Goal: Transaction & Acquisition: Purchase product/service

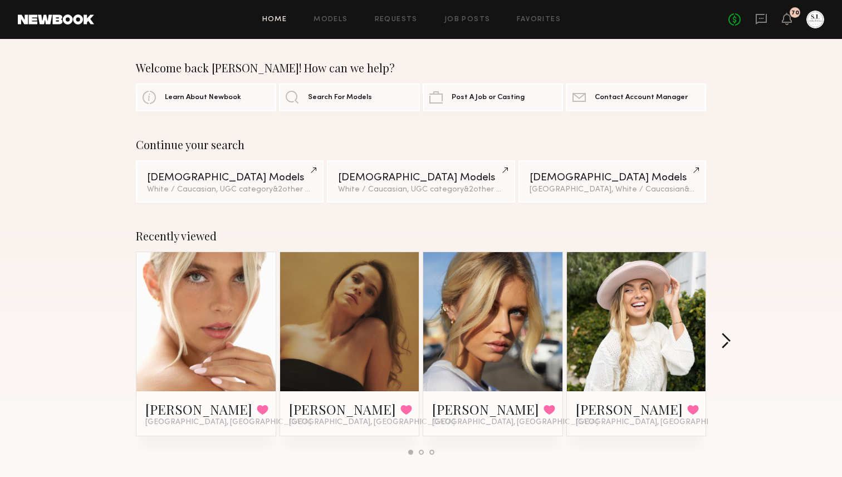
click at [724, 338] on button "button" at bounding box center [725, 342] width 11 height 18
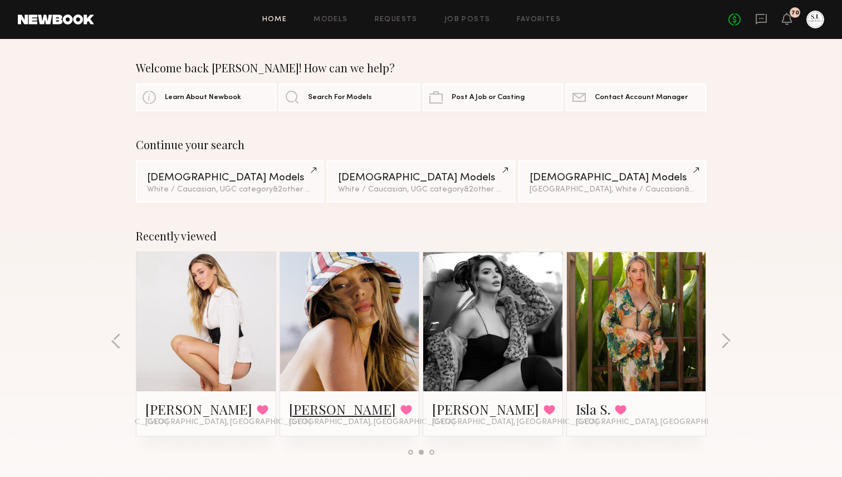
click at [308, 407] on link "Logan R." at bounding box center [342, 409] width 107 height 18
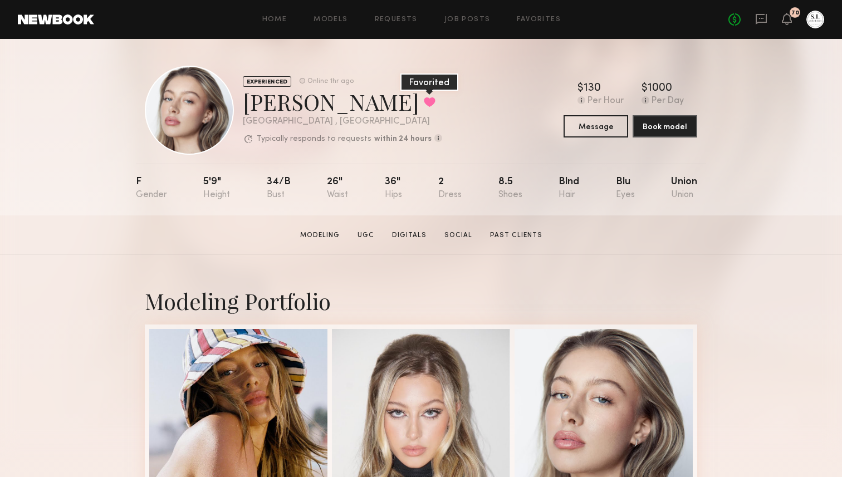
click at [424, 98] on button at bounding box center [430, 102] width 12 height 10
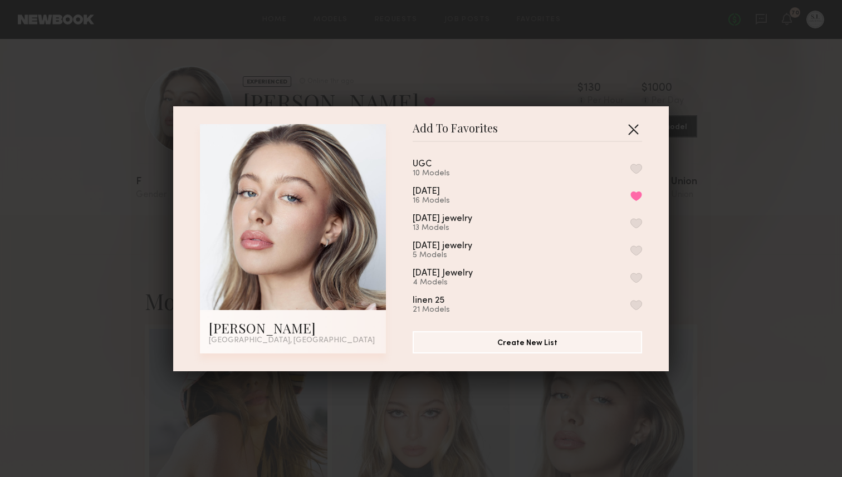
click at [632, 130] on button "button" at bounding box center [633, 129] width 18 height 18
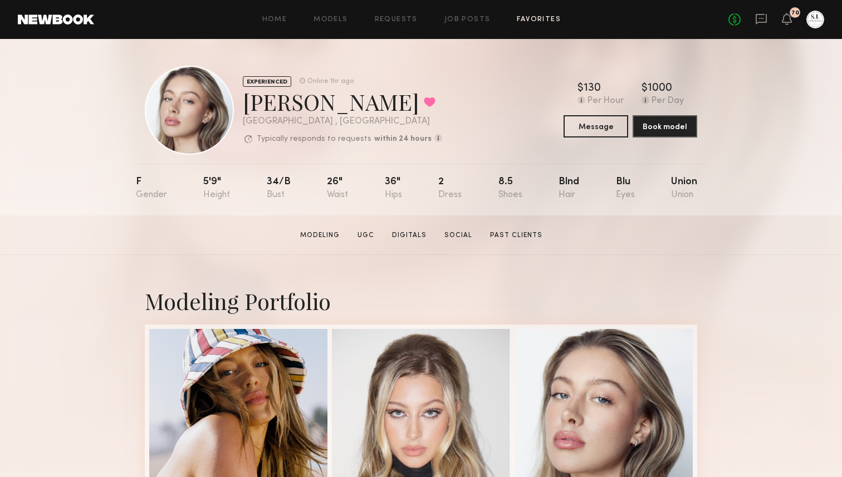
click at [528, 19] on link "Favorites" at bounding box center [539, 19] width 44 height 7
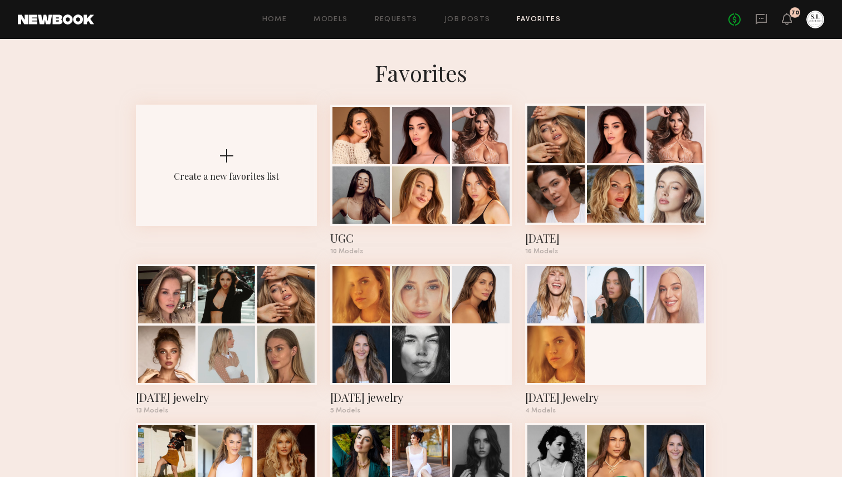
click at [586, 203] on div at bounding box center [615, 164] width 181 height 121
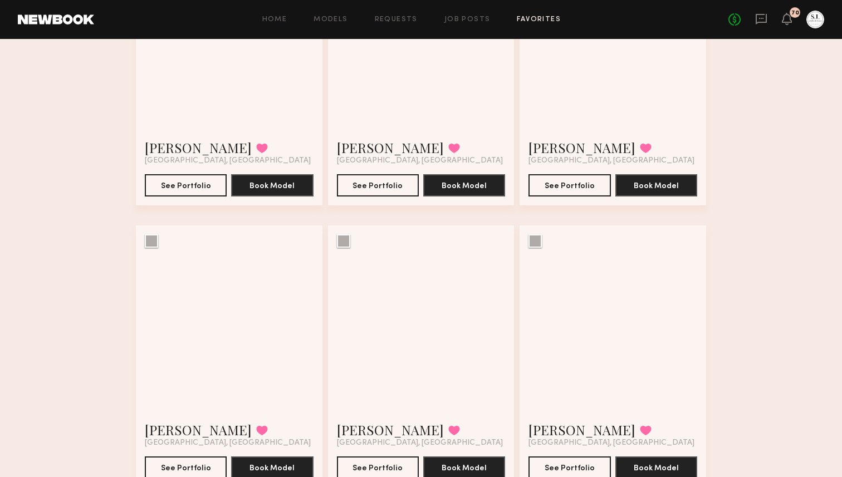
scroll to position [757, 0]
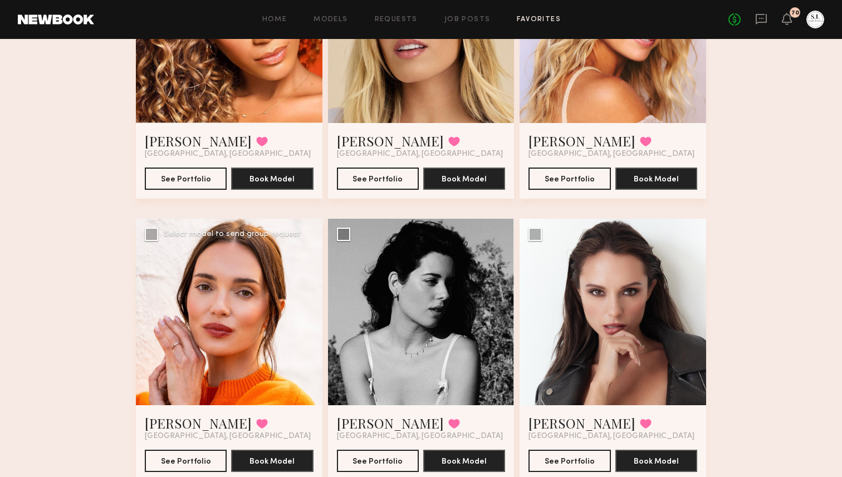
click at [230, 288] on div at bounding box center [229, 312] width 186 height 186
click at [178, 463] on button "See Portfolio" at bounding box center [186, 460] width 82 height 22
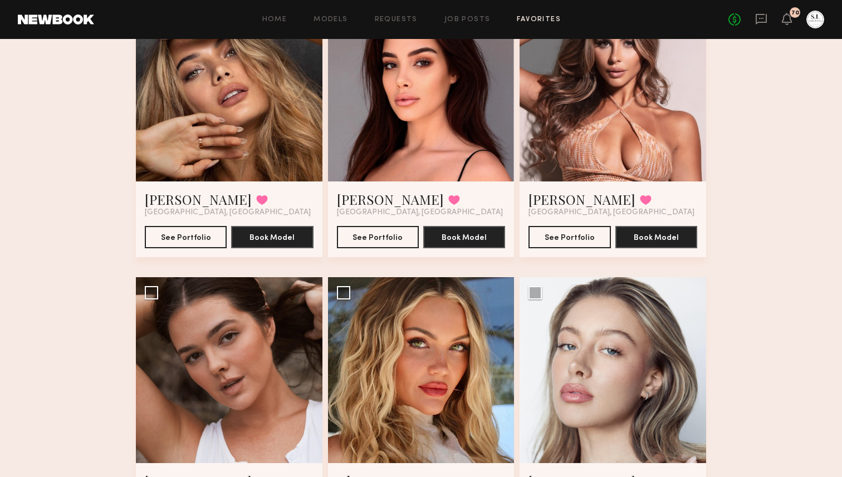
scroll to position [120, 0]
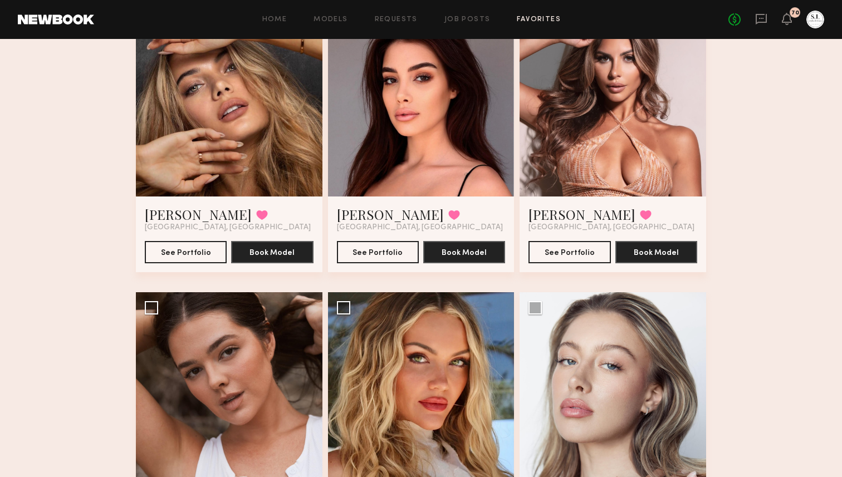
click at [432, 153] on div at bounding box center [421, 103] width 186 height 186
click at [386, 250] on button "See Portfolio" at bounding box center [378, 251] width 82 height 22
click at [639, 153] on div at bounding box center [612, 103] width 186 height 186
click at [578, 255] on button "See Portfolio" at bounding box center [569, 251] width 82 height 22
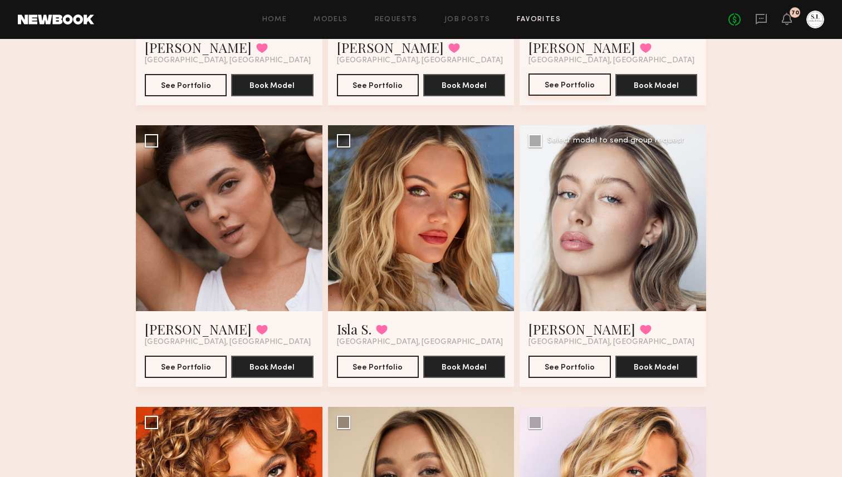
scroll to position [293, 0]
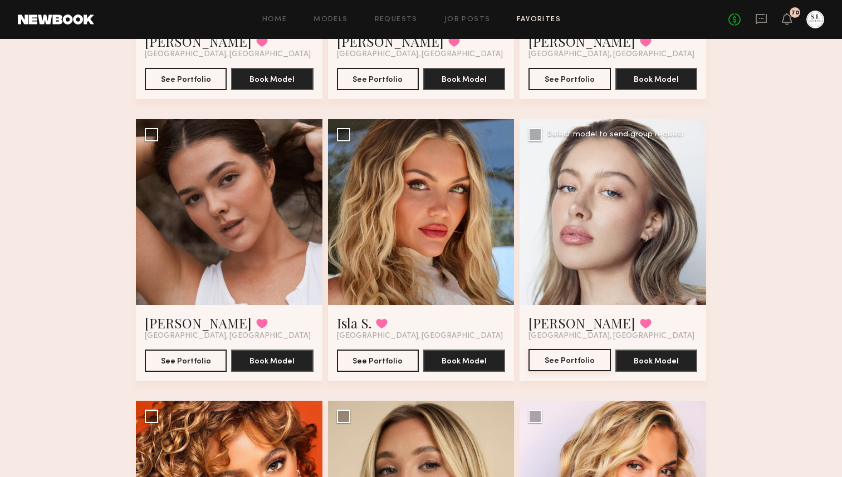
click at [585, 359] on button "See Portfolio" at bounding box center [569, 360] width 82 height 22
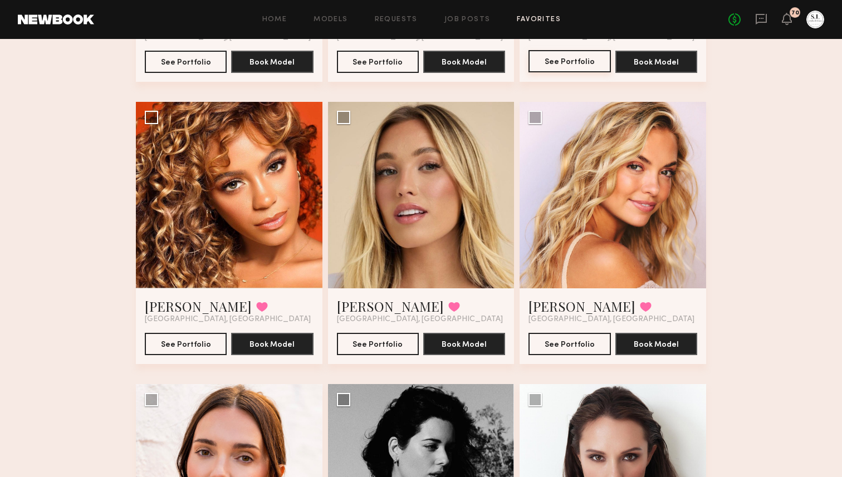
scroll to position [597, 0]
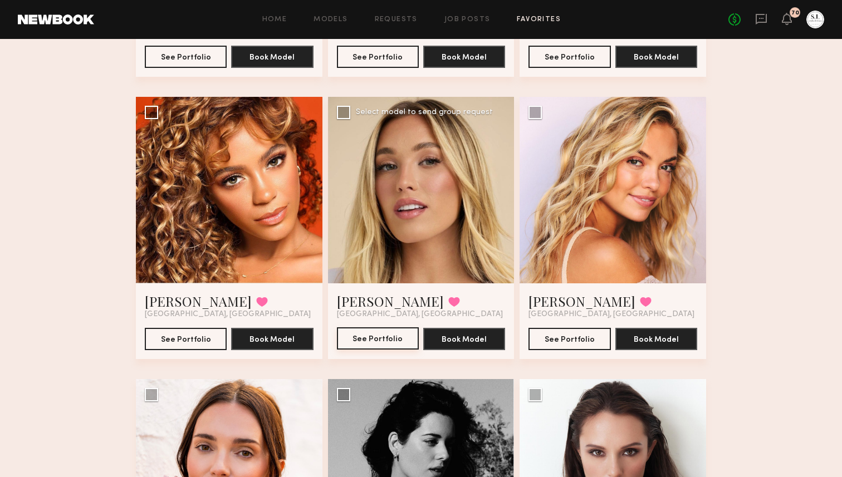
click at [379, 337] on button "See Portfolio" at bounding box center [378, 338] width 82 height 22
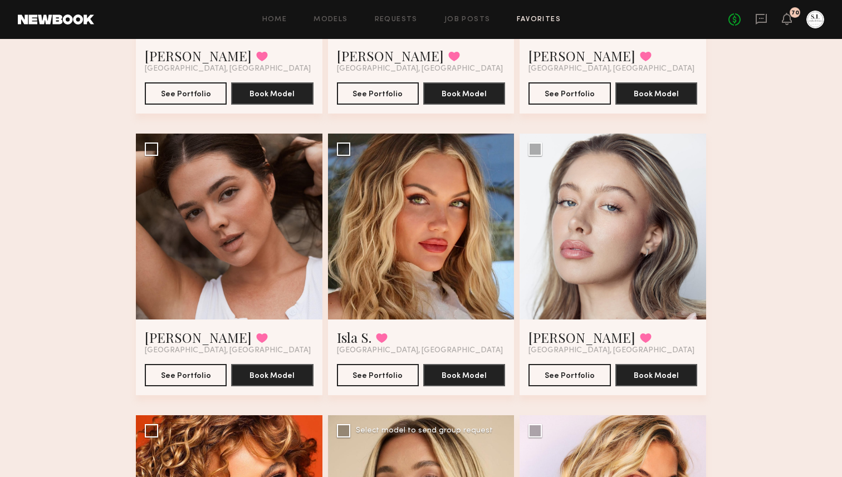
scroll to position [277, 0]
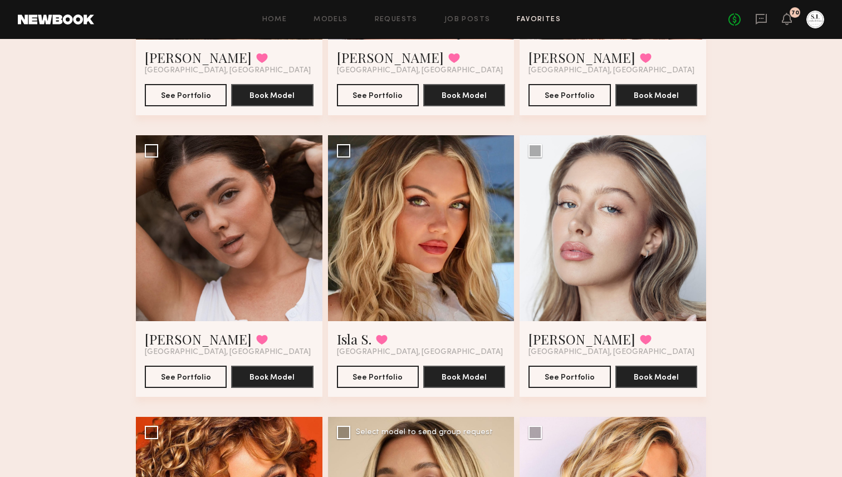
click at [430, 208] on div at bounding box center [421, 228] width 186 height 186
click at [361, 372] on button "See Portfolio" at bounding box center [378, 376] width 82 height 22
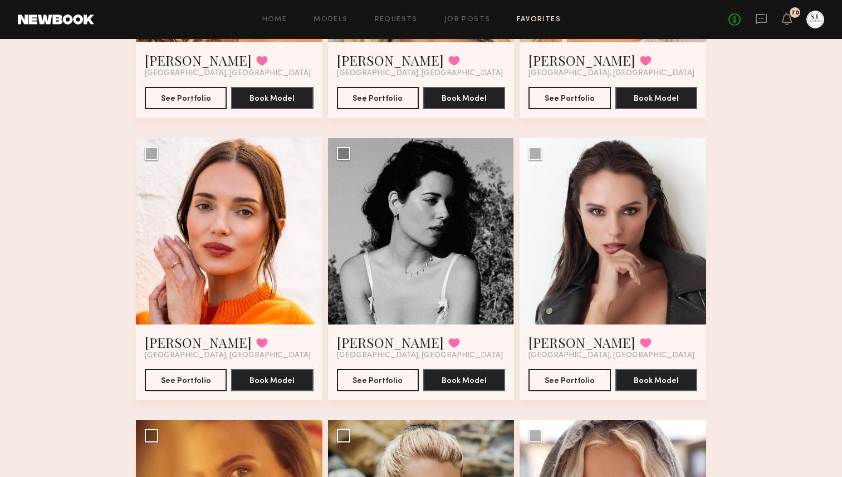
scroll to position [839, 0]
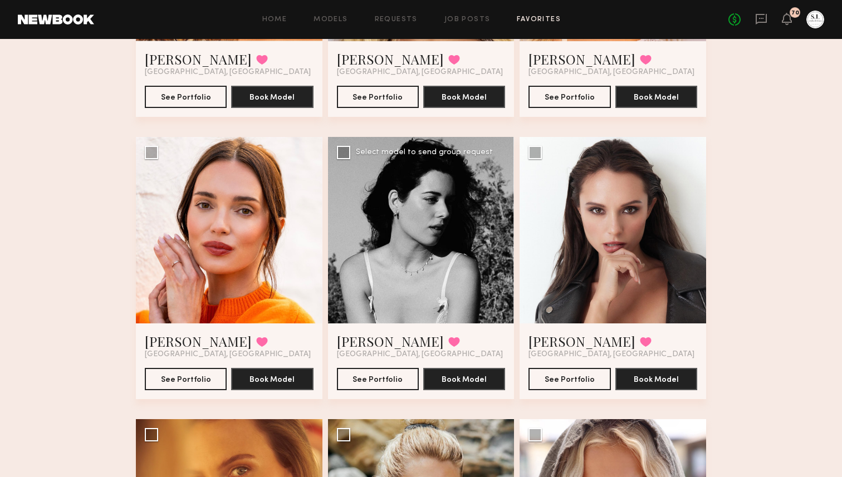
click at [374, 265] on div at bounding box center [421, 230] width 186 height 186
click at [357, 380] on button "See Portfolio" at bounding box center [378, 378] width 82 height 22
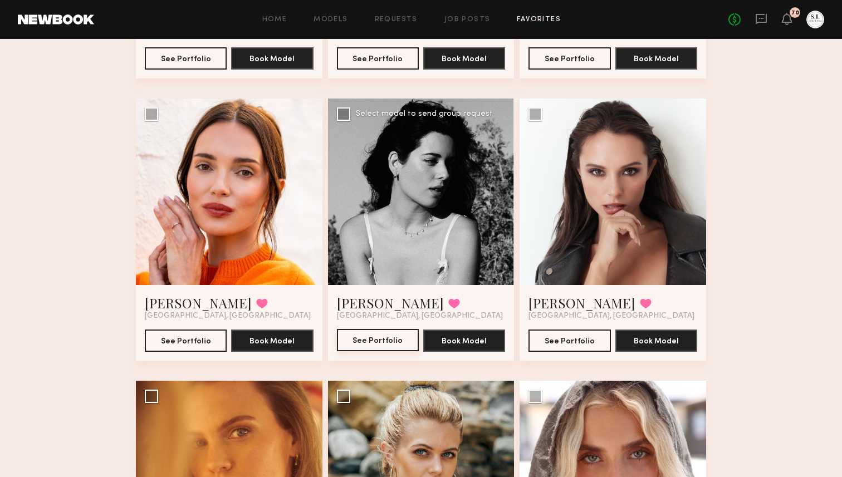
scroll to position [879, 0]
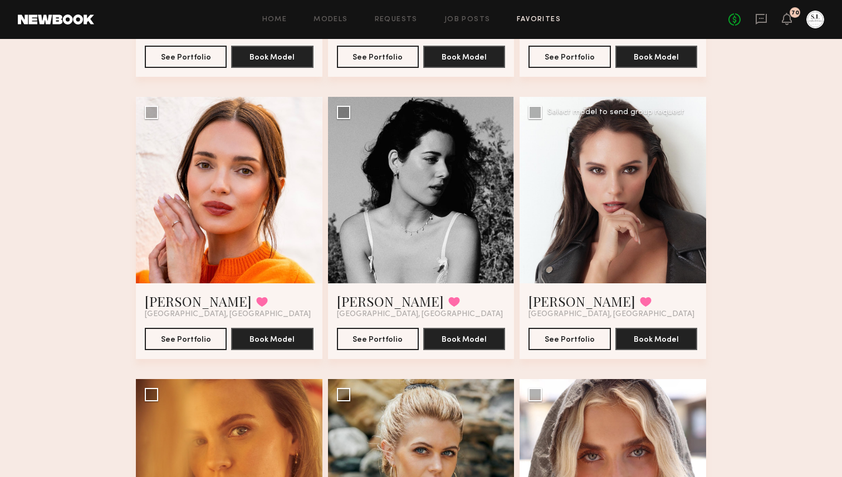
click at [575, 252] on div at bounding box center [612, 190] width 186 height 186
click at [550, 338] on button "See Portfolio" at bounding box center [569, 338] width 82 height 22
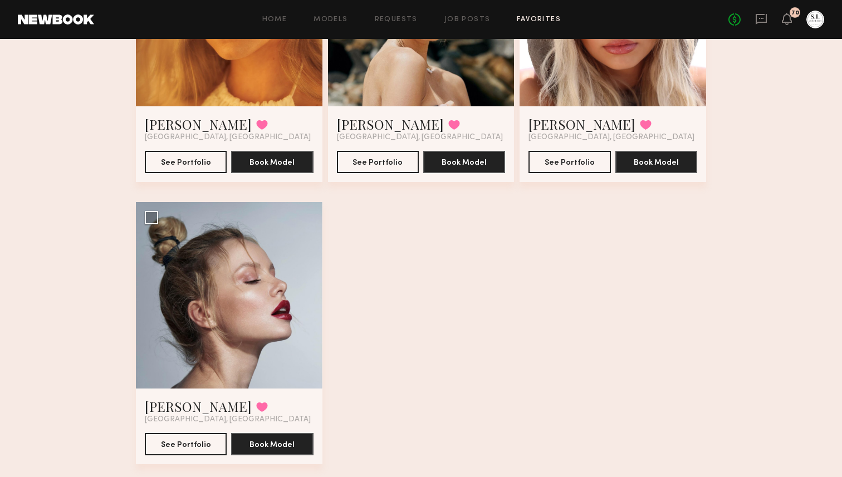
scroll to position [1339, 0]
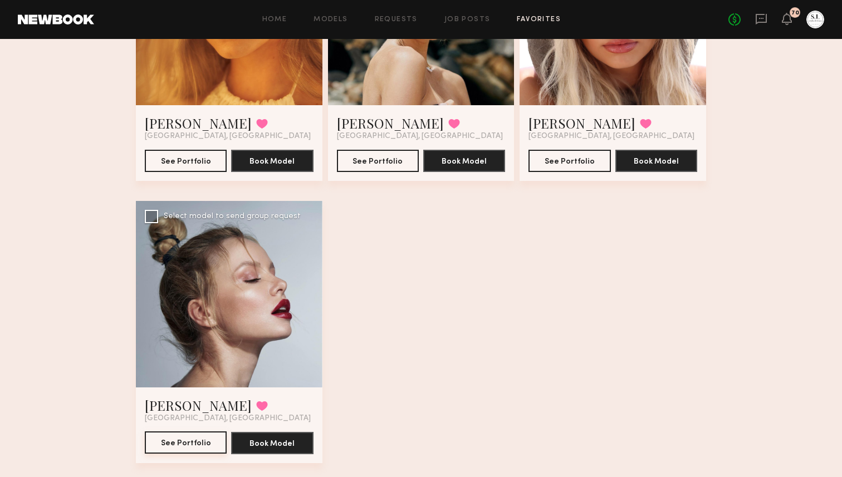
click at [183, 439] on button "See Portfolio" at bounding box center [186, 442] width 82 height 22
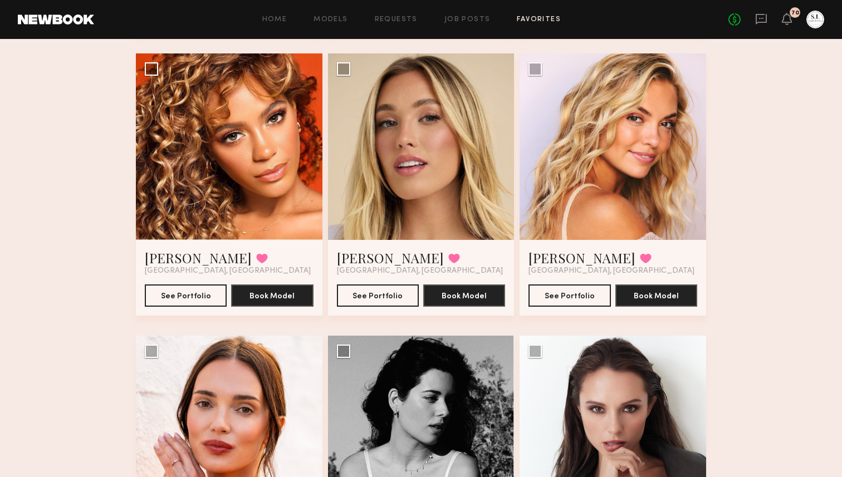
scroll to position [633, 0]
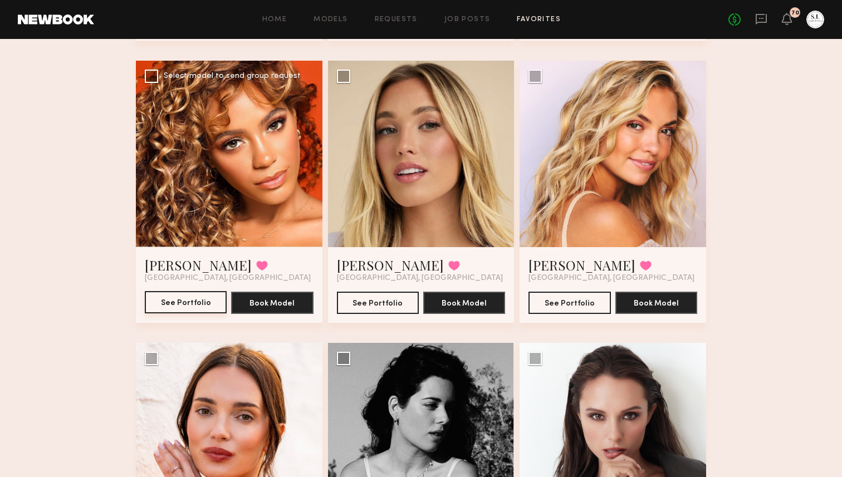
click at [188, 303] on button "See Portfolio" at bounding box center [186, 302] width 82 height 22
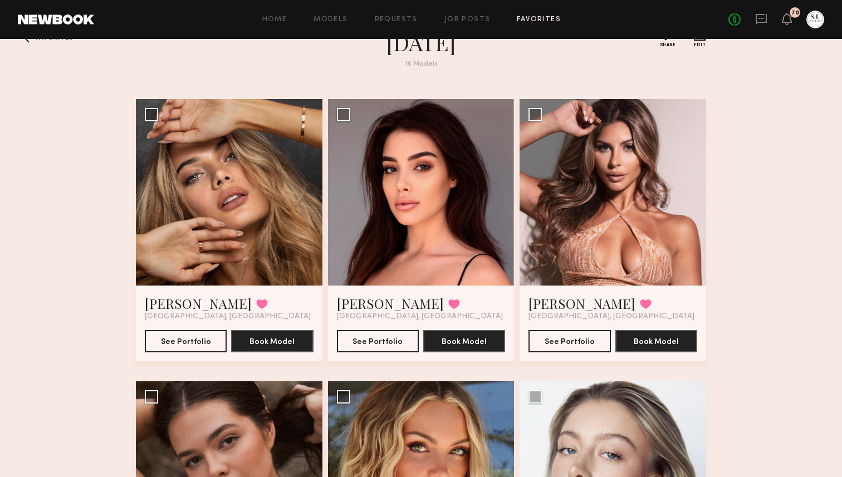
scroll to position [24, 0]
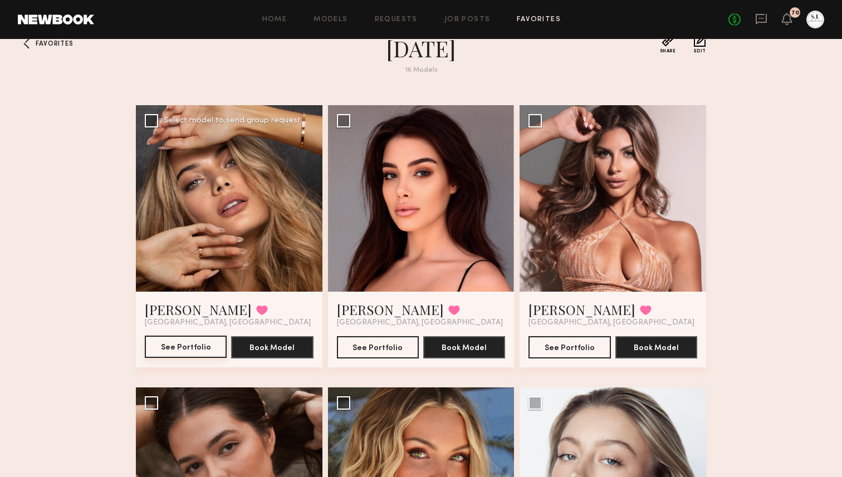
click at [186, 346] on button "See Portfolio" at bounding box center [186, 347] width 82 height 22
click at [441, 192] on div at bounding box center [421, 198] width 186 height 186
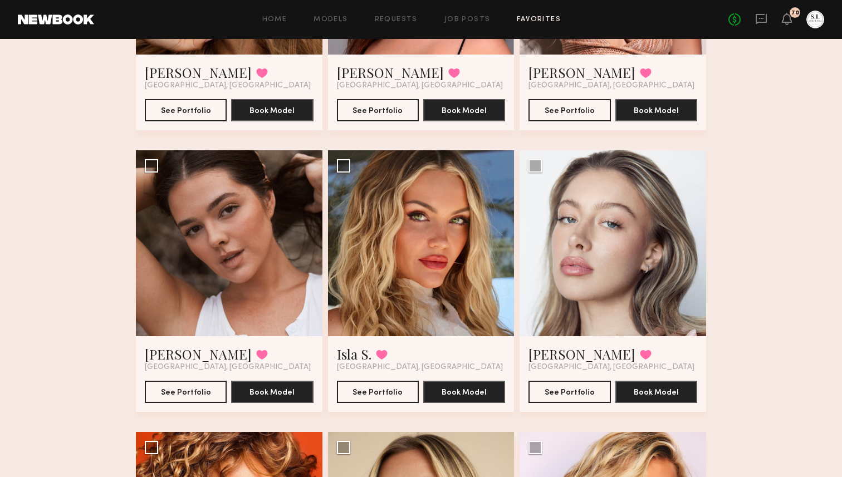
scroll to position [289, 0]
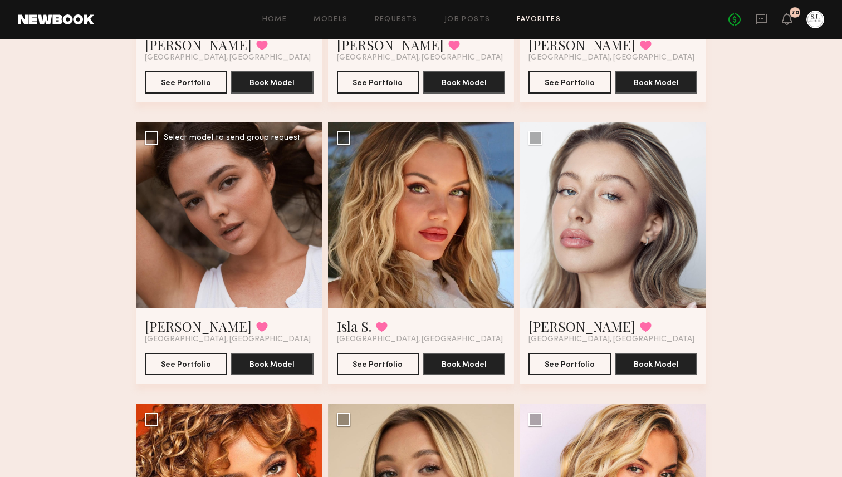
click at [263, 200] on div at bounding box center [229, 215] width 186 height 186
click at [182, 365] on button "See Portfolio" at bounding box center [186, 363] width 82 height 22
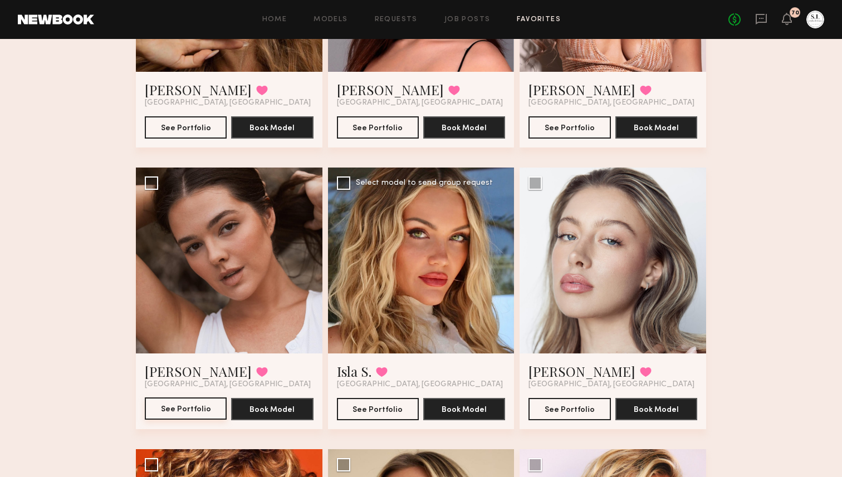
scroll to position [0, 0]
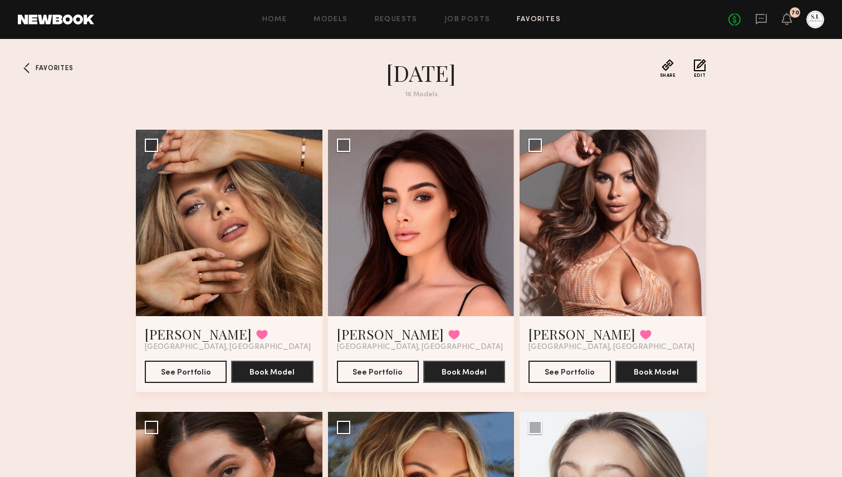
click at [535, 17] on link "Favorites" at bounding box center [539, 19] width 44 height 7
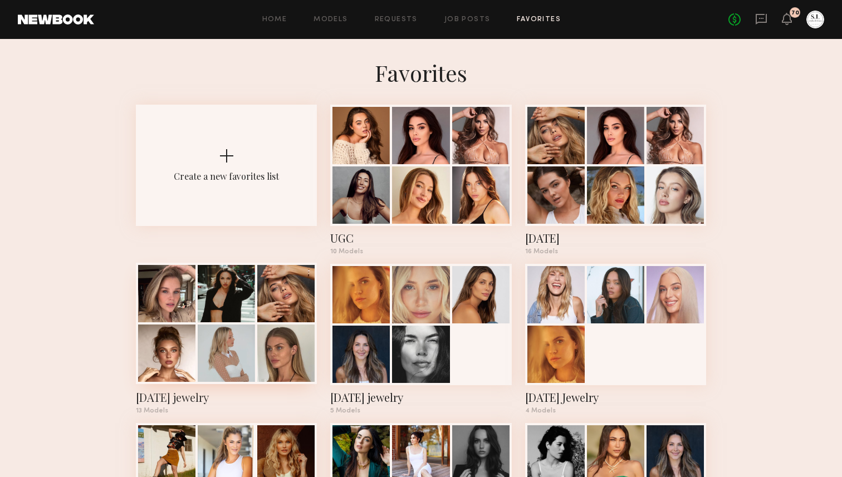
click at [253, 320] on div at bounding box center [226, 293] width 57 height 57
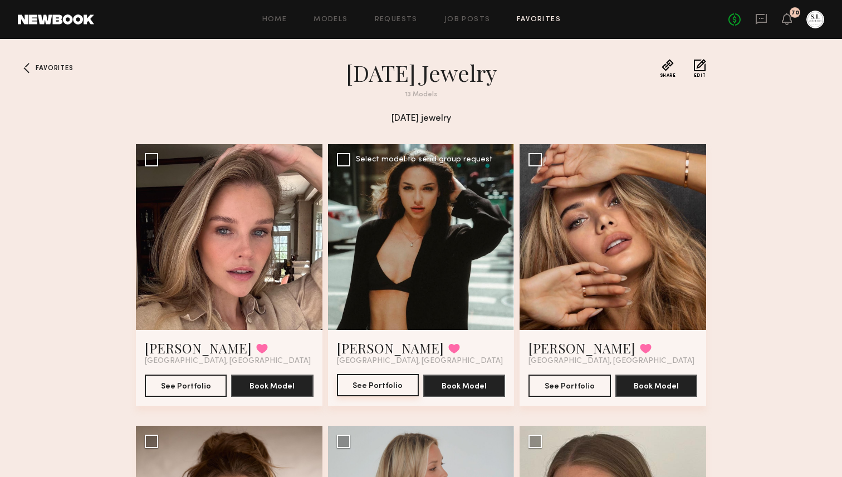
click at [366, 389] on button "See Portfolio" at bounding box center [378, 385] width 82 height 22
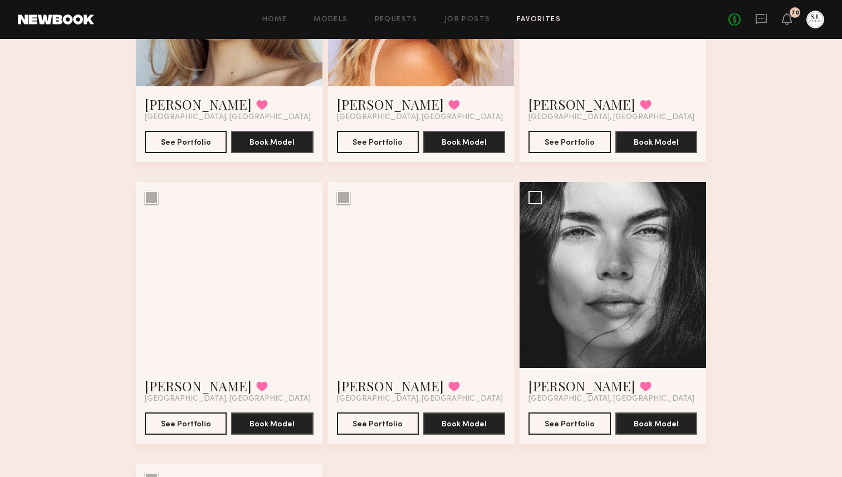
scroll to position [811, 0]
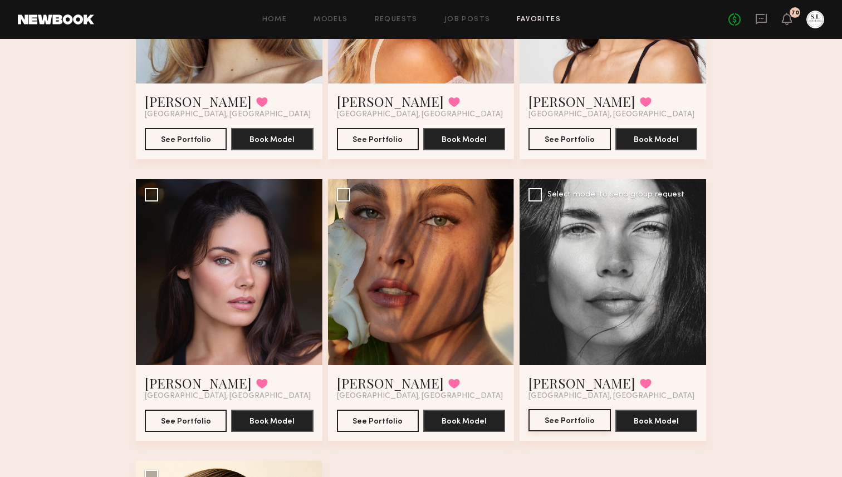
click at [551, 422] on button "See Portfolio" at bounding box center [569, 420] width 82 height 22
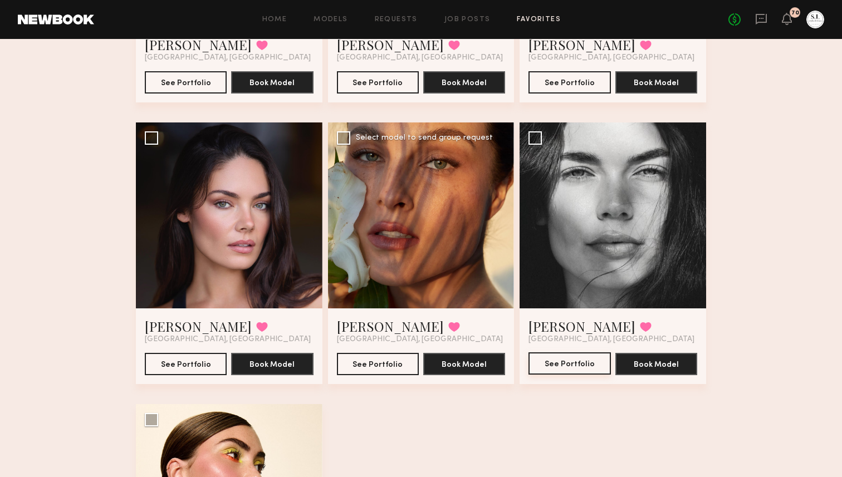
scroll to position [872, 0]
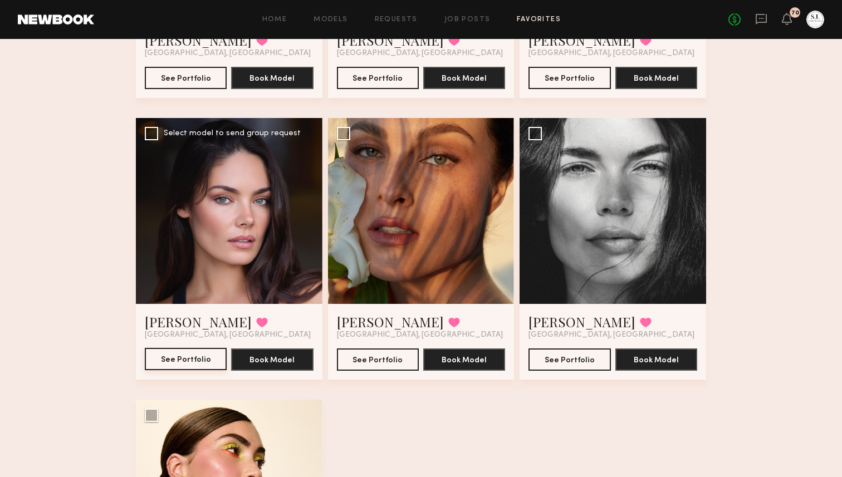
click at [173, 355] on button "See Portfolio" at bounding box center [186, 359] width 82 height 22
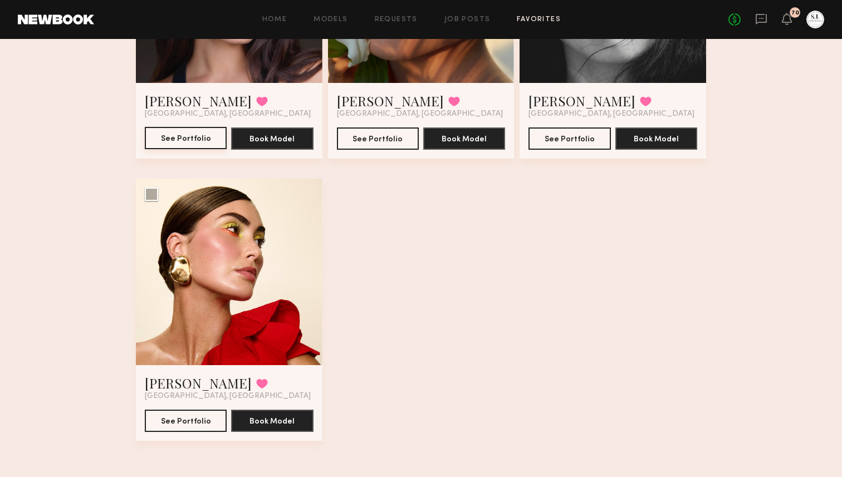
scroll to position [1094, 0]
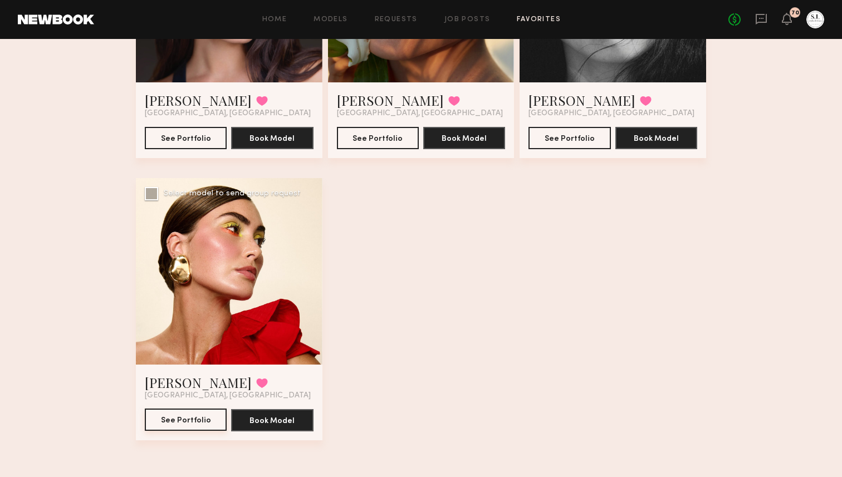
click at [194, 417] on button "See Portfolio" at bounding box center [186, 420] width 82 height 22
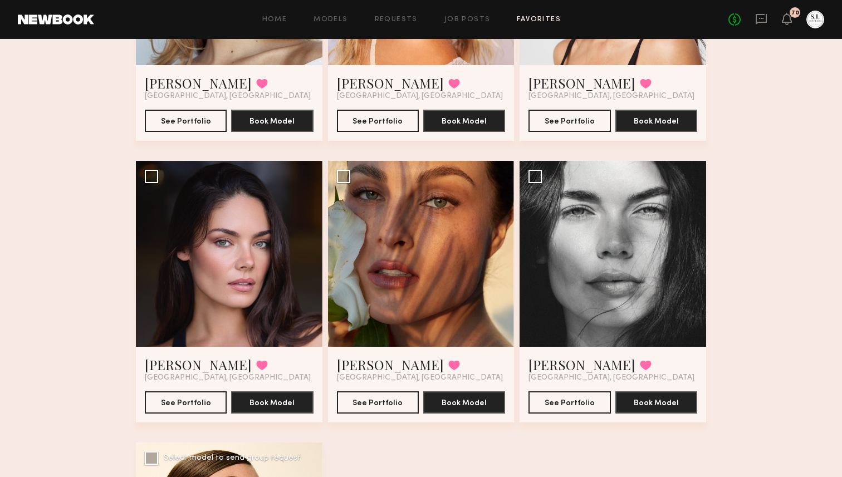
scroll to position [831, 0]
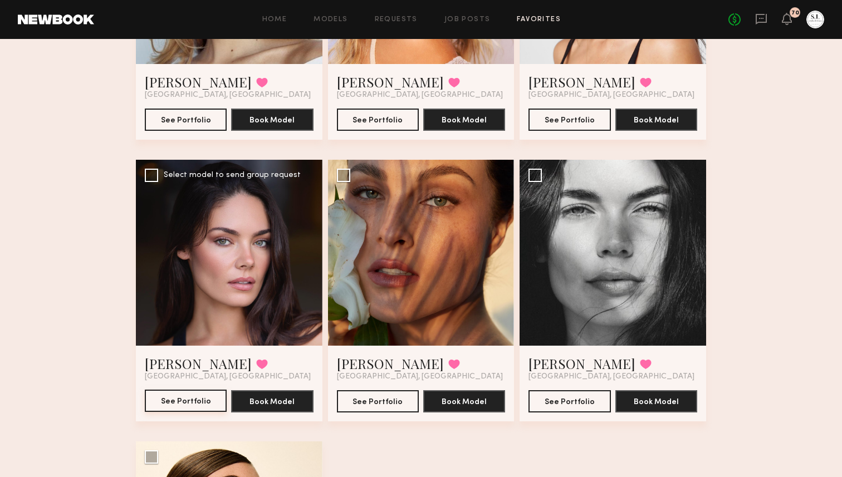
click at [206, 396] on button "See Portfolio" at bounding box center [186, 401] width 82 height 22
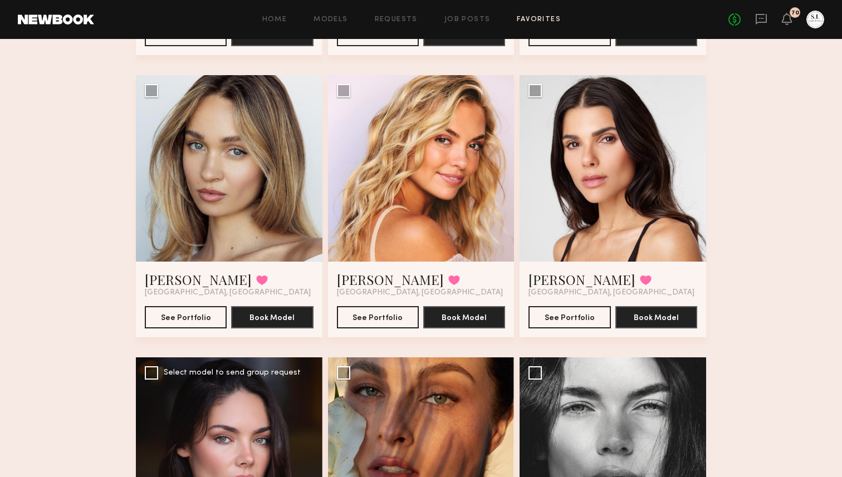
scroll to position [622, 0]
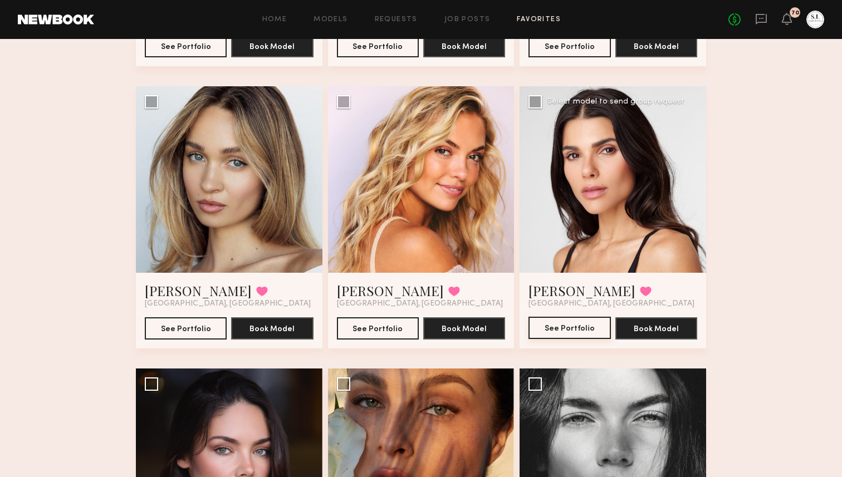
click at [563, 328] on button "See Portfolio" at bounding box center [569, 328] width 82 height 22
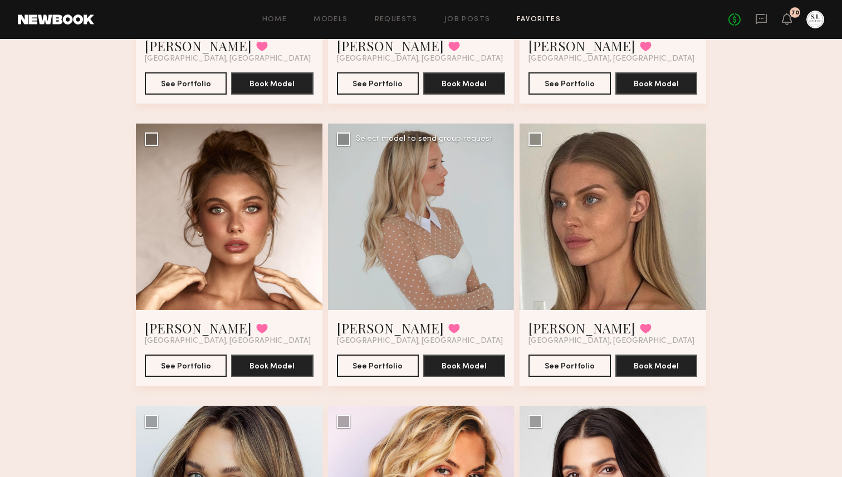
scroll to position [307, 0]
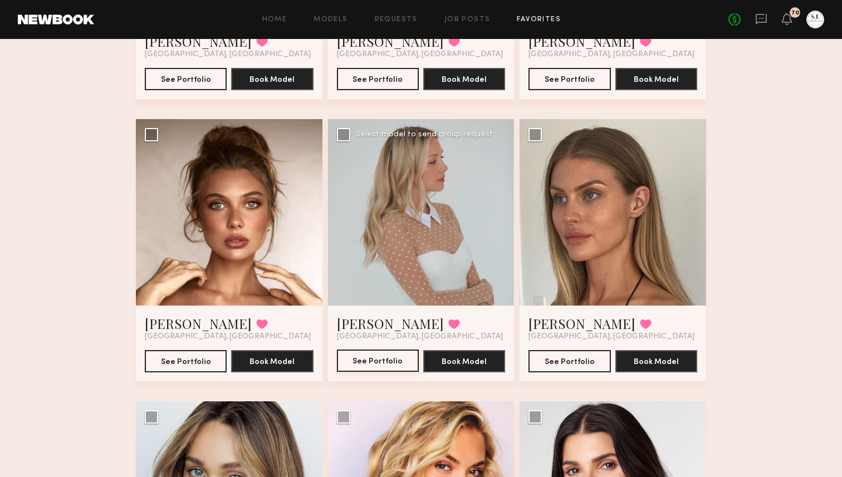
click at [385, 356] on button "See Portfolio" at bounding box center [378, 361] width 82 height 22
click at [553, 359] on button "See Portfolio" at bounding box center [569, 361] width 82 height 22
click at [201, 368] on button "See Portfolio" at bounding box center [186, 361] width 82 height 22
click at [196, 360] on button "See Portfolio" at bounding box center [186, 361] width 82 height 22
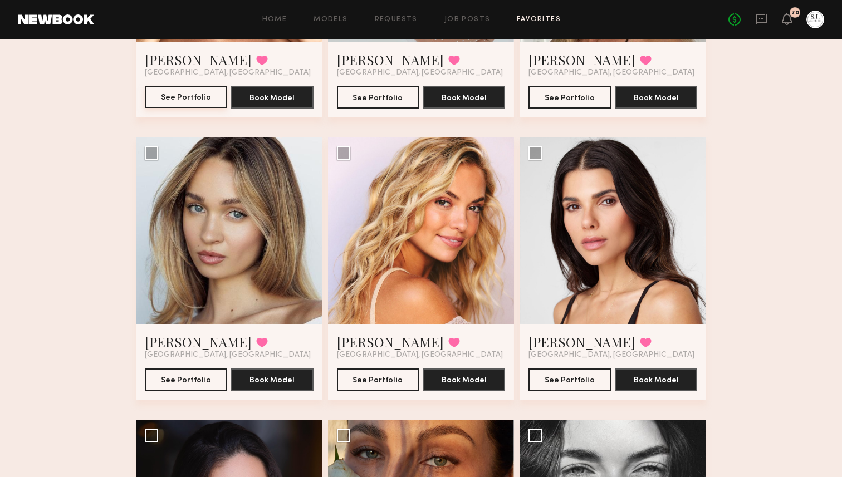
scroll to position [587, 0]
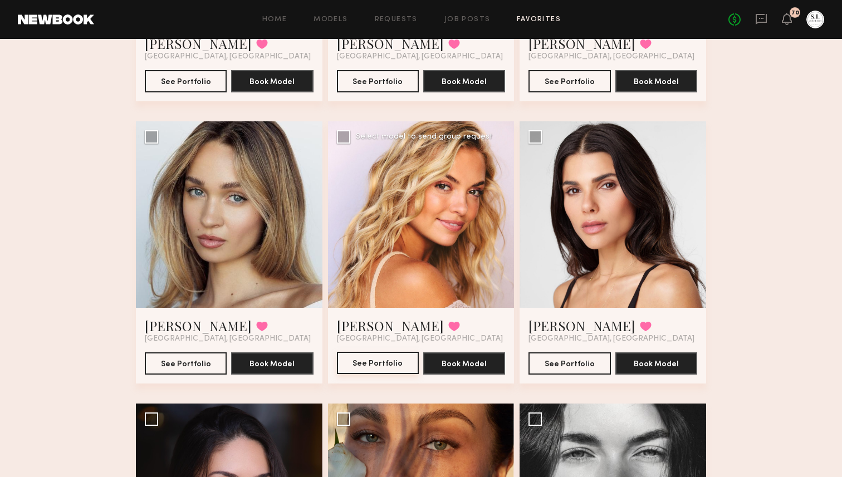
click at [374, 365] on button "See Portfolio" at bounding box center [378, 363] width 82 height 22
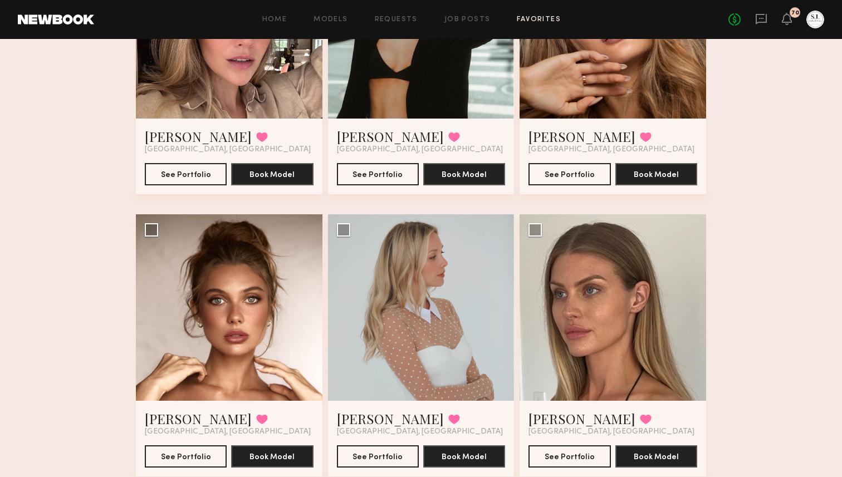
scroll to position [0, 0]
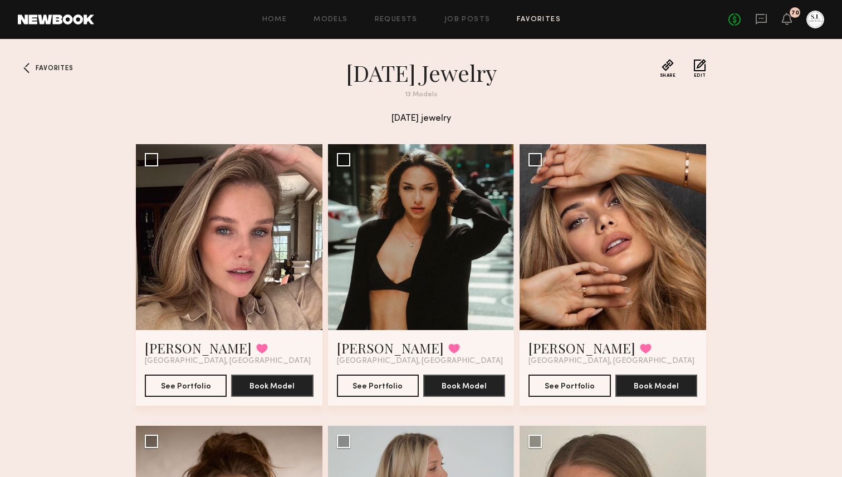
click at [524, 17] on link "Favorites" at bounding box center [539, 19] width 44 height 7
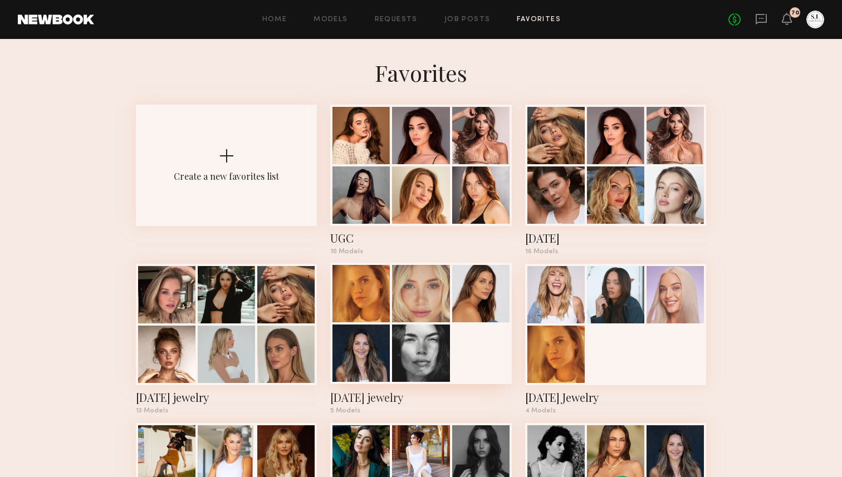
click at [399, 314] on div at bounding box center [420, 293] width 57 height 57
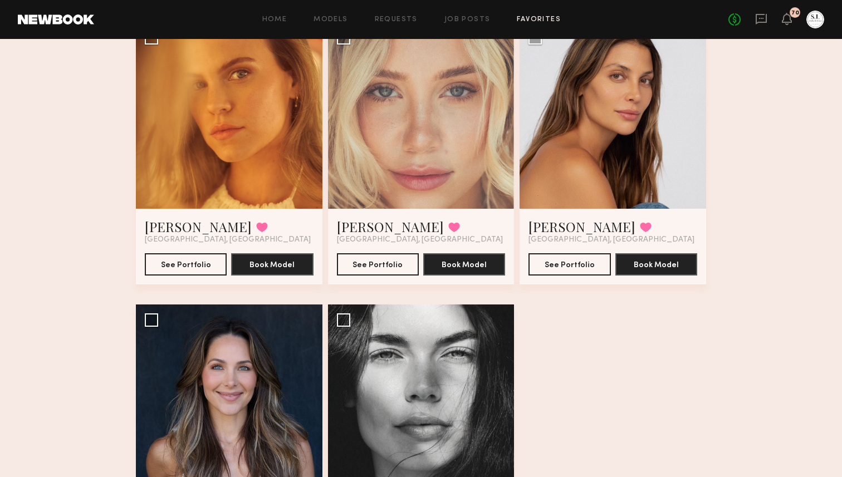
scroll to position [76, 0]
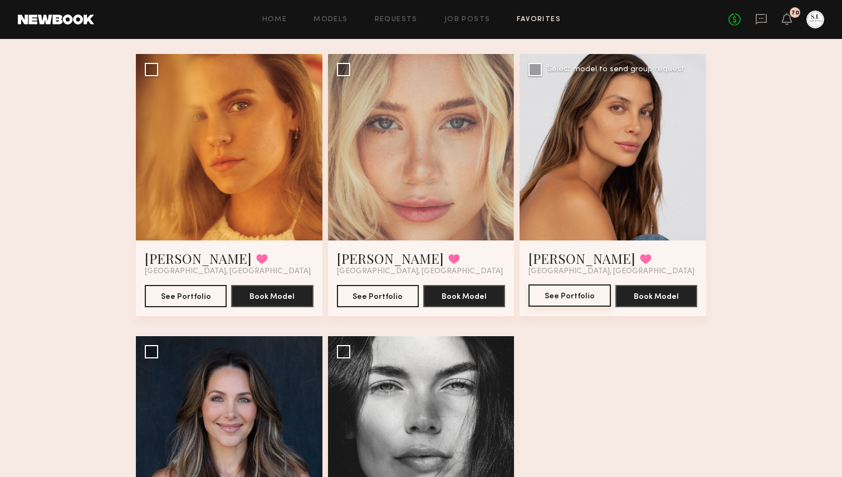
click at [586, 296] on button "See Portfolio" at bounding box center [569, 295] width 82 height 22
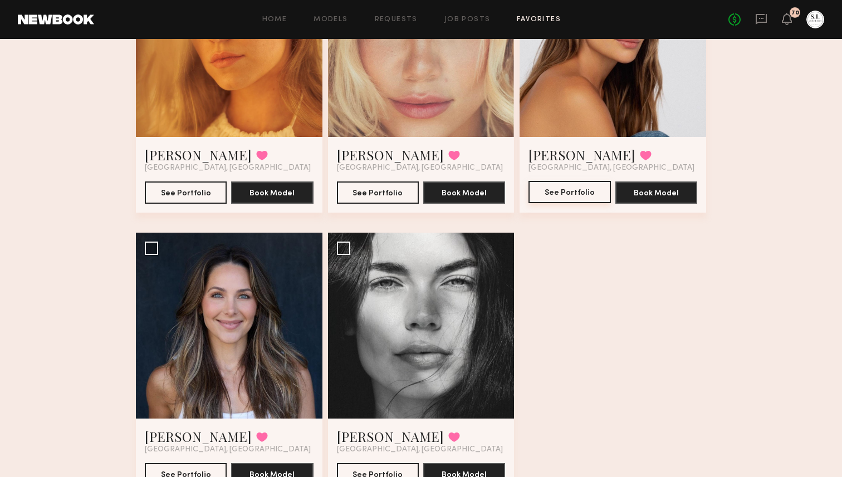
scroll to position [234, 0]
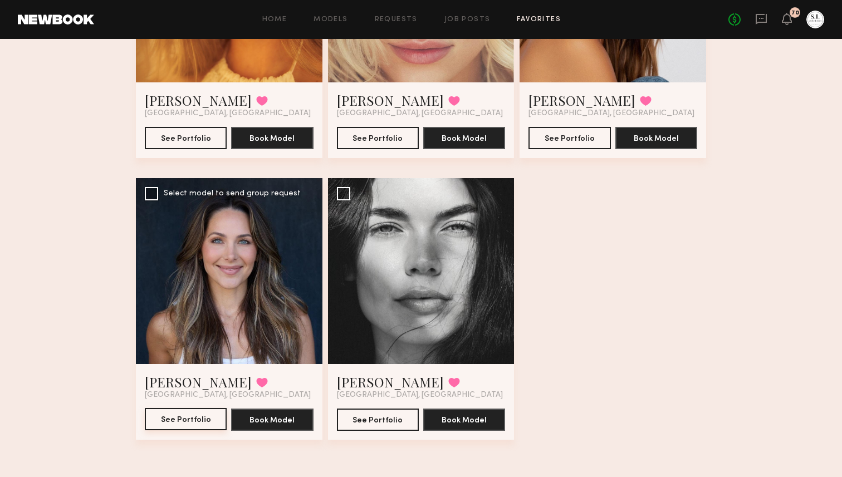
click at [193, 420] on button "See Portfolio" at bounding box center [186, 419] width 82 height 22
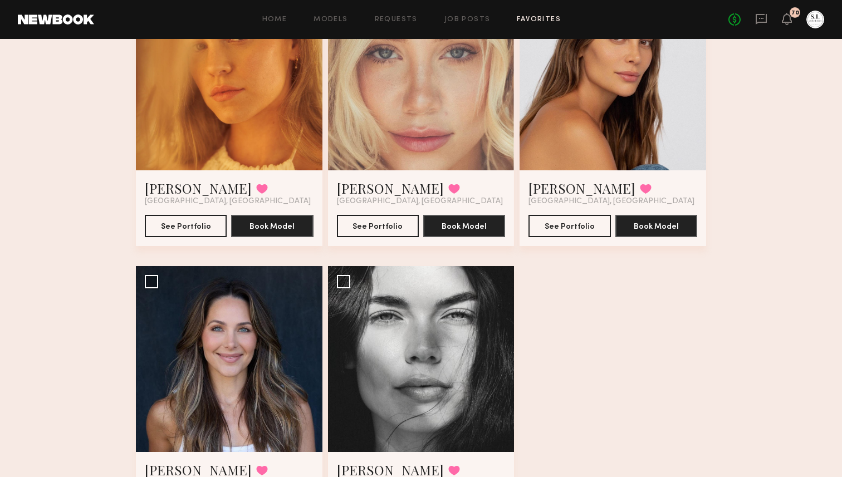
scroll to position [0, 0]
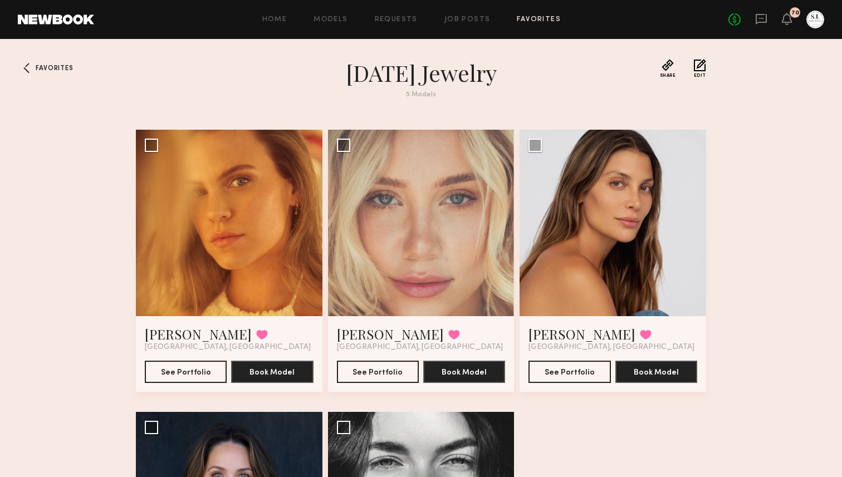
click at [534, 18] on link "Favorites" at bounding box center [539, 19] width 44 height 7
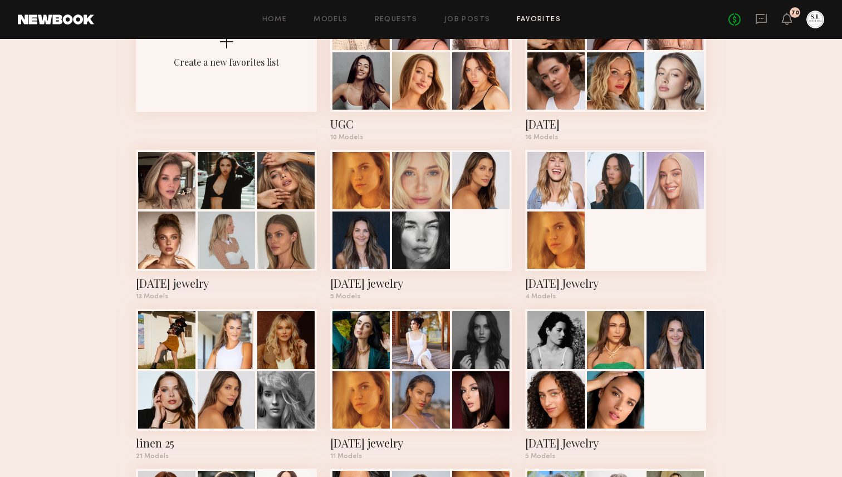
scroll to position [129, 0]
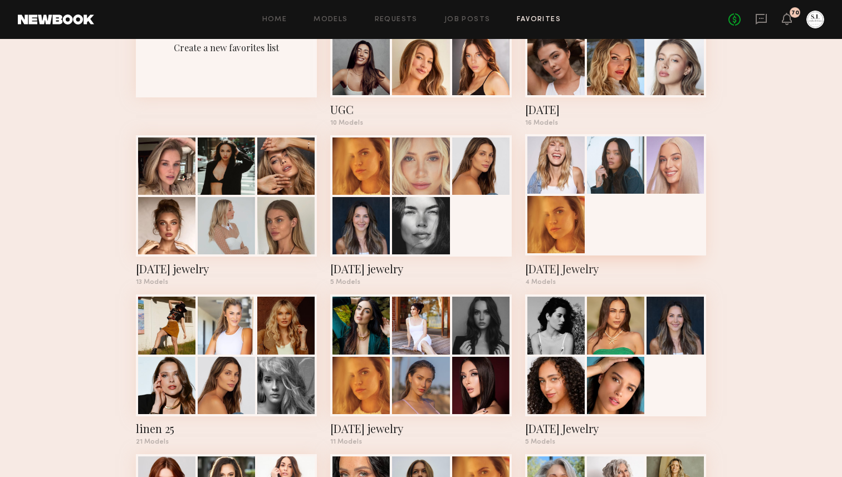
click at [578, 207] on div at bounding box center [555, 224] width 57 height 57
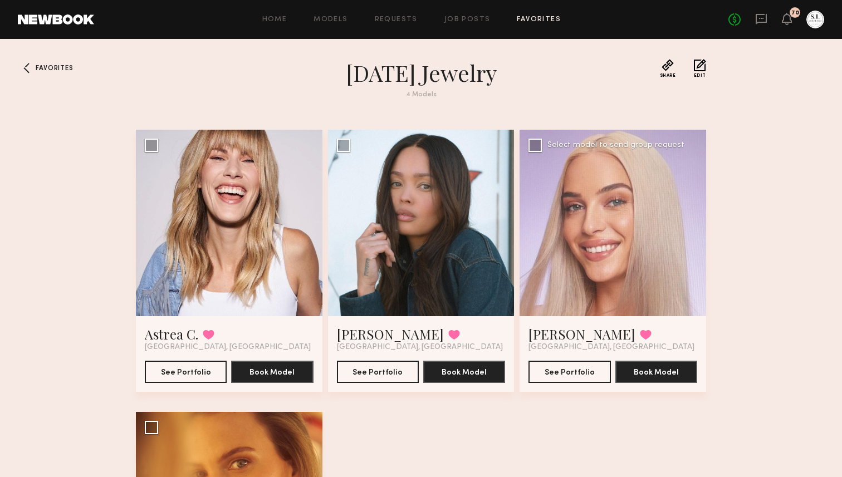
click at [638, 262] on div at bounding box center [612, 223] width 186 height 186
click at [559, 367] on button "See Portfolio" at bounding box center [569, 371] width 82 height 22
click at [532, 16] on link "Favorites" at bounding box center [539, 19] width 44 height 7
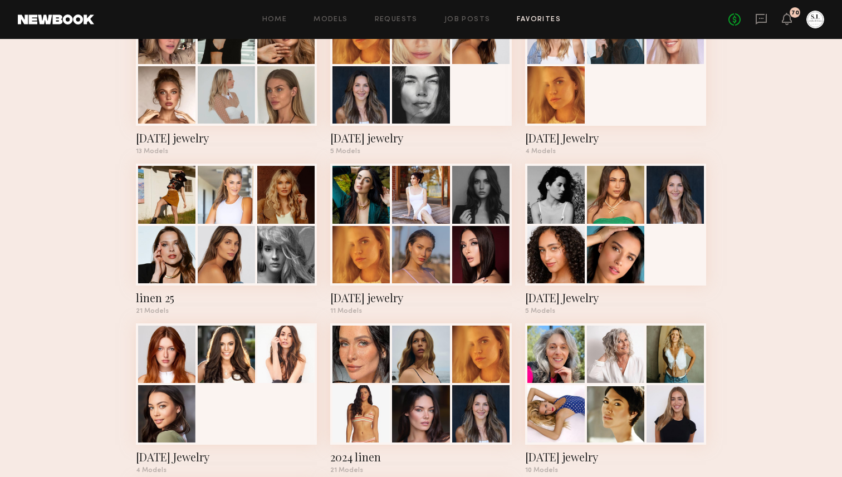
scroll to position [260, 0]
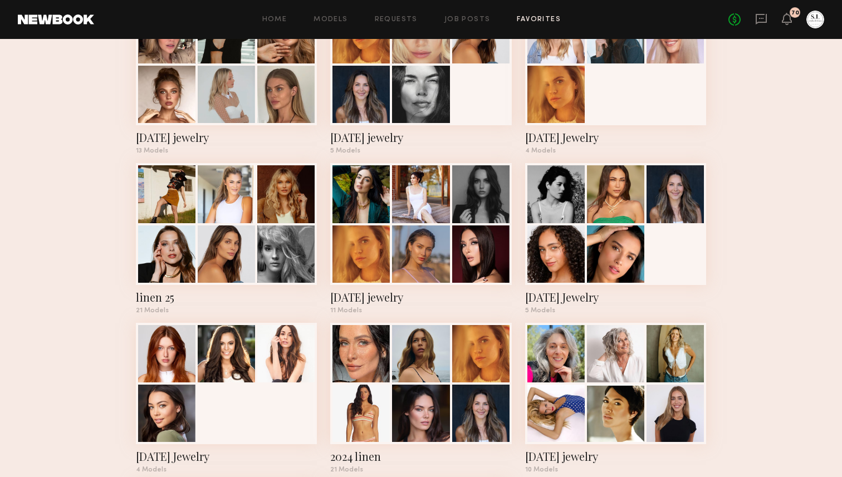
click at [412, 235] on div at bounding box center [420, 253] width 57 height 57
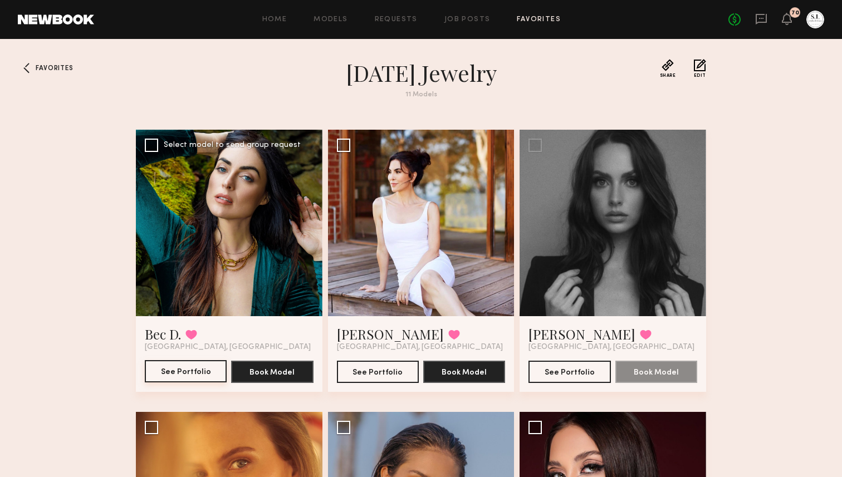
click at [212, 371] on button "See Portfolio" at bounding box center [186, 371] width 82 height 22
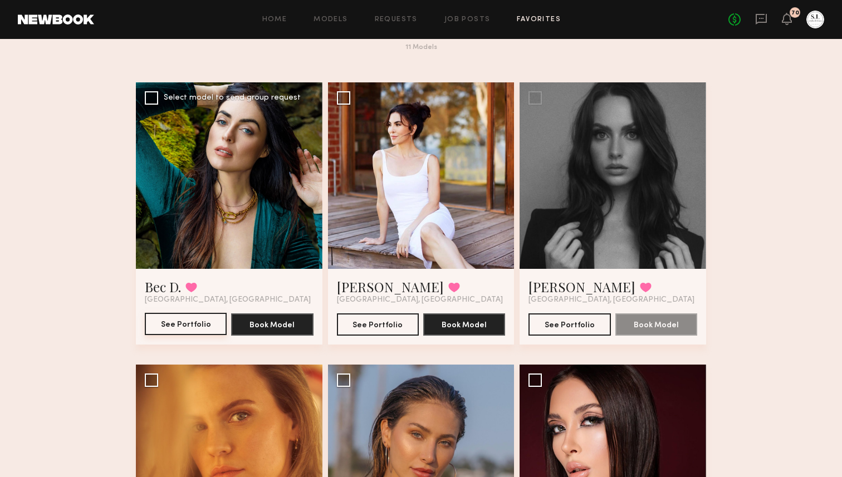
scroll to position [61, 0]
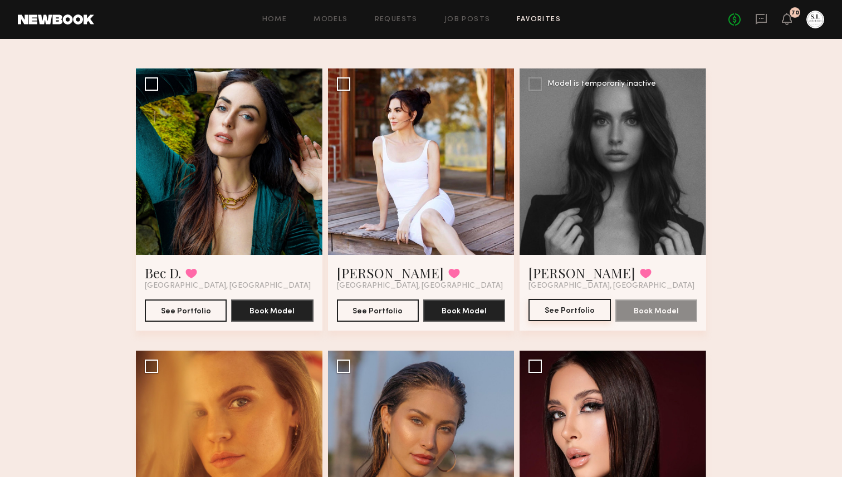
click at [549, 311] on button "See Portfolio" at bounding box center [569, 310] width 82 height 22
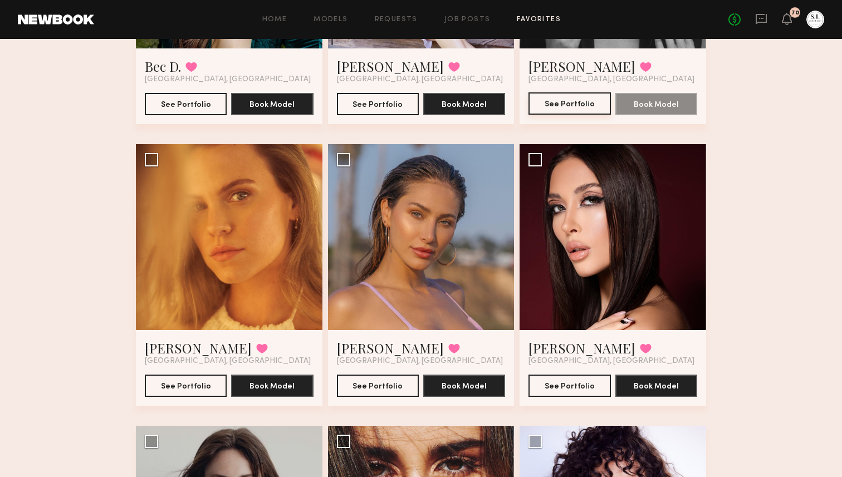
scroll to position [281, 0]
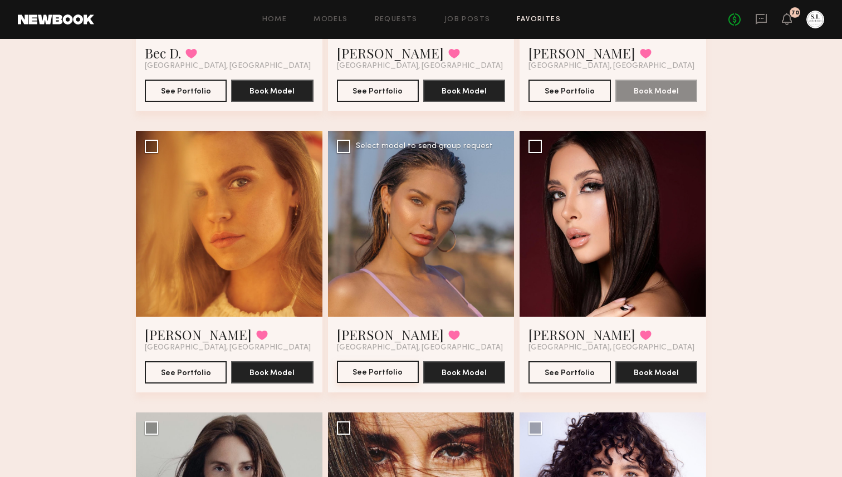
click at [359, 376] on button "See Portfolio" at bounding box center [378, 372] width 82 height 22
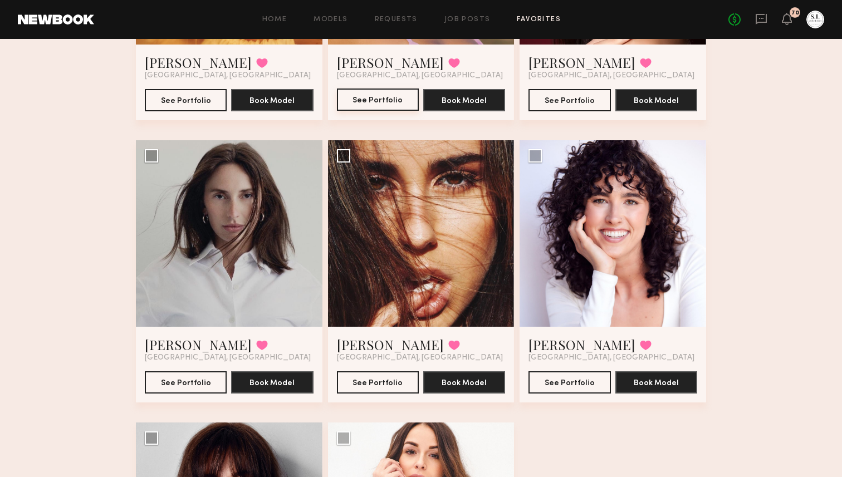
scroll to position [554, 0]
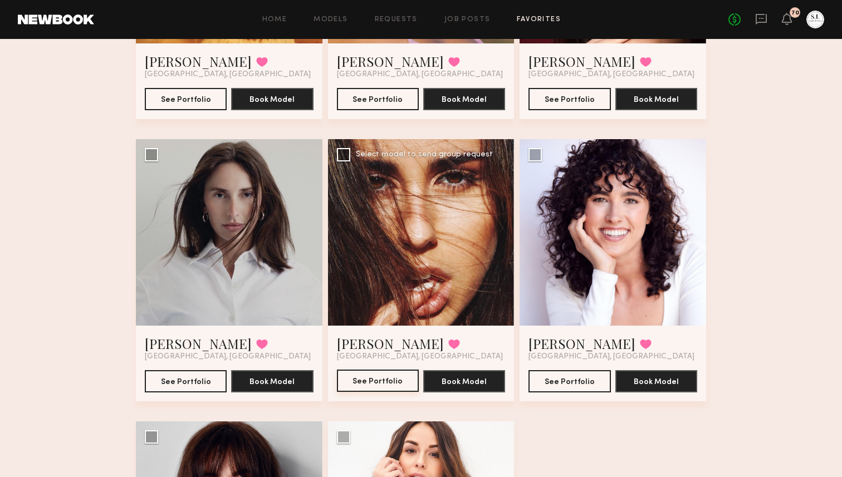
click at [395, 377] on button "See Portfolio" at bounding box center [378, 381] width 82 height 22
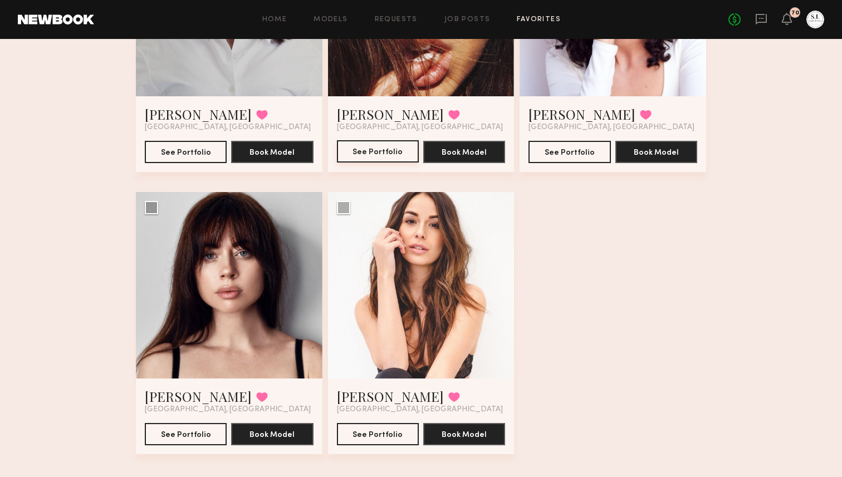
scroll to position [798, 0]
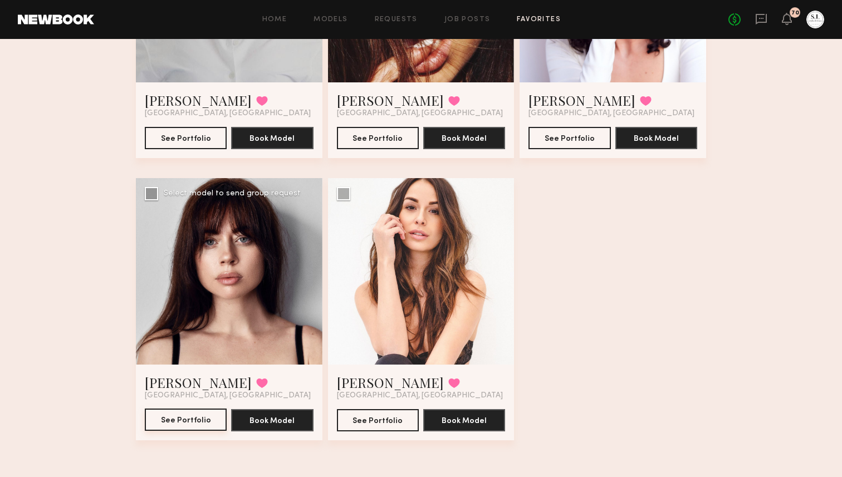
click at [210, 424] on button "See Portfolio" at bounding box center [186, 420] width 82 height 22
click at [360, 416] on button "See Portfolio" at bounding box center [378, 420] width 82 height 22
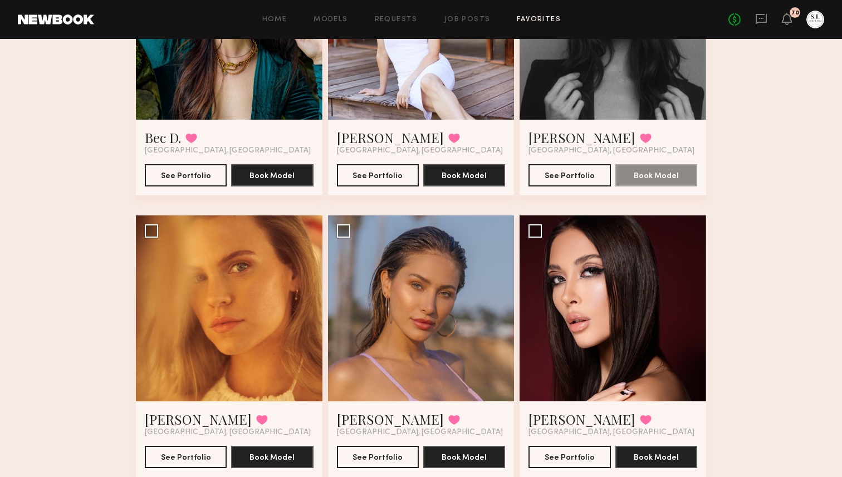
scroll to position [0, 0]
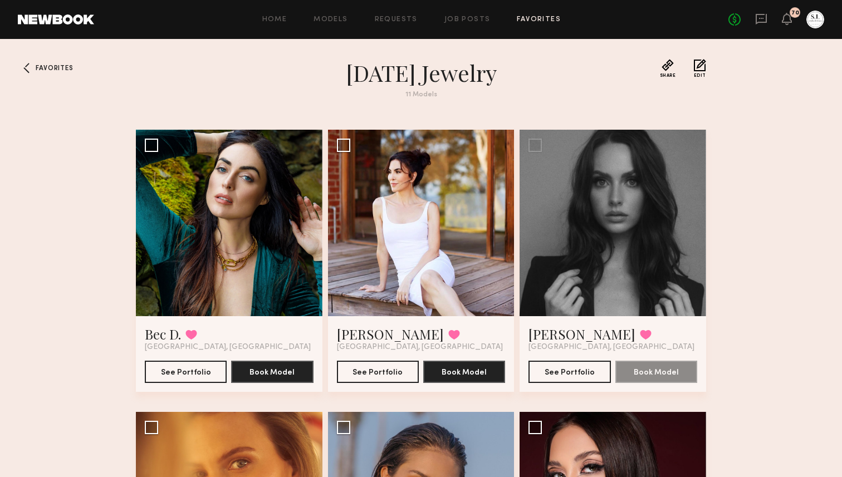
click at [533, 20] on link "Favorites" at bounding box center [539, 19] width 44 height 7
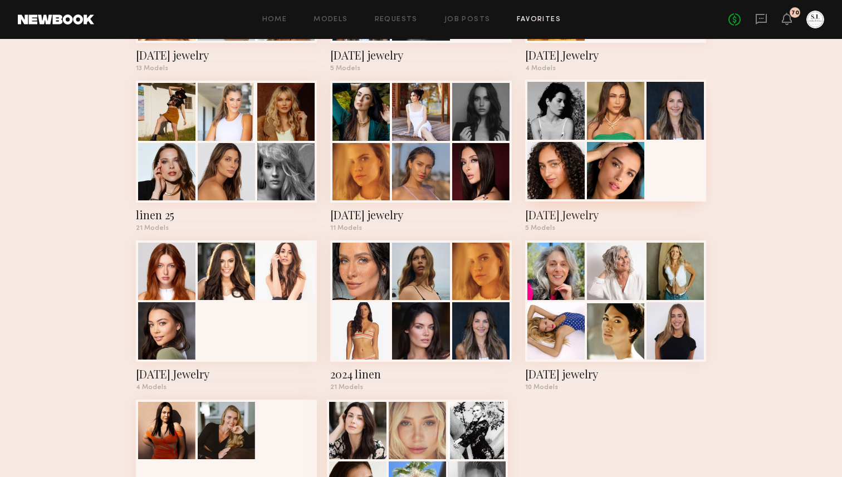
scroll to position [343, 0]
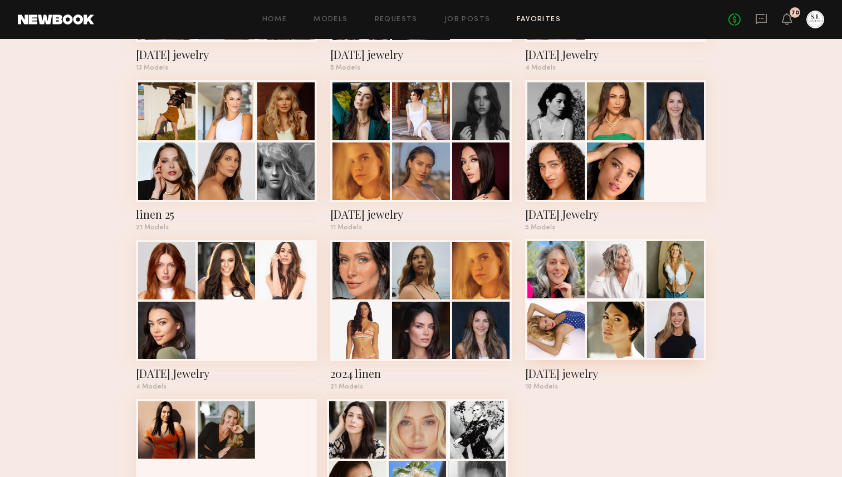
click at [612, 317] on div at bounding box center [615, 329] width 57 height 57
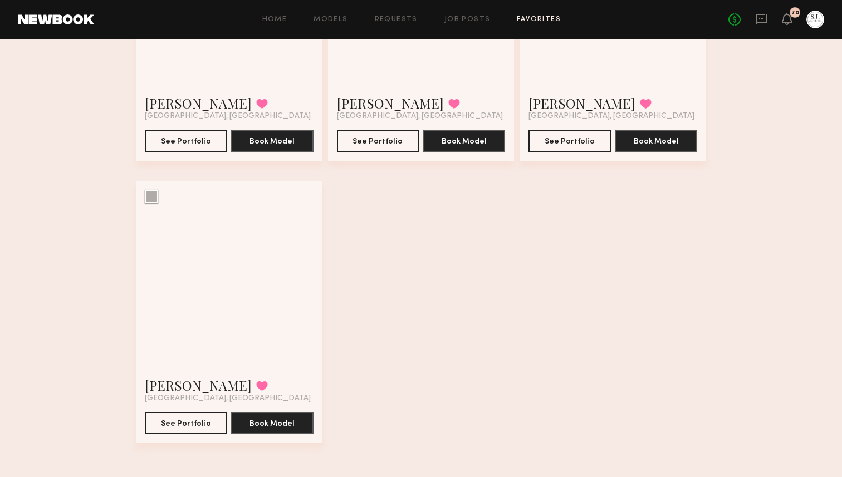
scroll to position [798, 0]
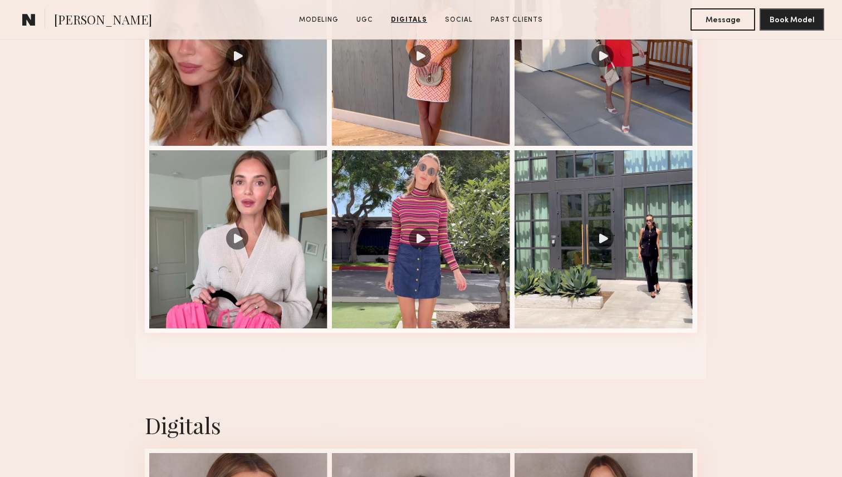
scroll to position [993, 0]
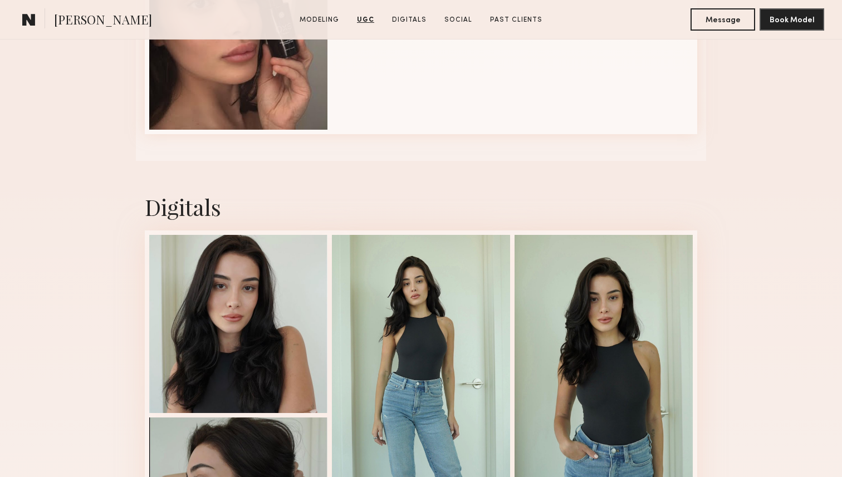
scroll to position [1334, 0]
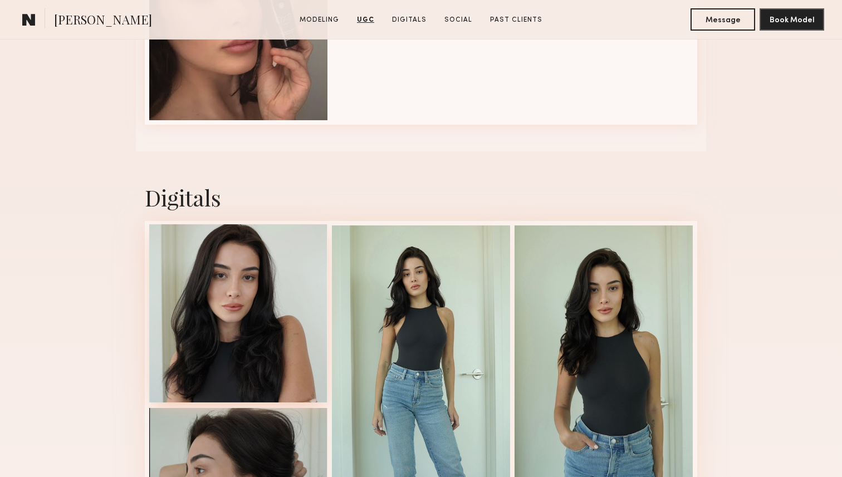
click at [248, 273] on div at bounding box center [238, 313] width 178 height 178
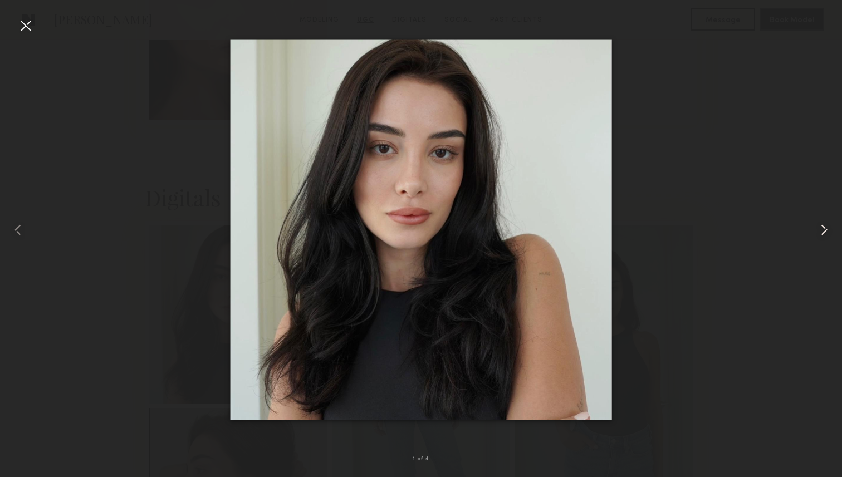
click at [824, 227] on common-icon at bounding box center [824, 230] width 18 height 18
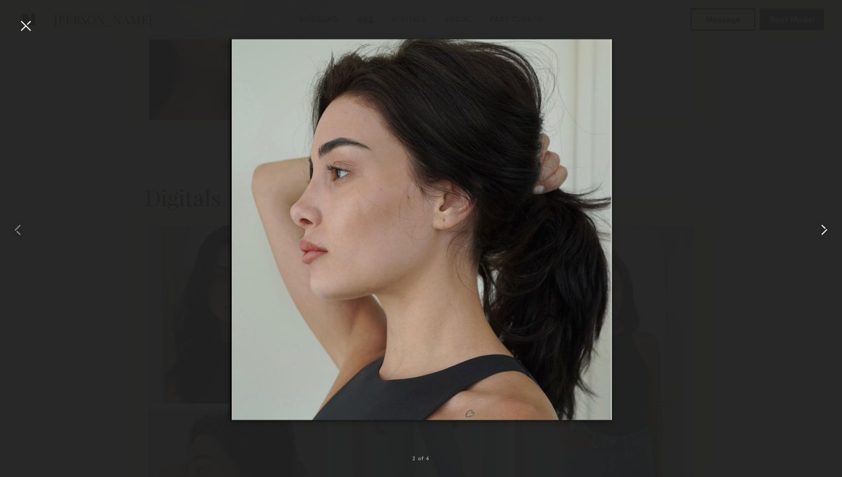
click at [824, 227] on common-icon at bounding box center [824, 230] width 18 height 18
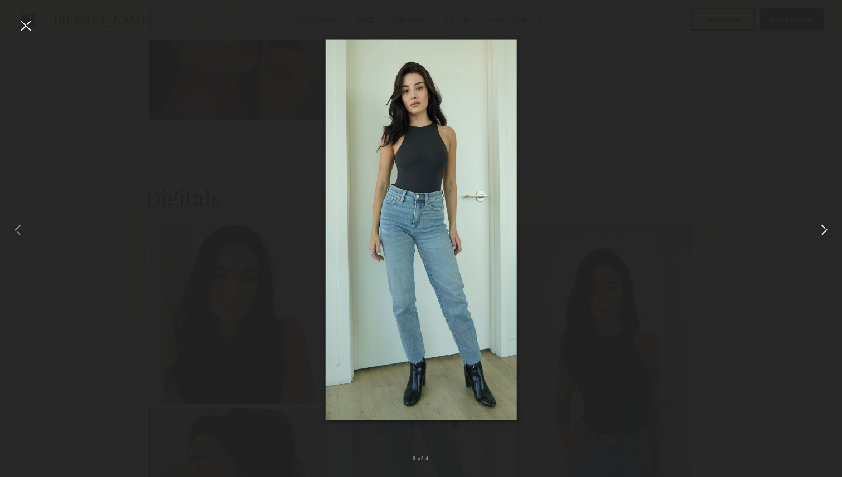
click at [824, 227] on common-icon at bounding box center [824, 230] width 18 height 18
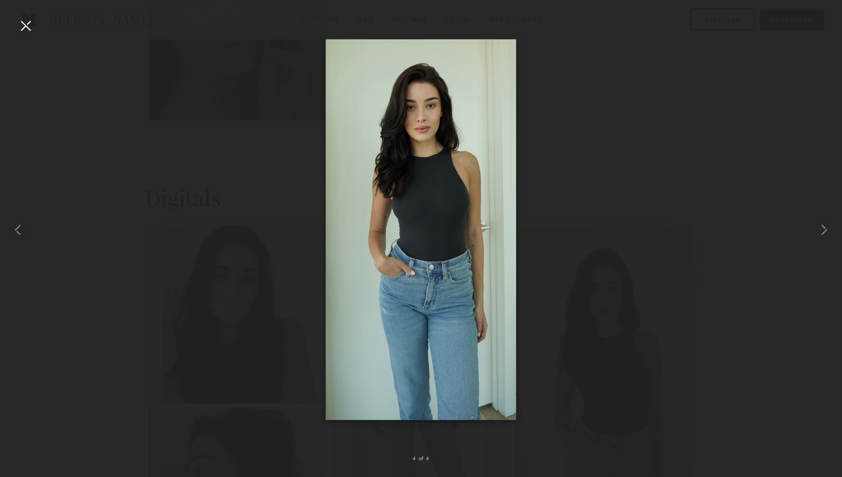
click at [26, 25] on div at bounding box center [26, 26] width 18 height 18
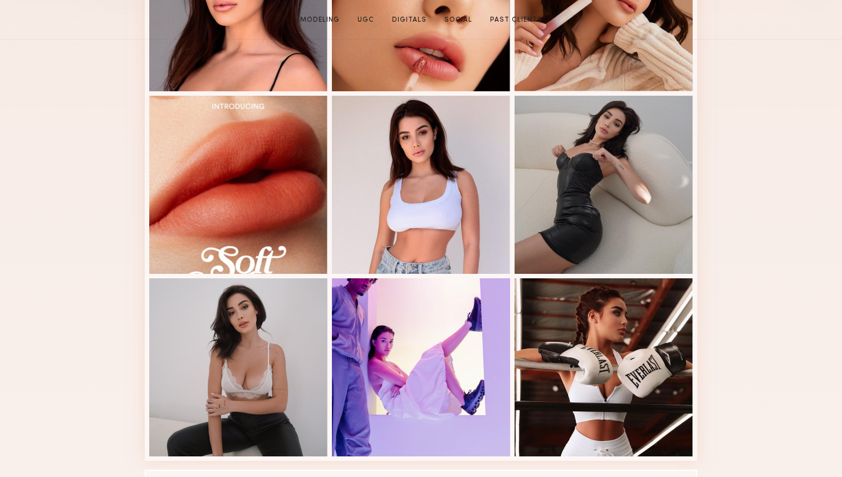
scroll to position [505, 0]
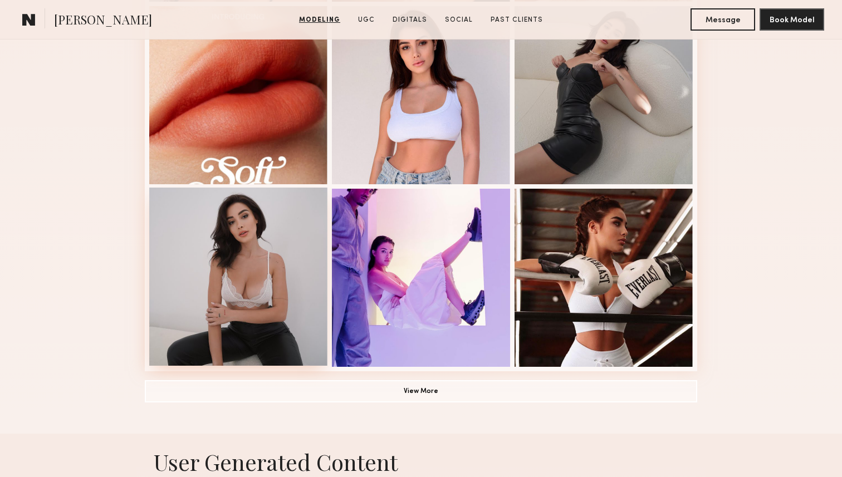
click at [253, 323] on div at bounding box center [238, 277] width 178 height 178
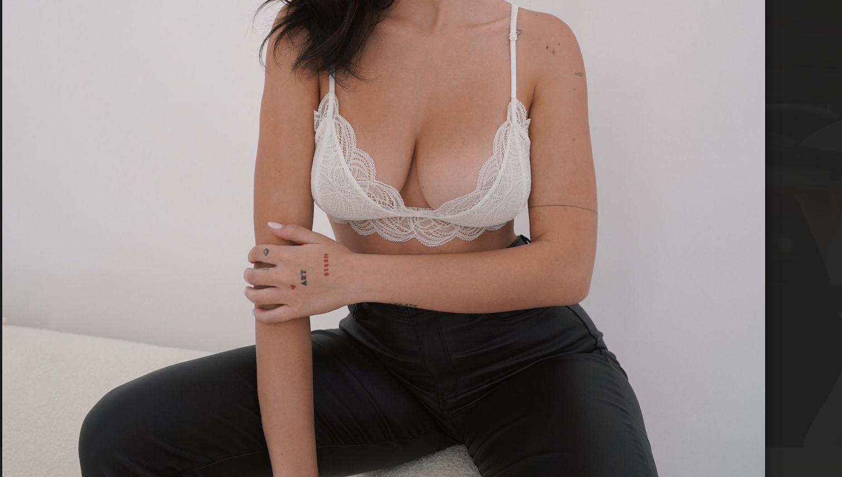
click at [562, 297] on div at bounding box center [421, 230] width 842 height 424
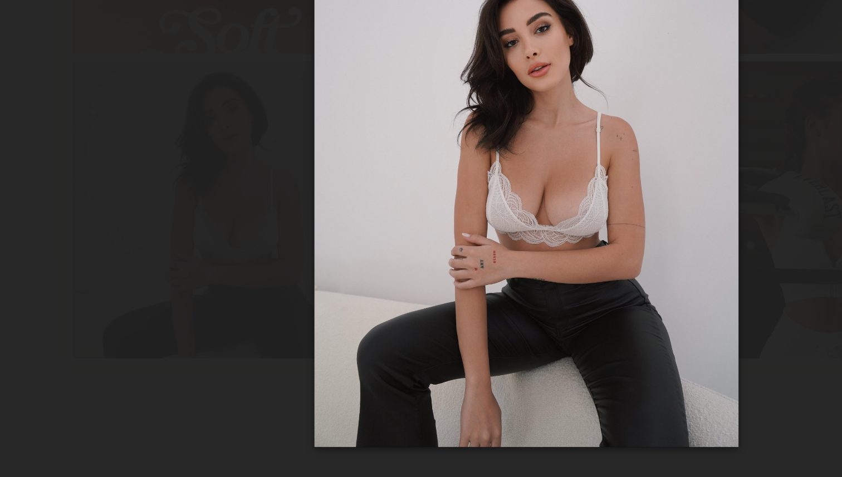
scroll to position [505, 0]
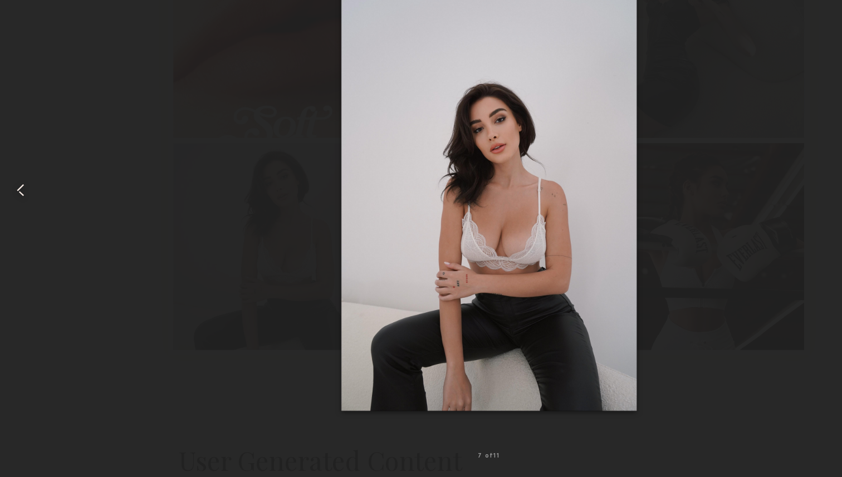
click at [23, 228] on common-icon at bounding box center [18, 230] width 18 height 18
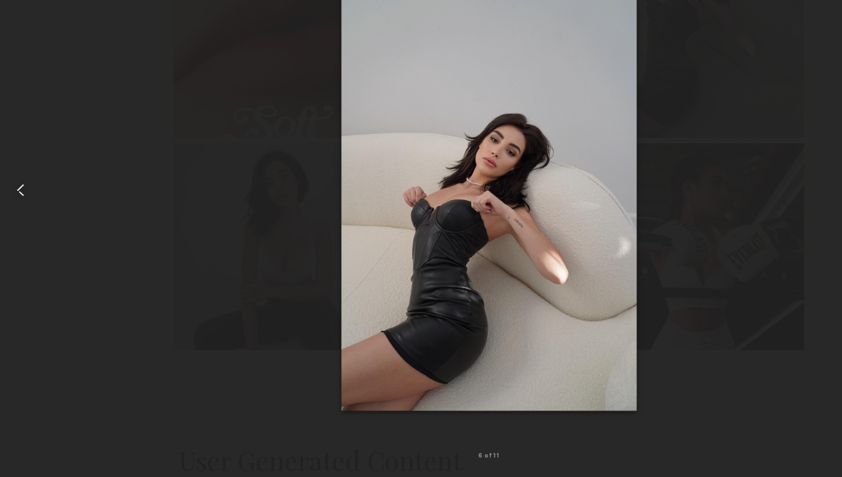
click at [23, 228] on common-icon at bounding box center [18, 230] width 18 height 18
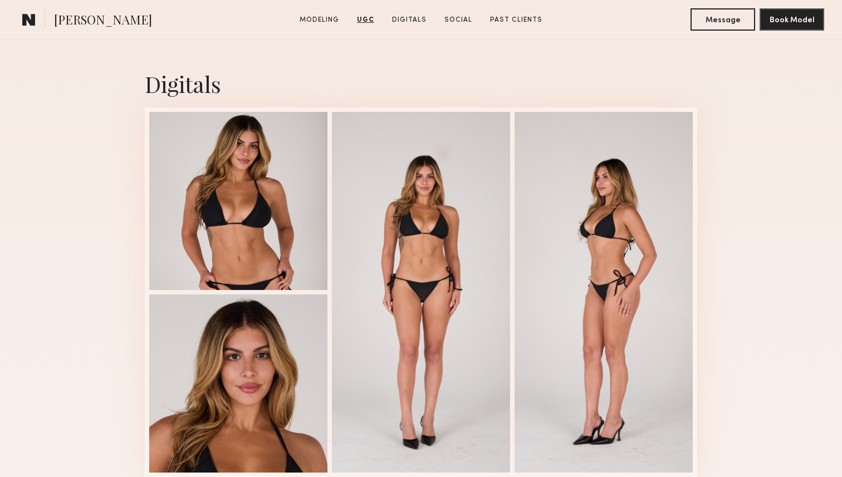
scroll to position [2000, 0]
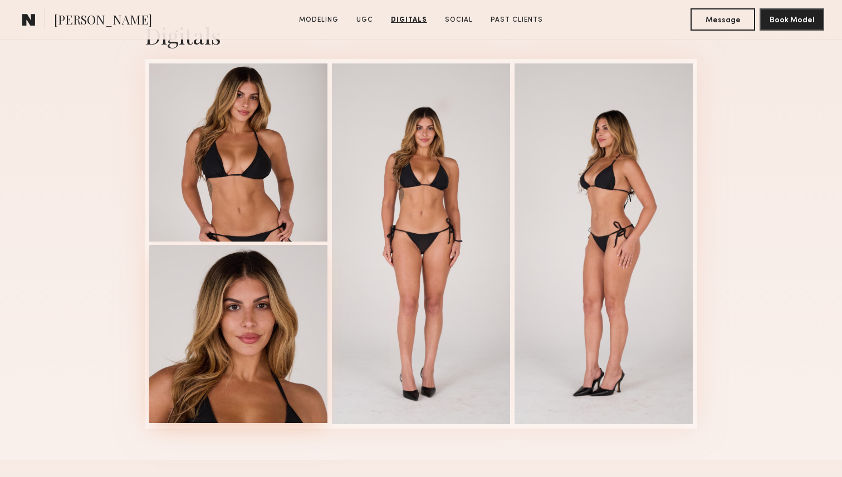
click at [270, 311] on div at bounding box center [238, 334] width 178 height 178
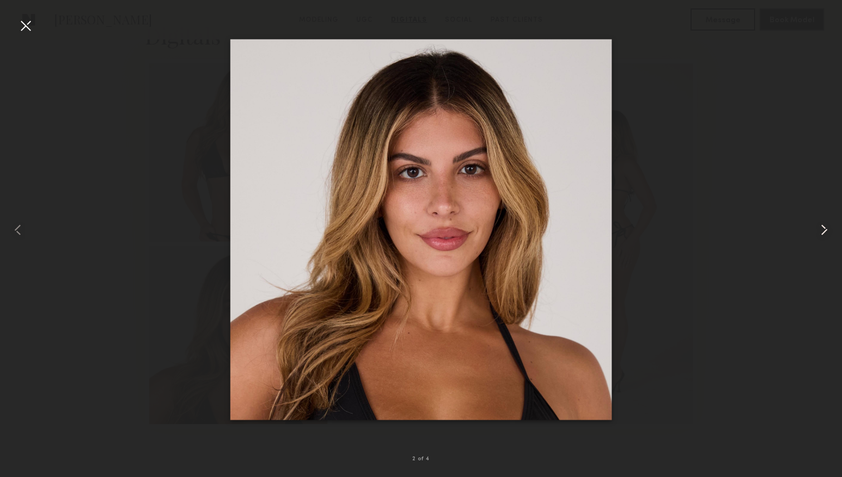
click at [824, 226] on common-icon at bounding box center [824, 230] width 18 height 18
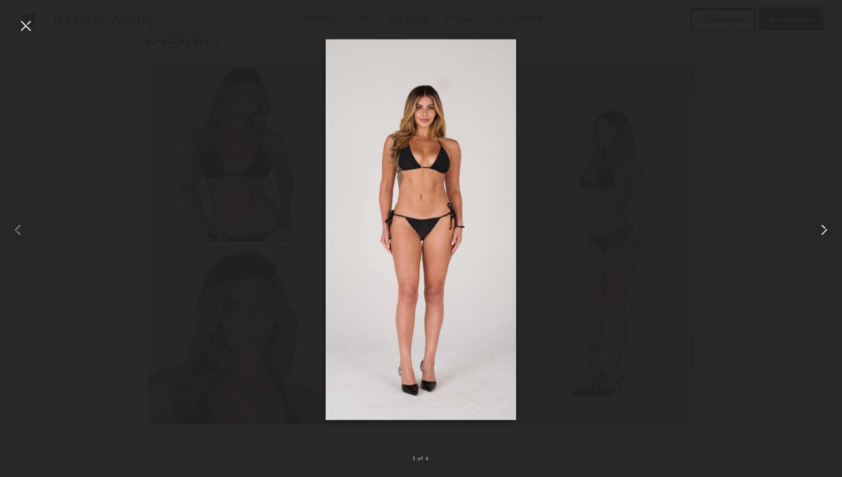
click at [824, 226] on common-icon at bounding box center [824, 230] width 18 height 18
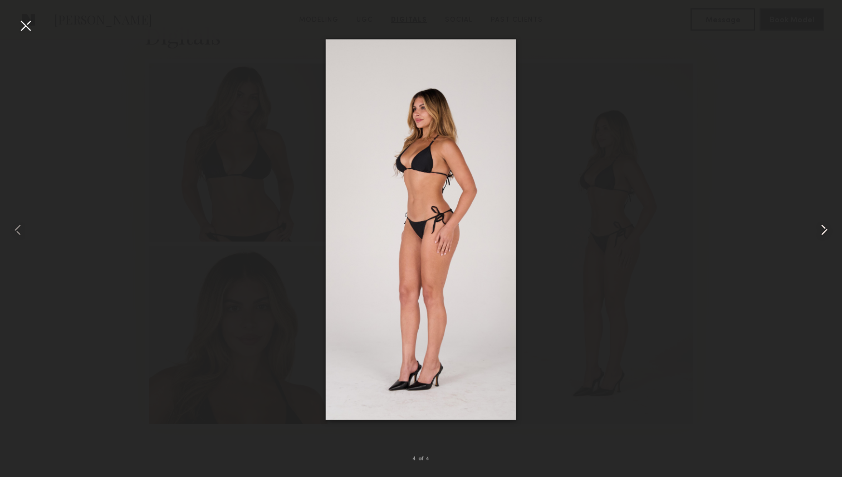
click at [824, 226] on common-icon at bounding box center [824, 230] width 18 height 18
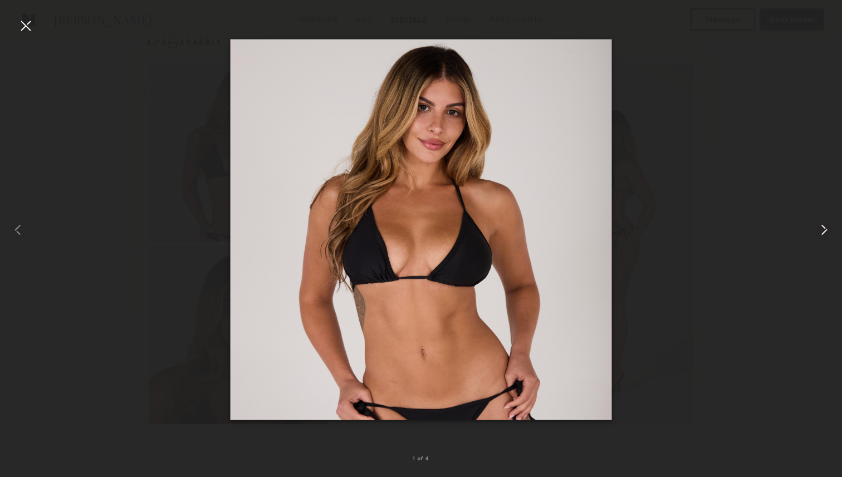
click at [824, 226] on common-icon at bounding box center [824, 230] width 18 height 18
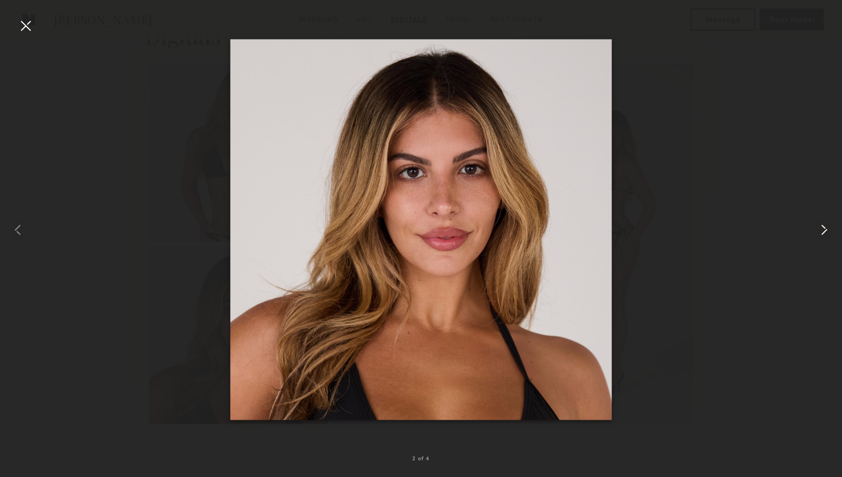
click at [824, 226] on common-icon at bounding box center [824, 230] width 18 height 18
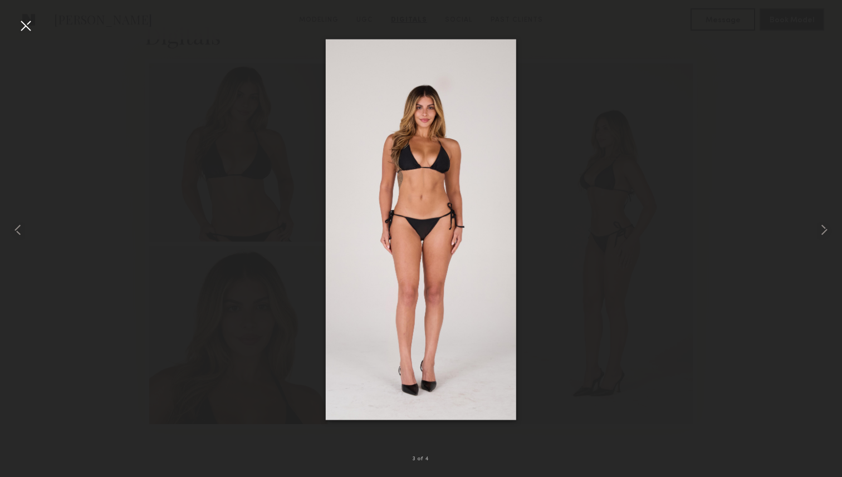
click at [23, 26] on div at bounding box center [26, 26] width 18 height 18
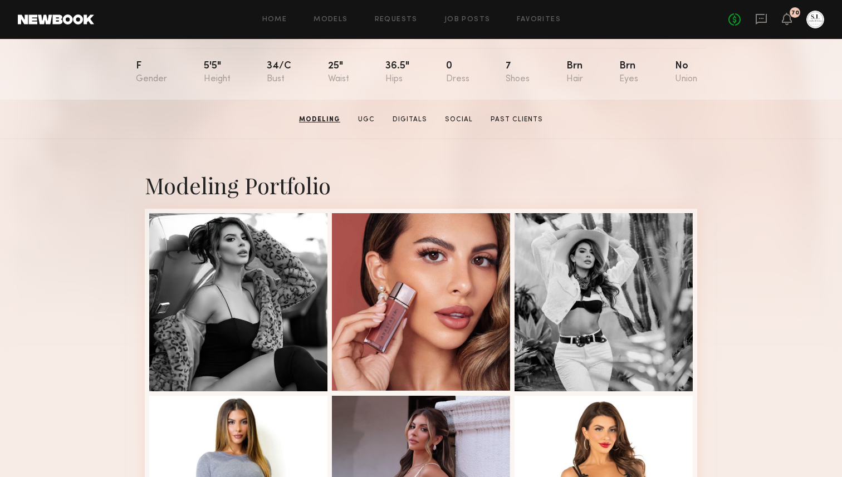
scroll to position [27, 0]
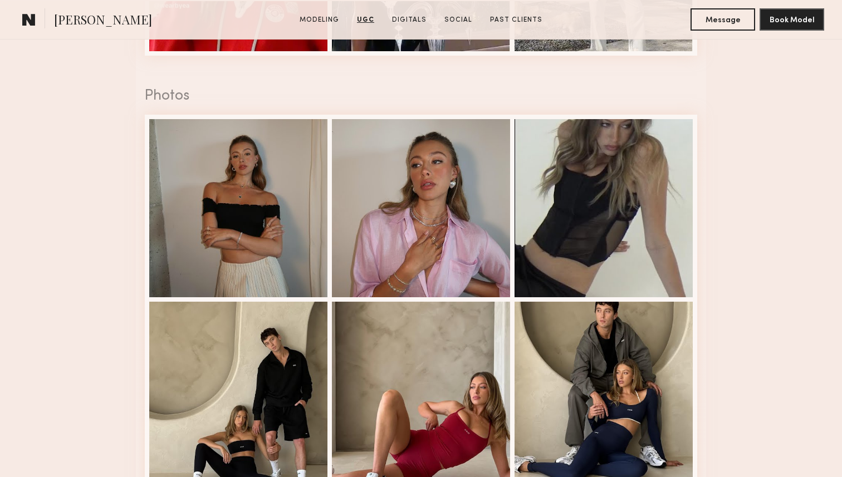
scroll to position [1941, 0]
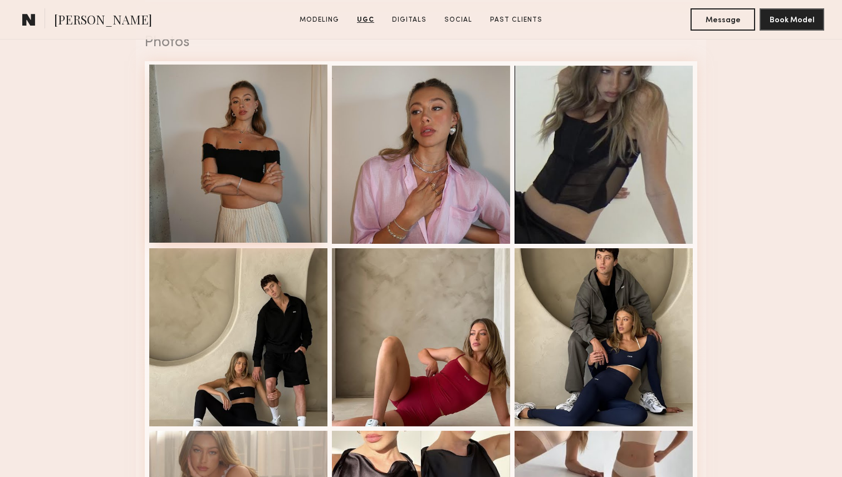
click at [287, 193] on div at bounding box center [238, 154] width 178 height 178
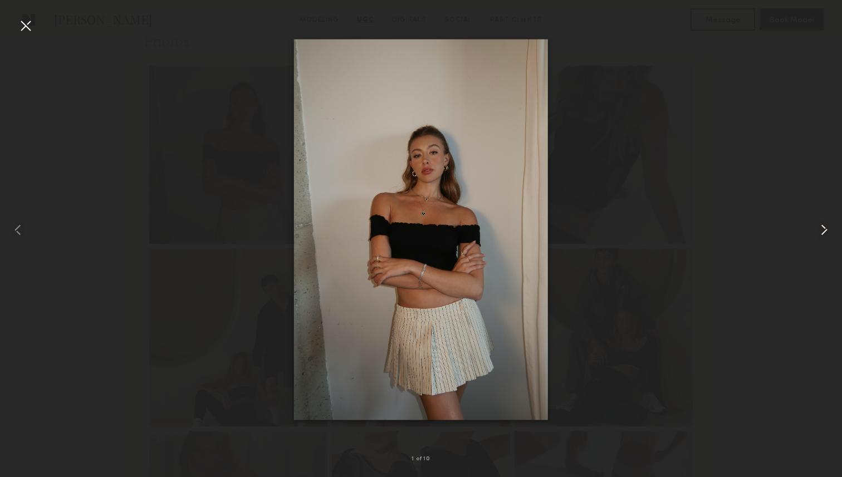
click at [827, 227] on common-icon at bounding box center [824, 230] width 18 height 18
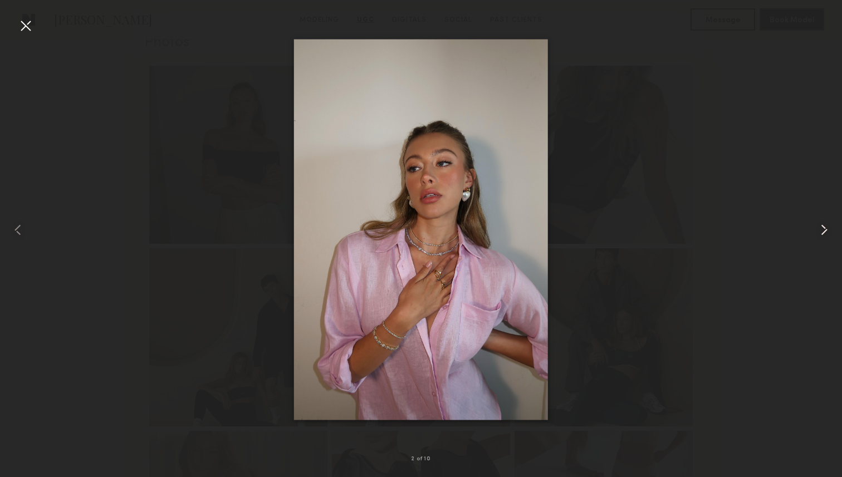
click at [824, 227] on common-icon at bounding box center [824, 230] width 18 height 18
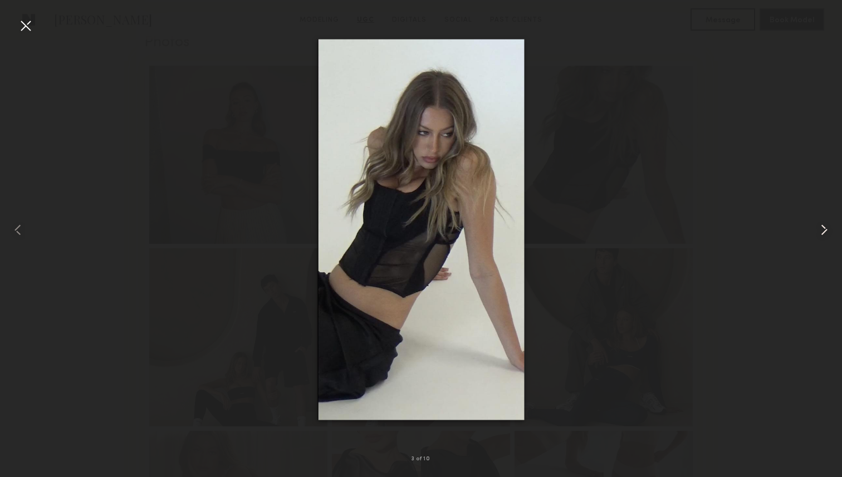
click at [824, 227] on common-icon at bounding box center [824, 230] width 18 height 18
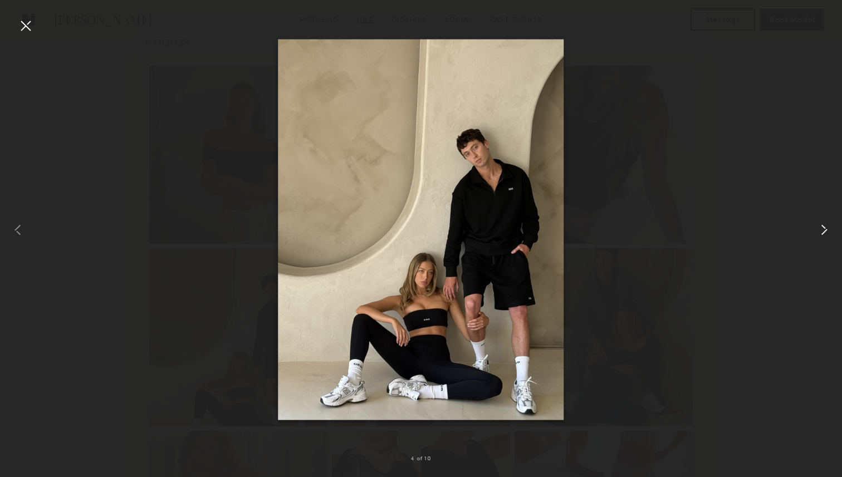
click at [824, 227] on common-icon at bounding box center [824, 230] width 18 height 18
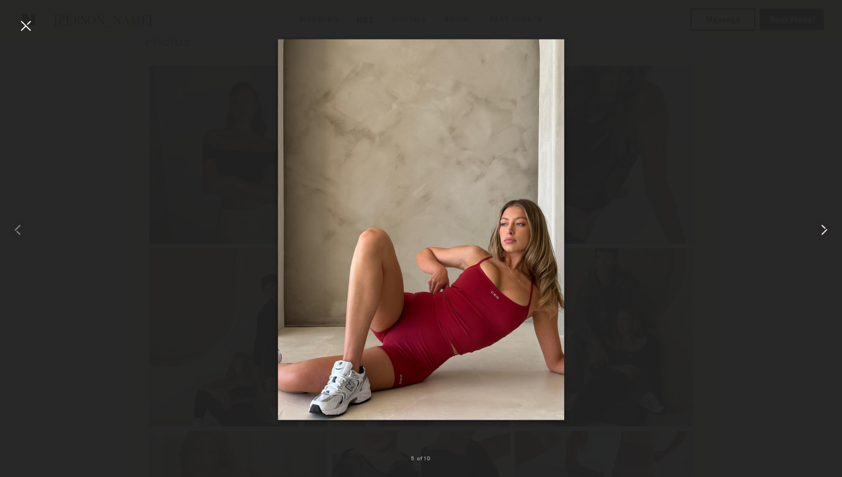
click at [824, 227] on common-icon at bounding box center [824, 230] width 18 height 18
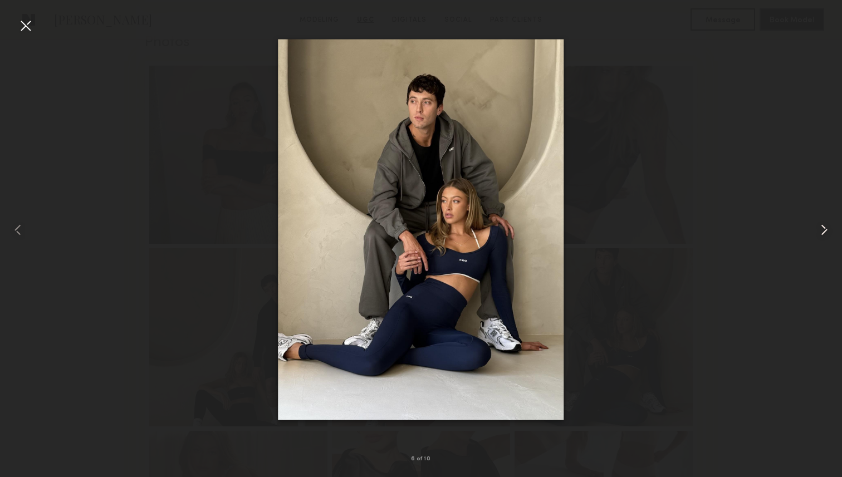
click at [824, 227] on common-icon at bounding box center [824, 230] width 18 height 18
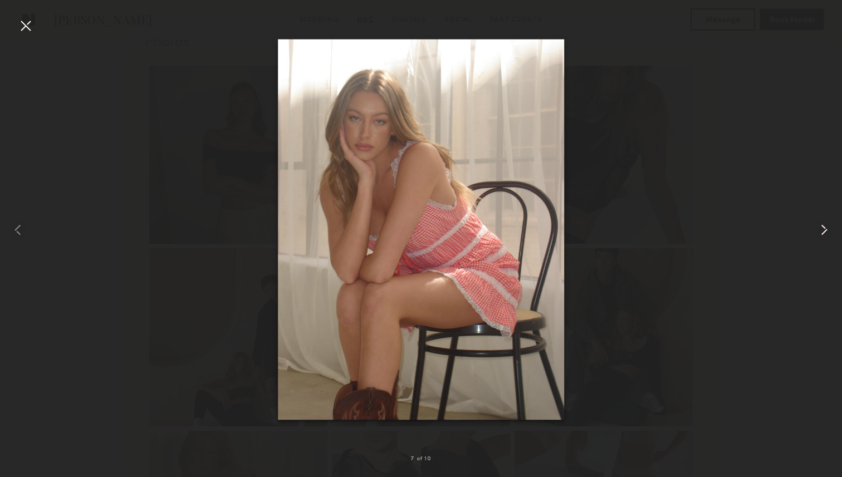
click at [824, 227] on common-icon at bounding box center [824, 230] width 18 height 18
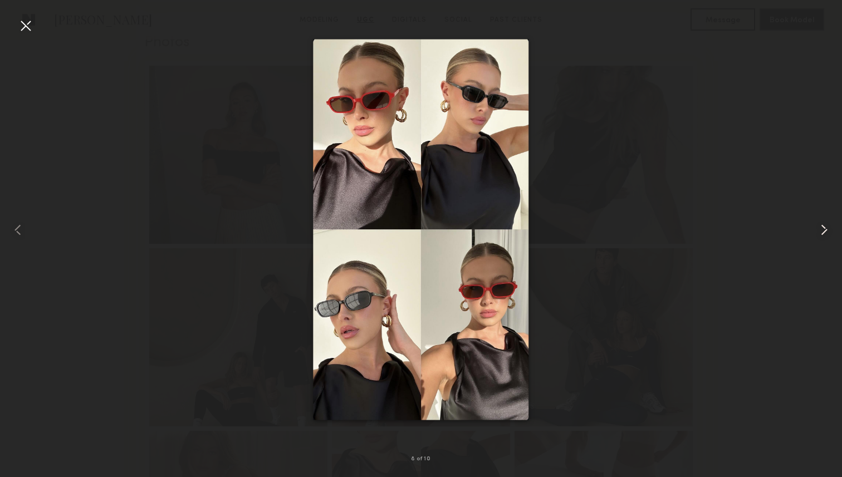
click at [824, 227] on common-icon at bounding box center [824, 230] width 18 height 18
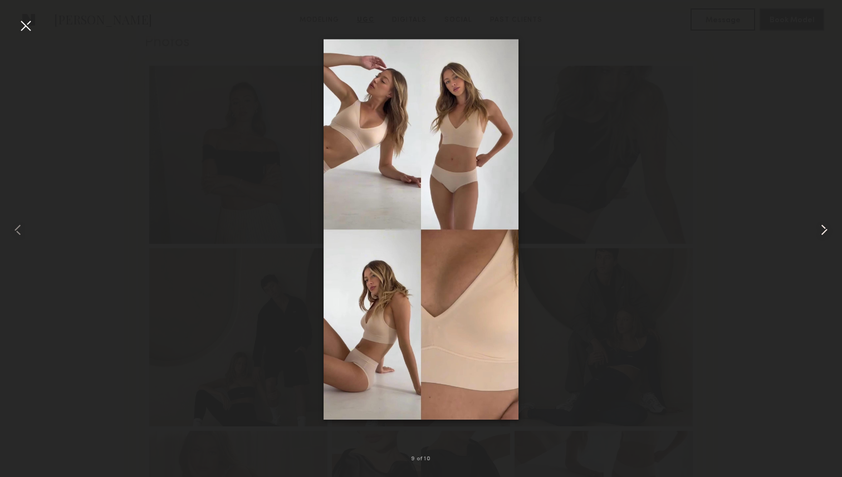
click at [824, 226] on common-icon at bounding box center [824, 230] width 18 height 18
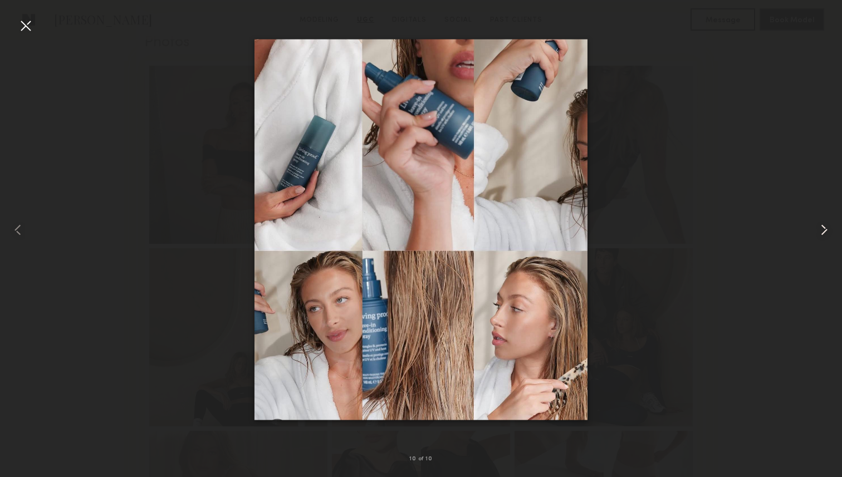
click at [824, 226] on common-icon at bounding box center [824, 230] width 18 height 18
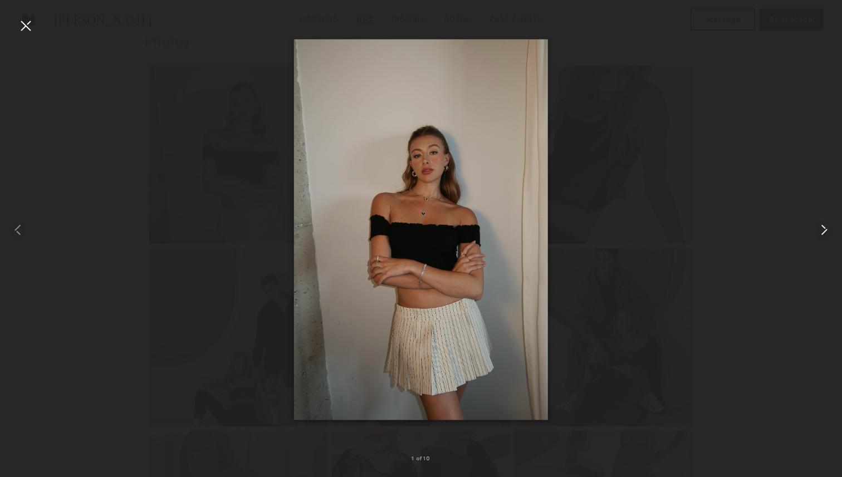
click at [824, 226] on common-icon at bounding box center [824, 230] width 18 height 18
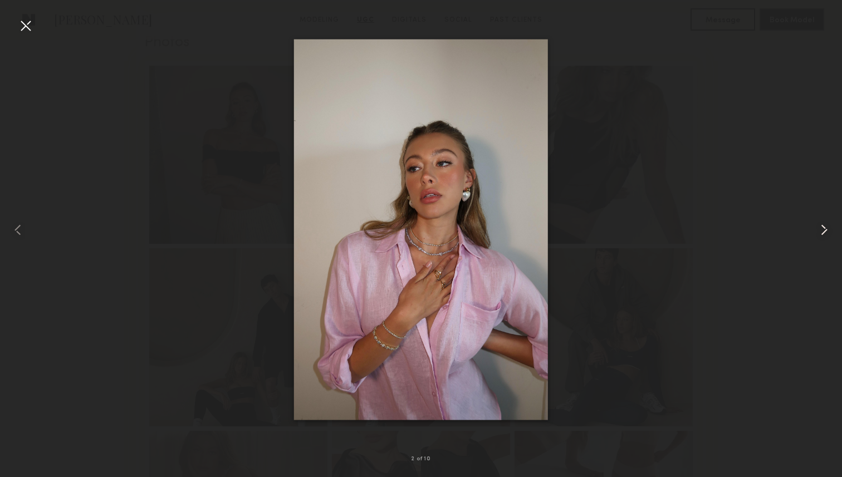
click at [824, 226] on common-icon at bounding box center [824, 230] width 18 height 18
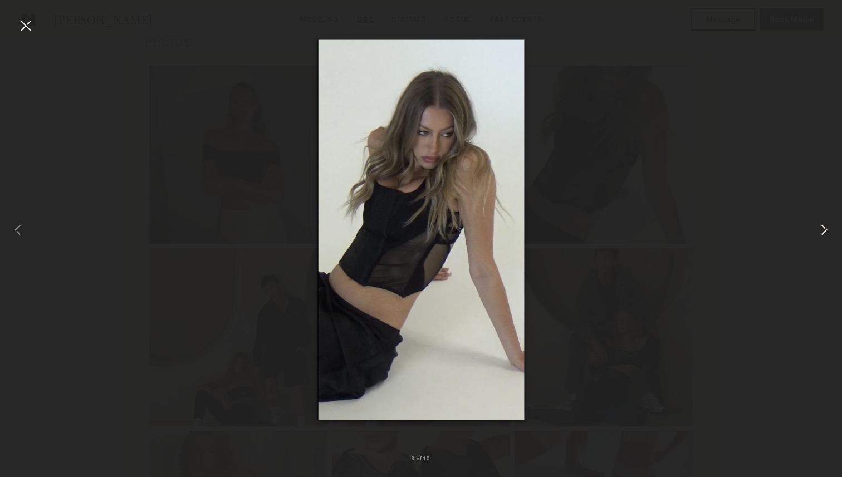
click at [824, 226] on common-icon at bounding box center [824, 230] width 18 height 18
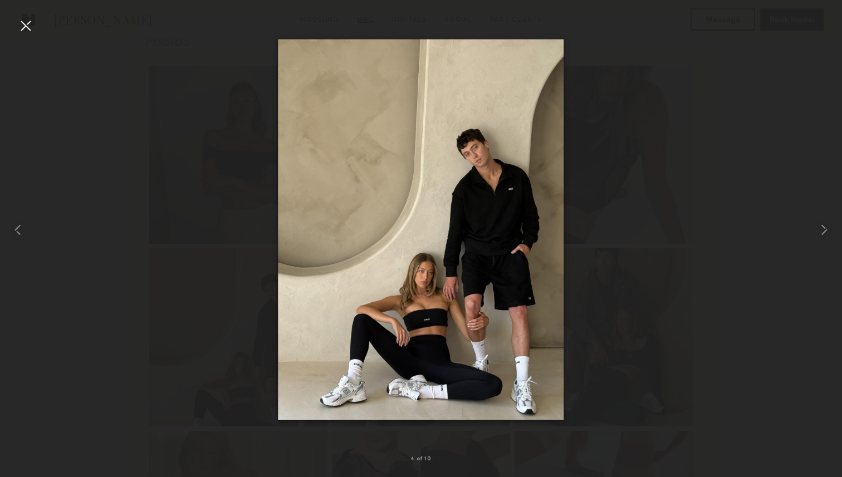
click at [24, 26] on div at bounding box center [26, 26] width 18 height 18
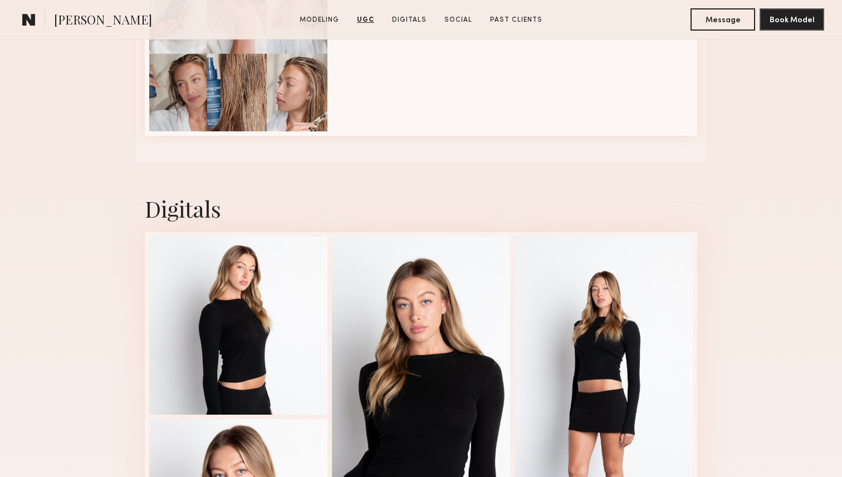
scroll to position [2615, 0]
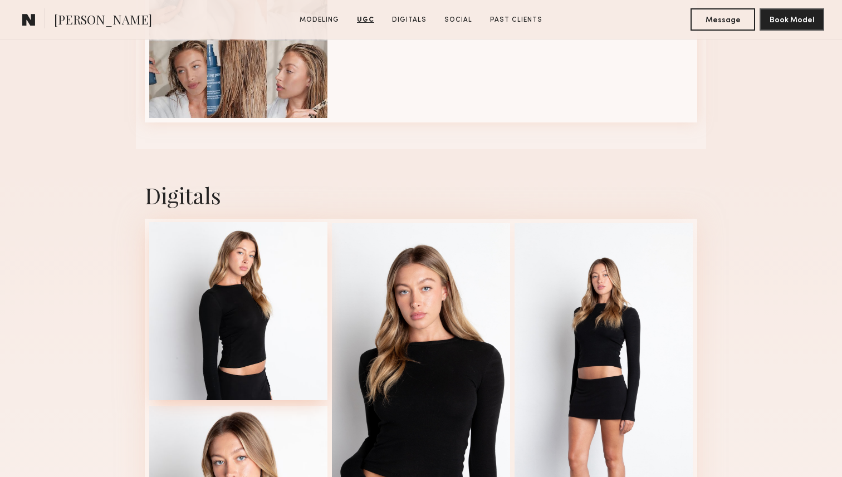
click at [268, 268] on div at bounding box center [238, 311] width 178 height 178
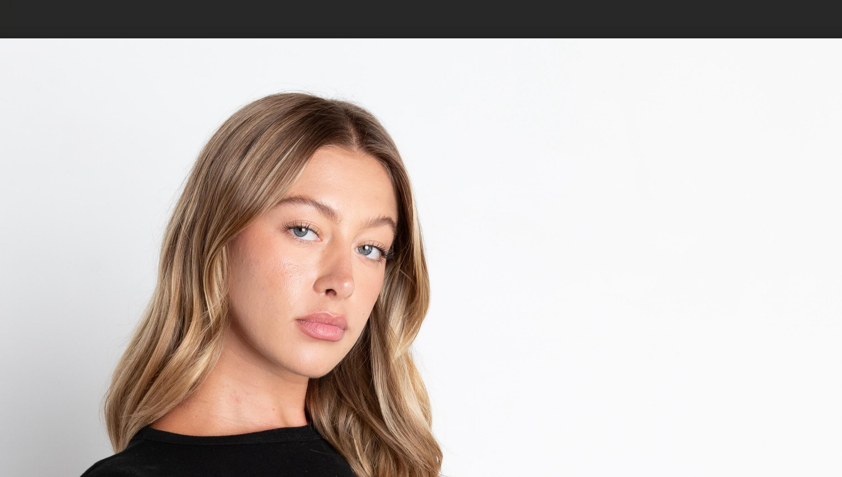
scroll to position [2604, 0]
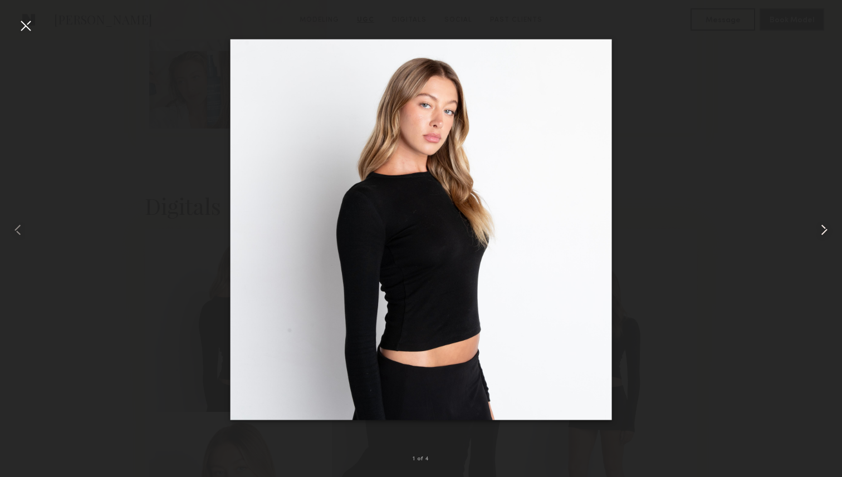
click at [821, 227] on common-icon at bounding box center [824, 230] width 18 height 18
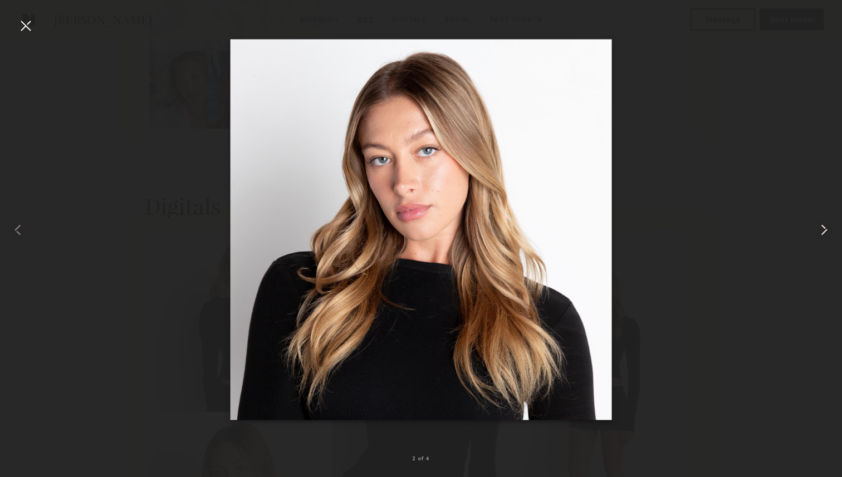
click at [821, 227] on common-icon at bounding box center [824, 230] width 18 height 18
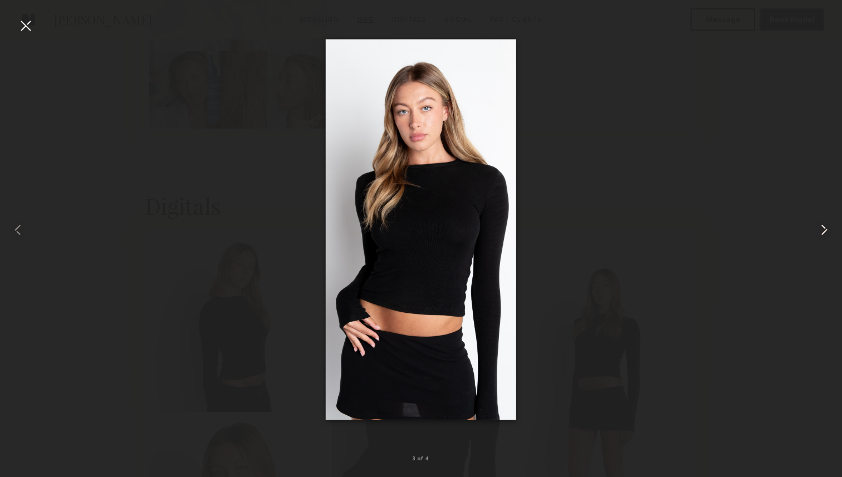
click at [821, 227] on common-icon at bounding box center [824, 230] width 18 height 18
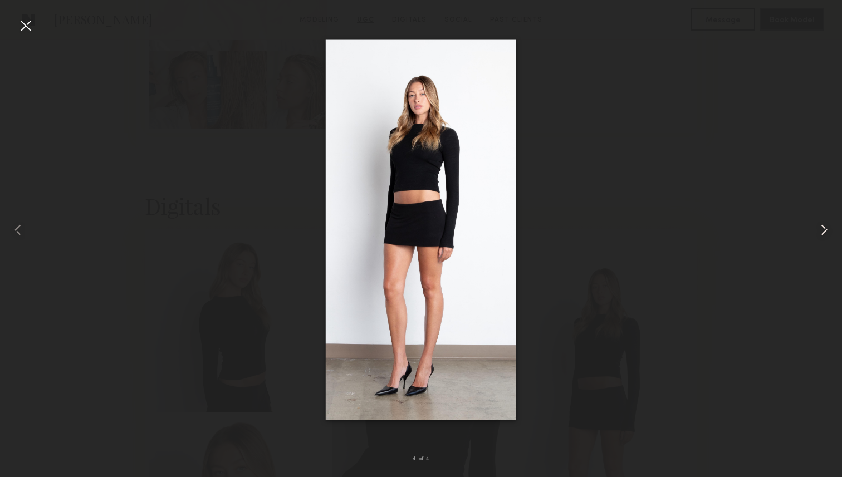
click at [821, 227] on common-icon at bounding box center [824, 230] width 18 height 18
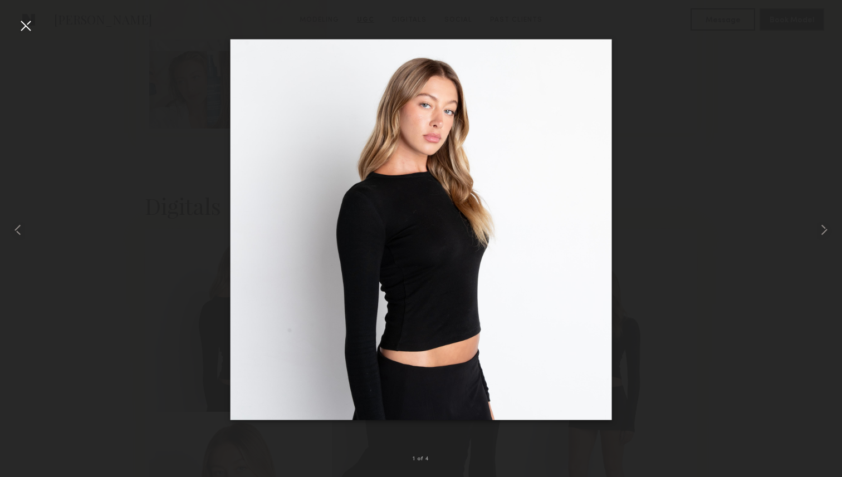
click at [21, 23] on div at bounding box center [26, 26] width 18 height 18
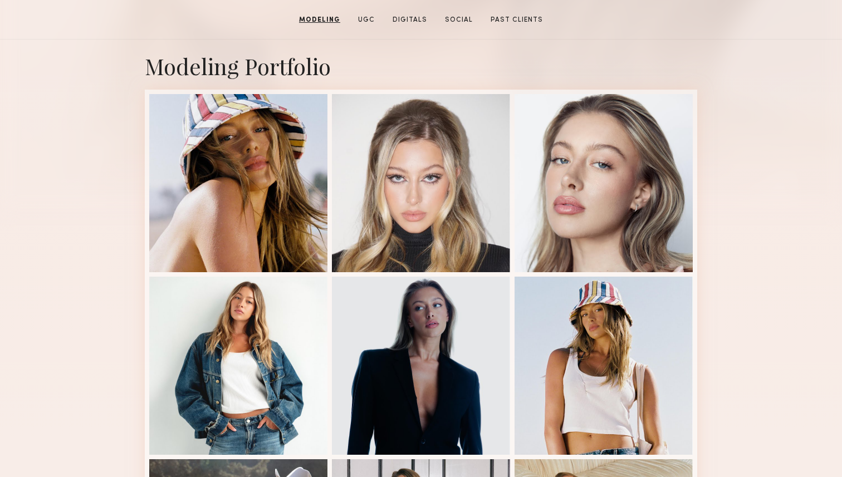
scroll to position [235, 0]
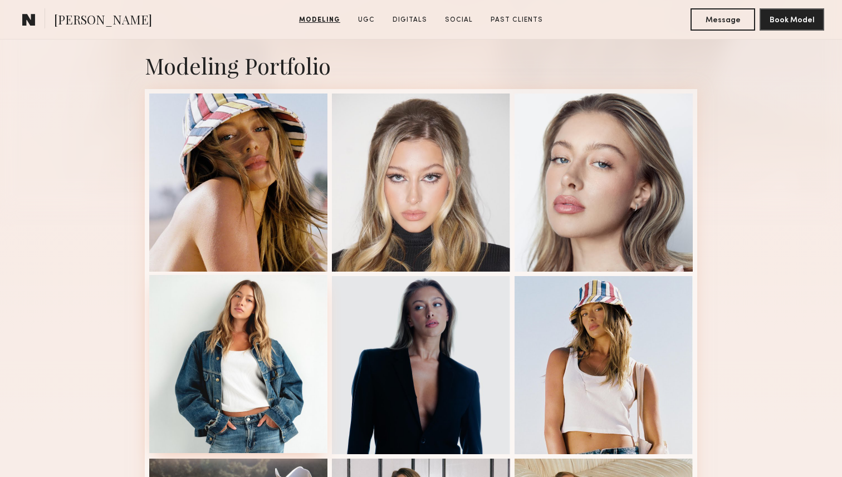
click at [242, 338] on div at bounding box center [238, 364] width 178 height 178
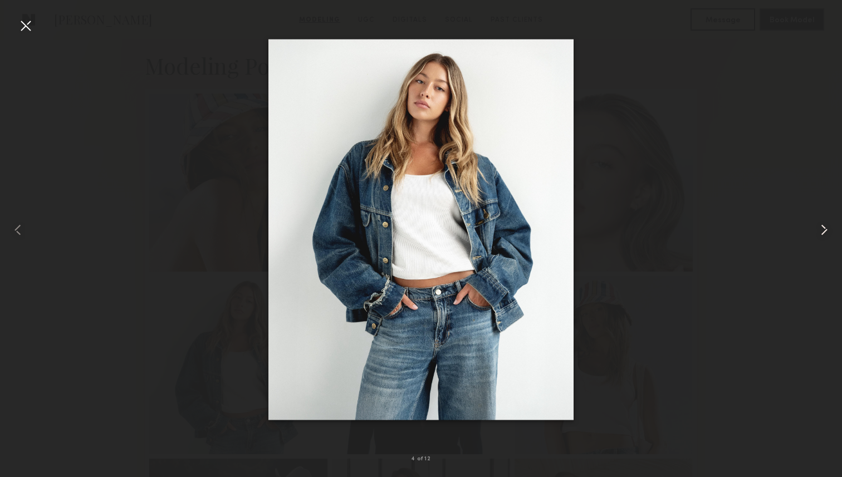
click at [822, 227] on common-icon at bounding box center [824, 230] width 18 height 18
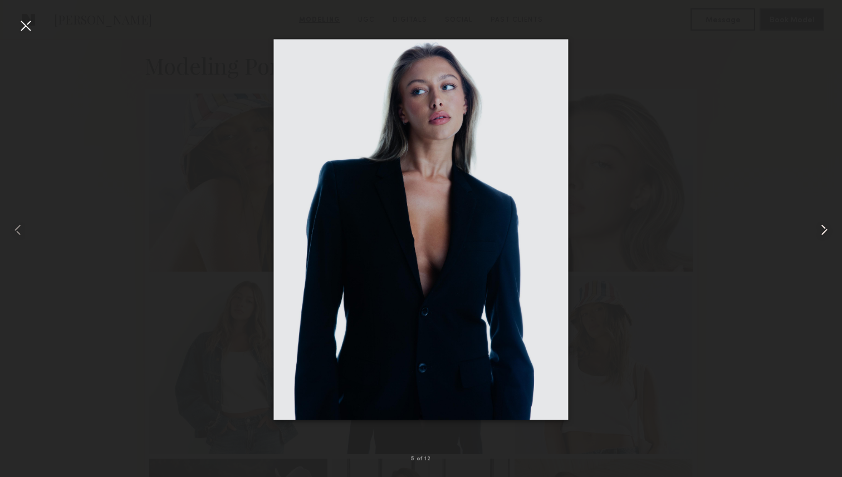
click at [822, 227] on common-icon at bounding box center [824, 230] width 18 height 18
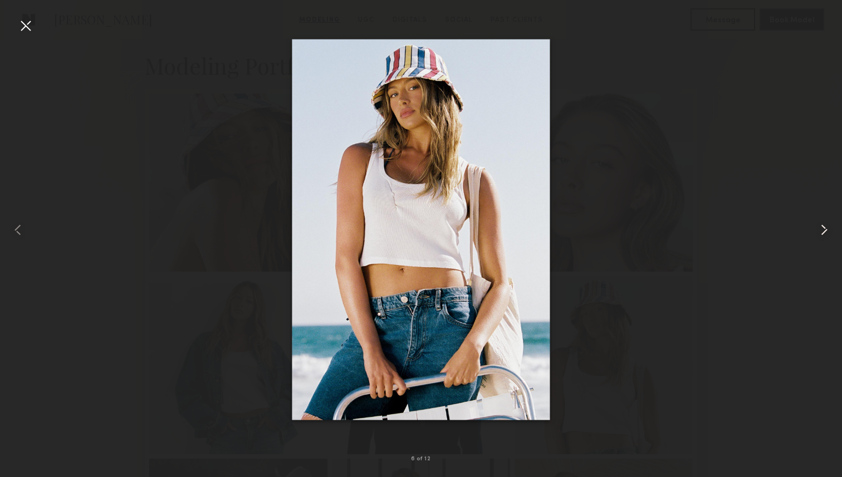
click at [822, 227] on common-icon at bounding box center [824, 230] width 18 height 18
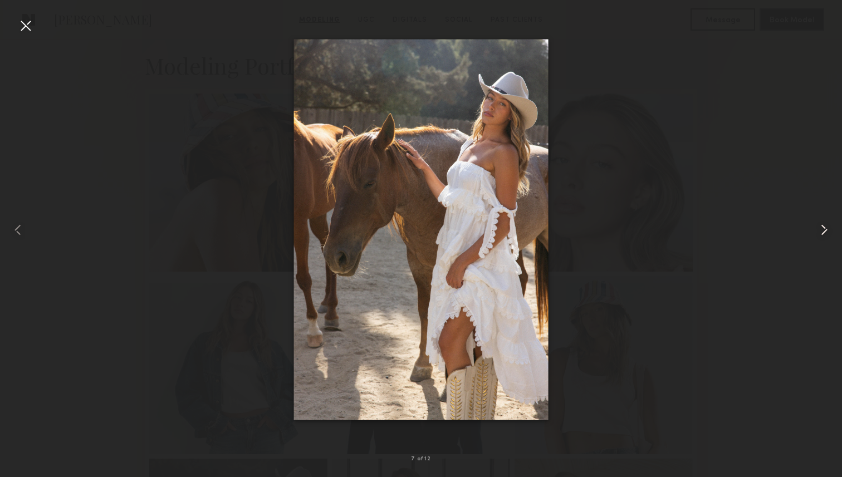
click at [822, 227] on common-icon at bounding box center [824, 230] width 18 height 18
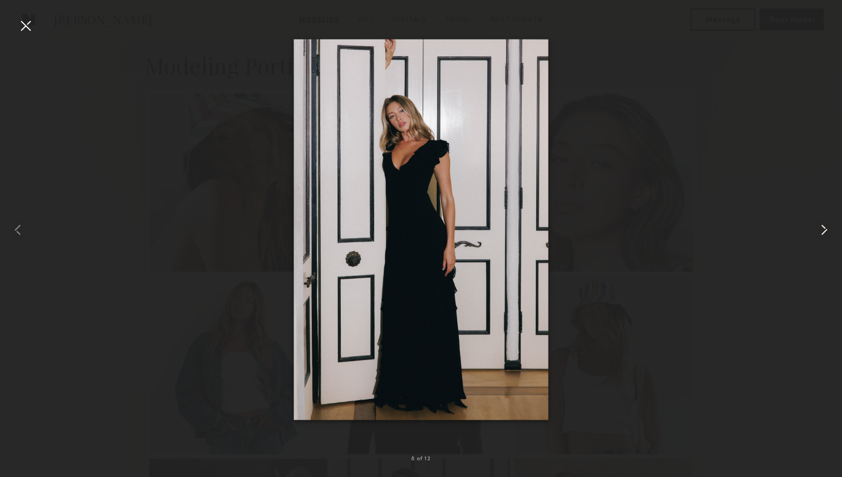
click at [822, 227] on common-icon at bounding box center [824, 230] width 18 height 18
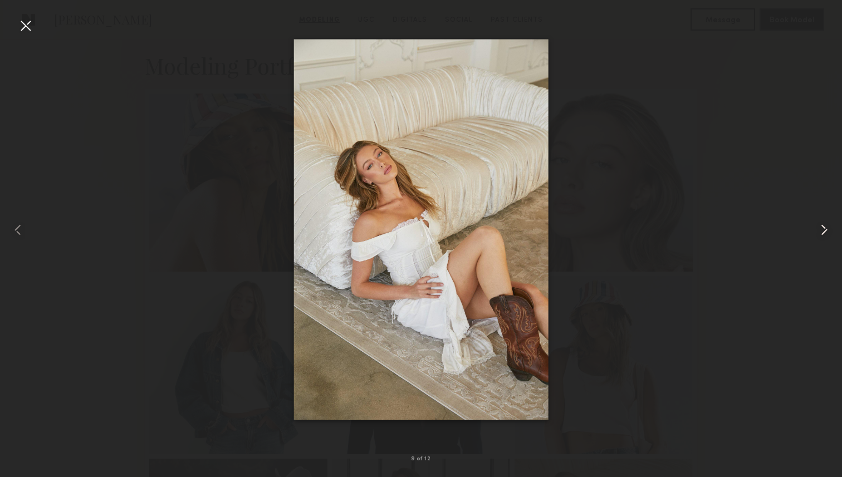
click at [822, 227] on common-icon at bounding box center [824, 230] width 18 height 18
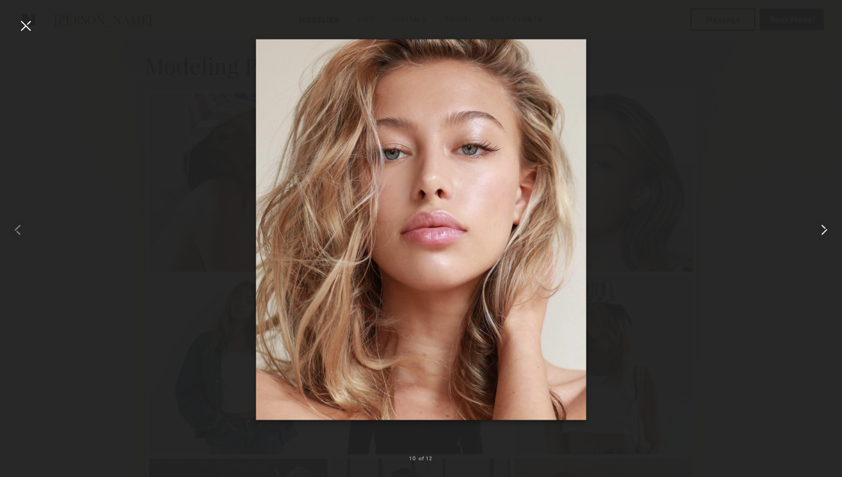
click at [822, 227] on common-icon at bounding box center [824, 230] width 18 height 18
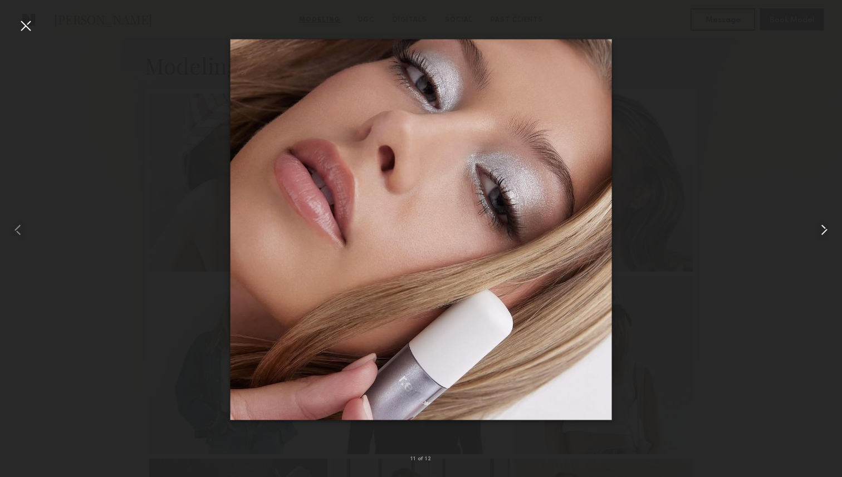
click at [822, 227] on common-icon at bounding box center [824, 230] width 18 height 18
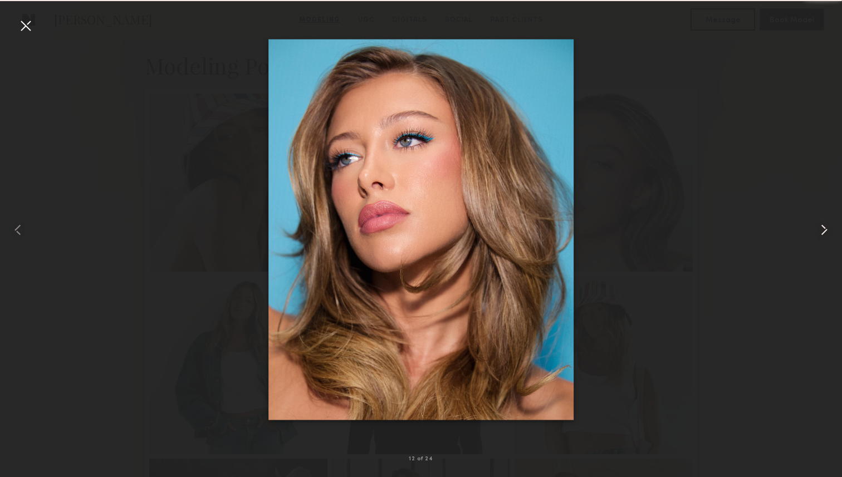
click at [822, 227] on common-icon at bounding box center [824, 230] width 18 height 18
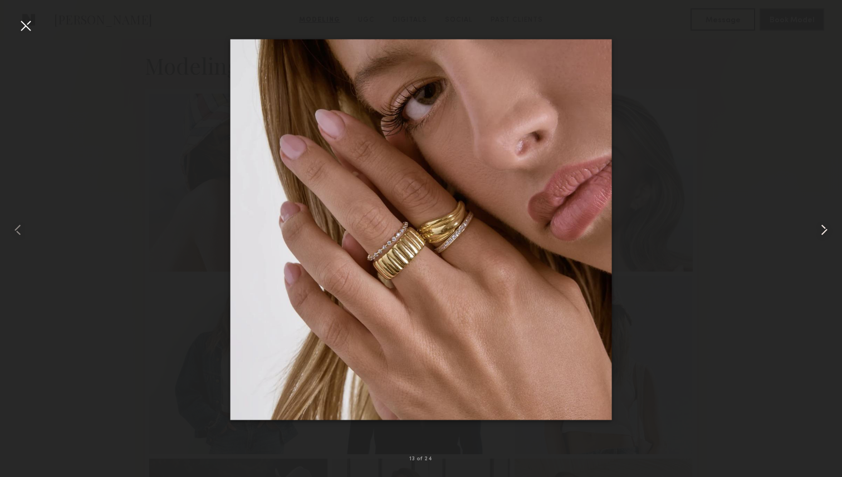
click at [822, 227] on common-icon at bounding box center [824, 230] width 18 height 18
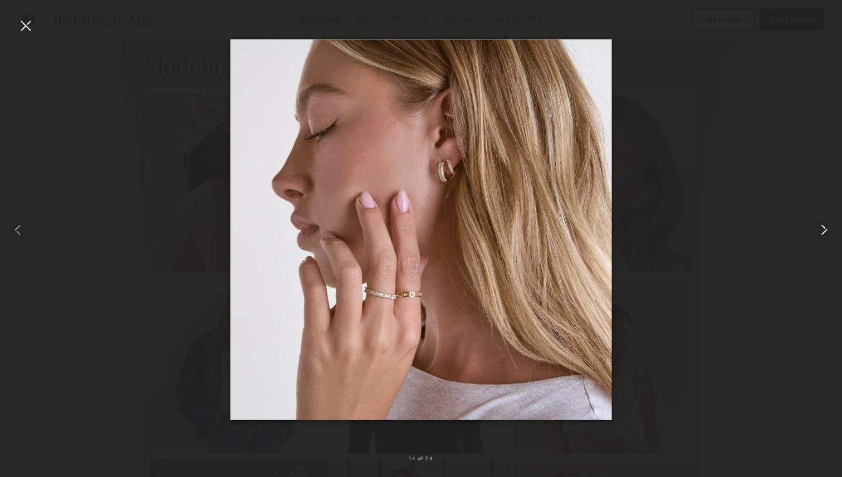
click at [822, 227] on common-icon at bounding box center [824, 230] width 18 height 18
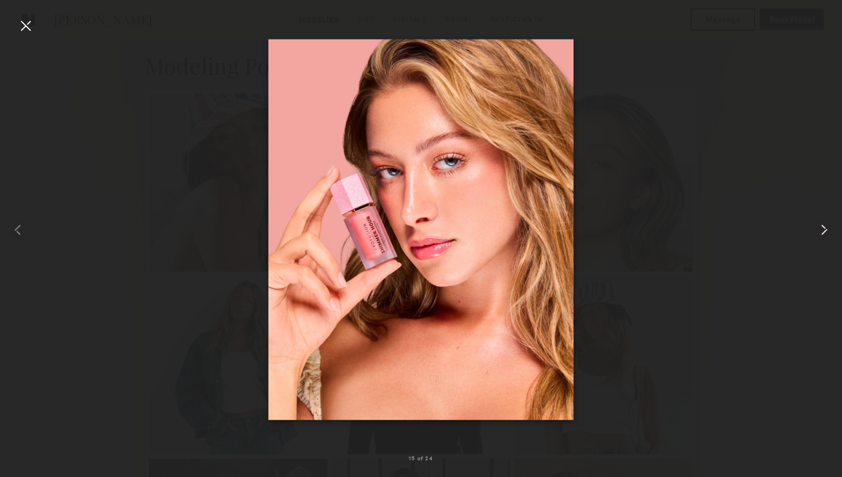
click at [822, 227] on common-icon at bounding box center [824, 230] width 18 height 18
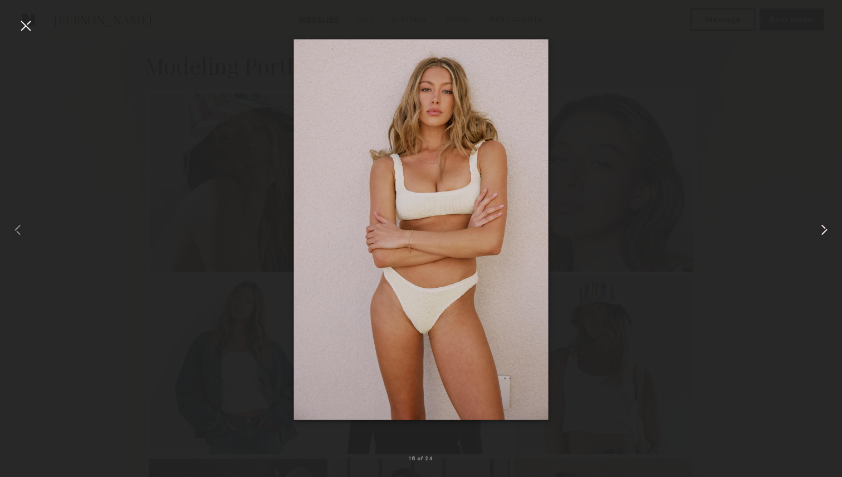
click at [822, 227] on common-icon at bounding box center [824, 230] width 18 height 18
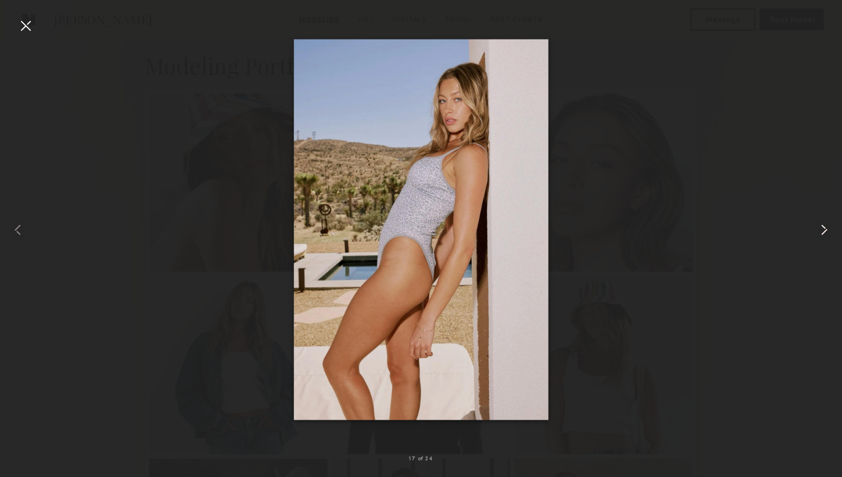
click at [822, 227] on common-icon at bounding box center [824, 230] width 18 height 18
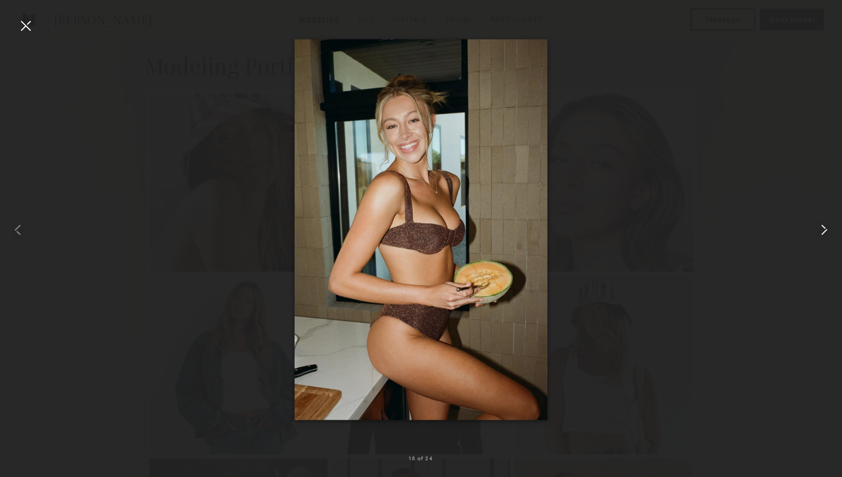
click at [822, 227] on common-icon at bounding box center [824, 230] width 18 height 18
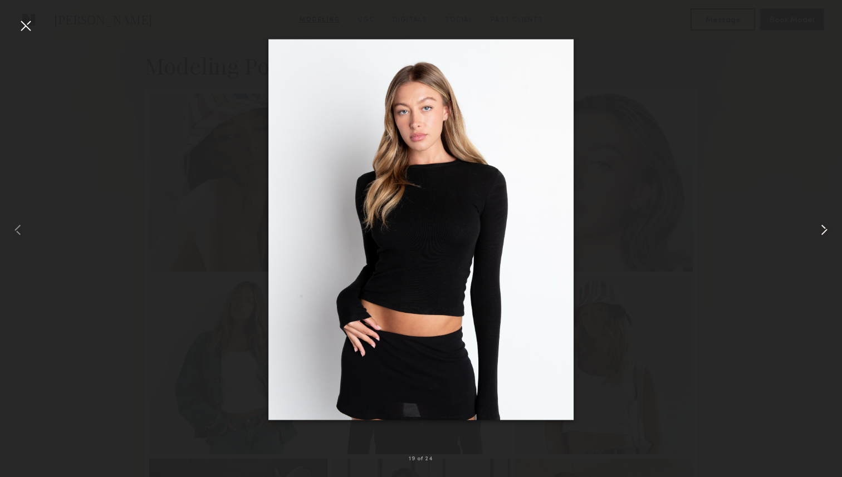
click at [822, 227] on common-icon at bounding box center [824, 230] width 18 height 18
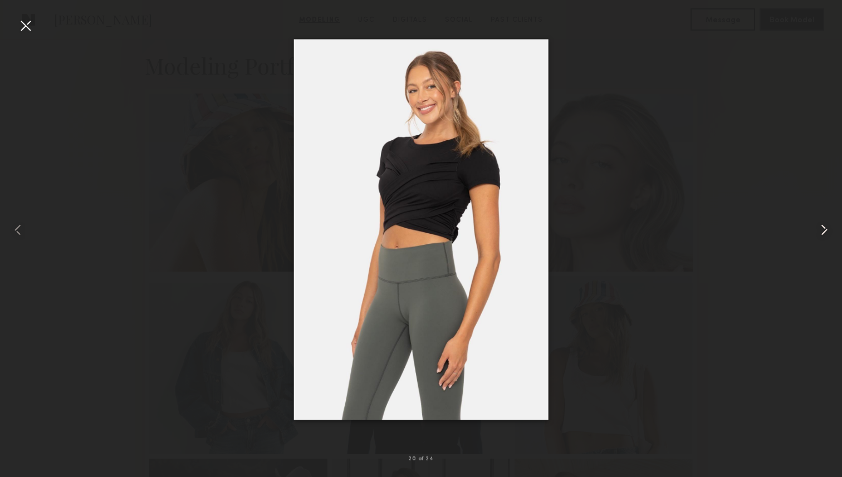
click at [822, 227] on common-icon at bounding box center [824, 230] width 18 height 18
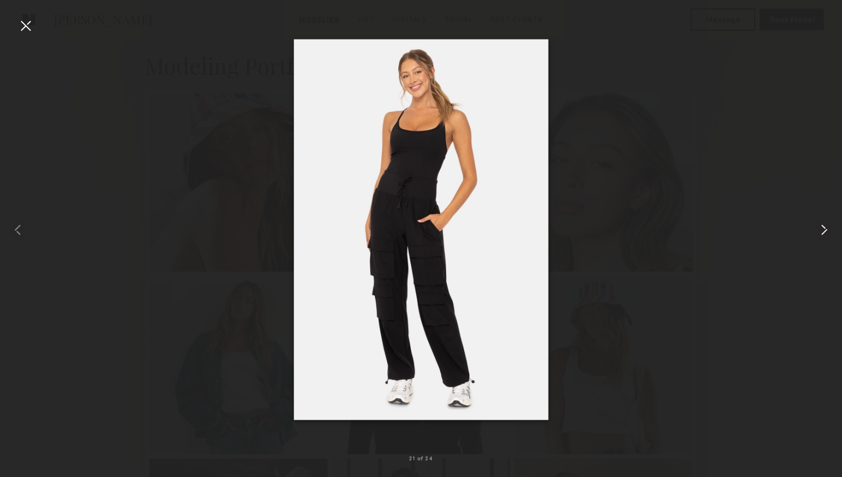
click at [822, 227] on common-icon at bounding box center [824, 230] width 18 height 18
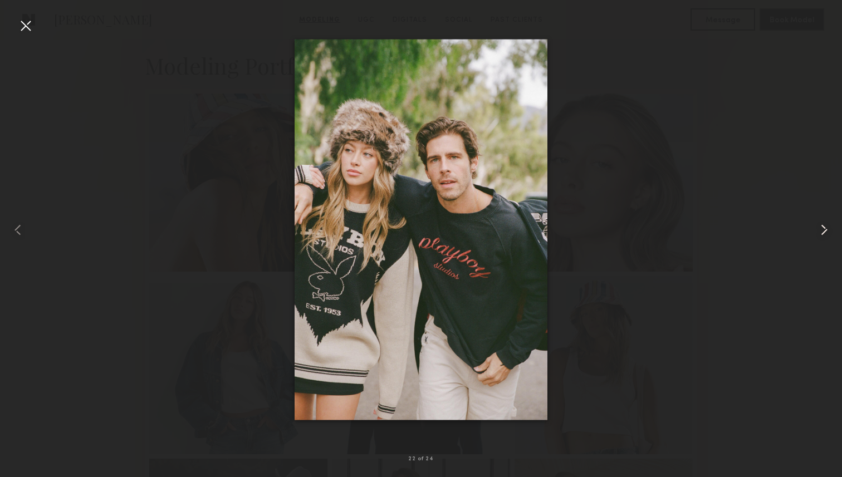
click at [822, 227] on common-icon at bounding box center [824, 230] width 18 height 18
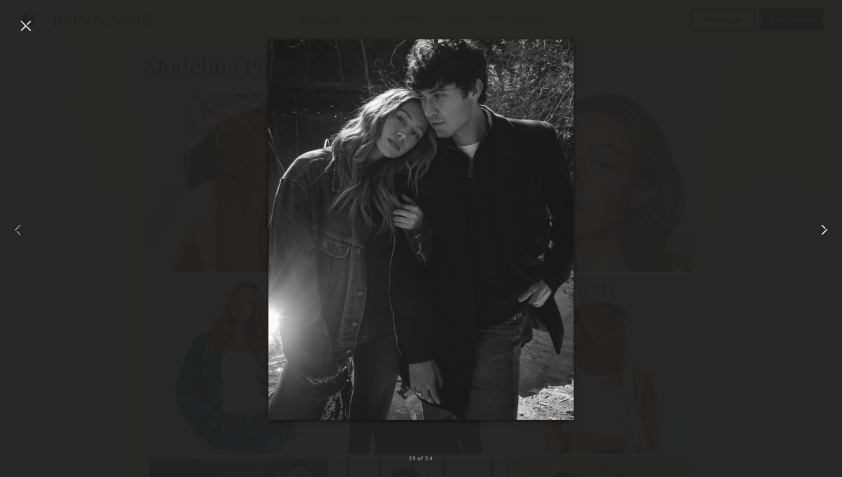
click at [822, 227] on common-icon at bounding box center [824, 230] width 18 height 18
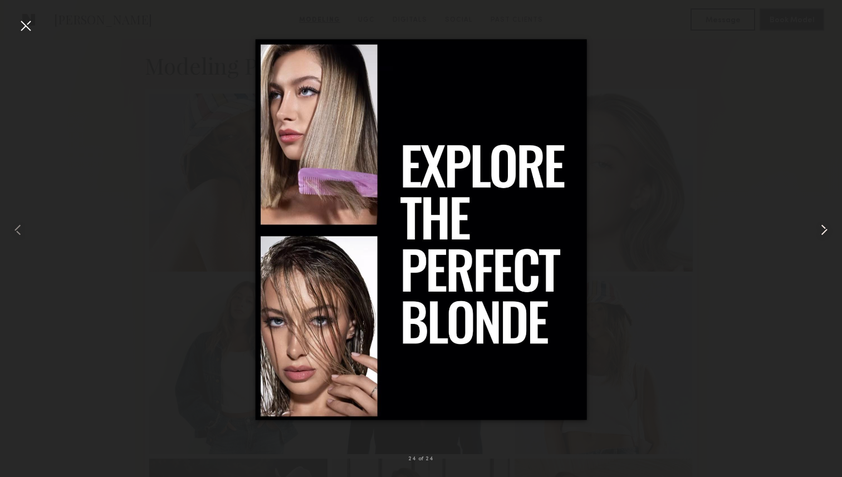
click at [822, 227] on common-icon at bounding box center [824, 230] width 18 height 18
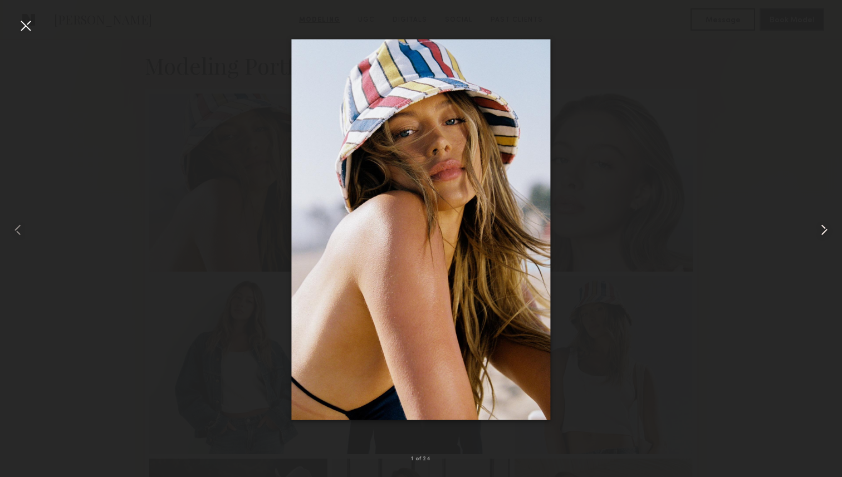
click at [822, 226] on common-icon at bounding box center [824, 230] width 18 height 18
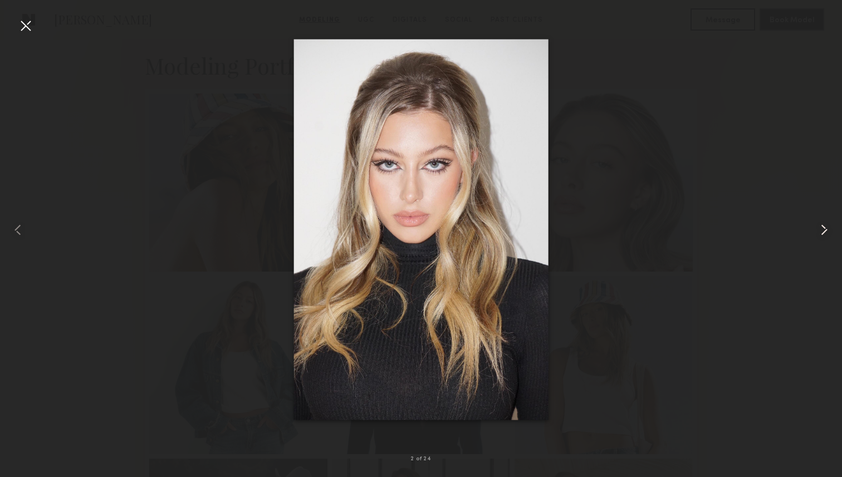
click at [822, 227] on common-icon at bounding box center [824, 230] width 18 height 18
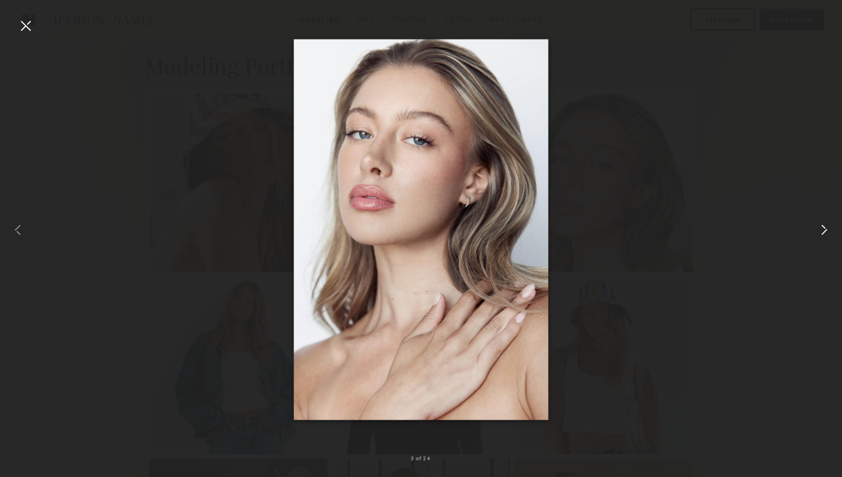
click at [822, 227] on common-icon at bounding box center [824, 230] width 18 height 18
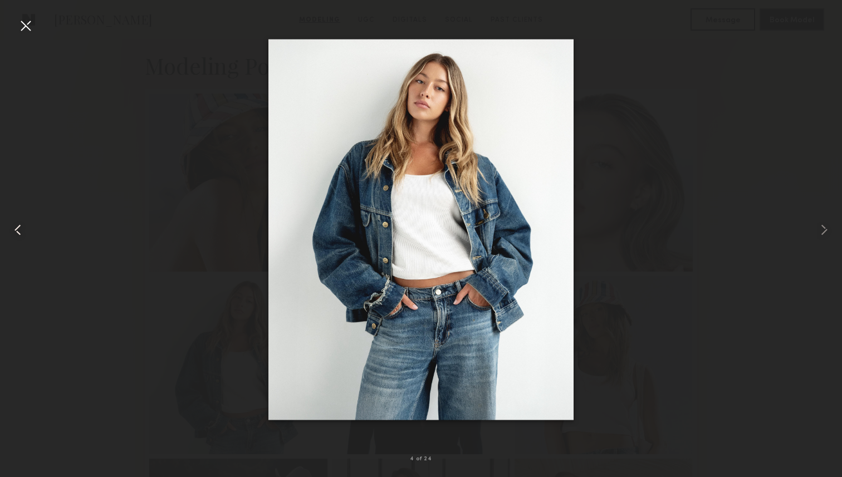
click at [19, 229] on common-icon at bounding box center [18, 230] width 18 height 18
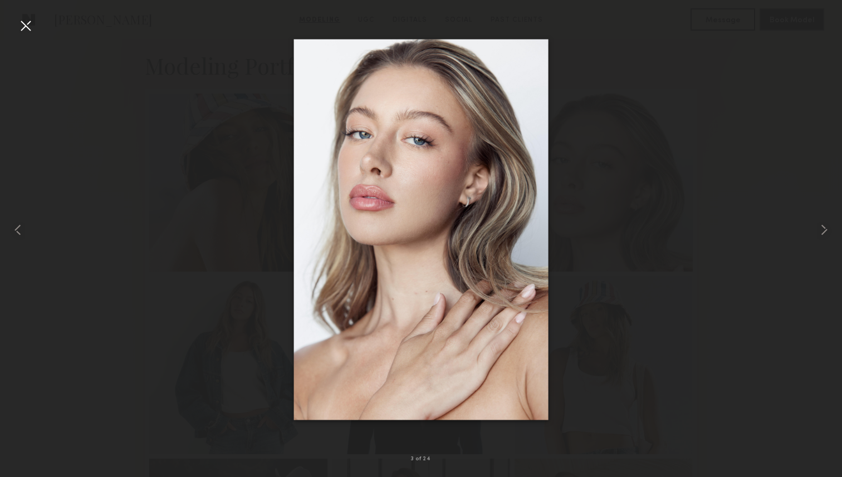
click at [27, 22] on div at bounding box center [26, 26] width 18 height 18
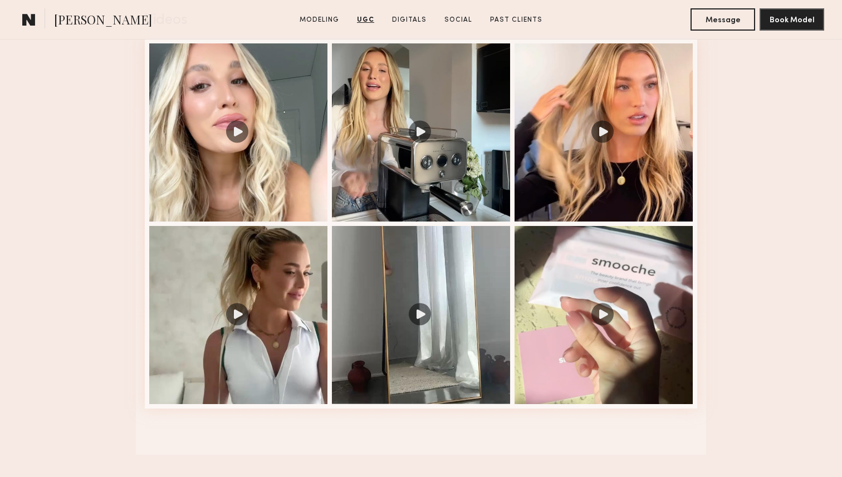
scroll to position [1171, 0]
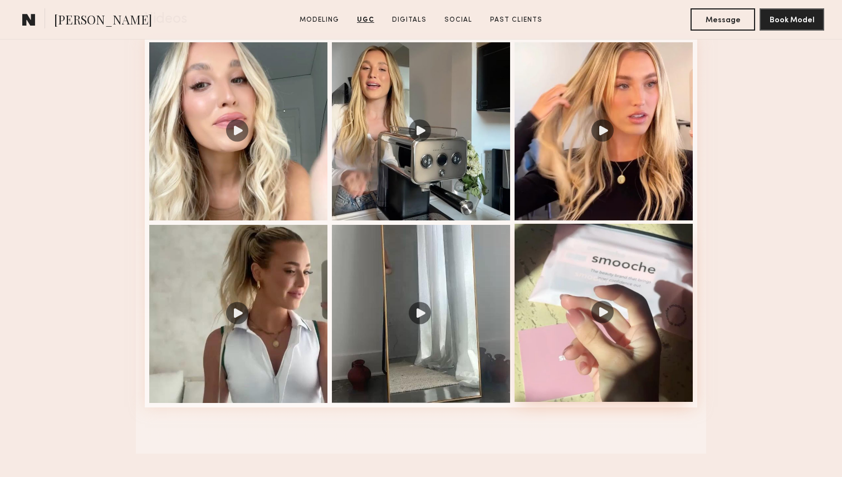
click at [598, 348] on div at bounding box center [603, 313] width 178 height 178
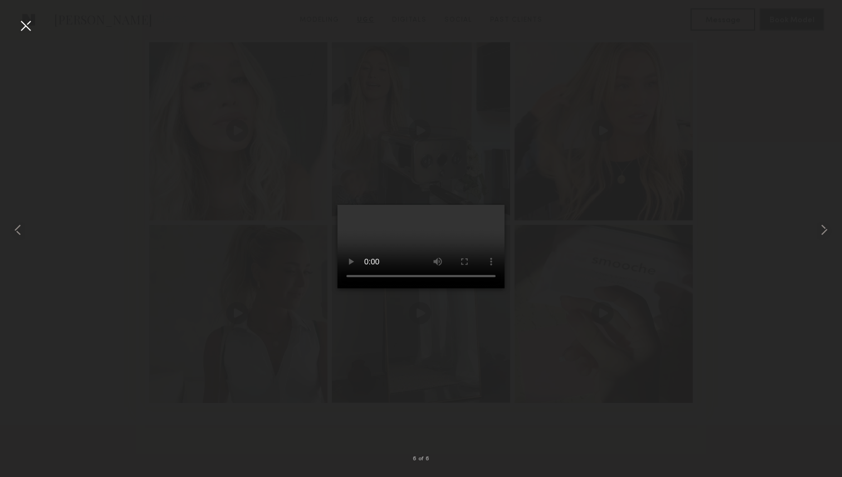
click at [26, 23] on div at bounding box center [26, 26] width 18 height 18
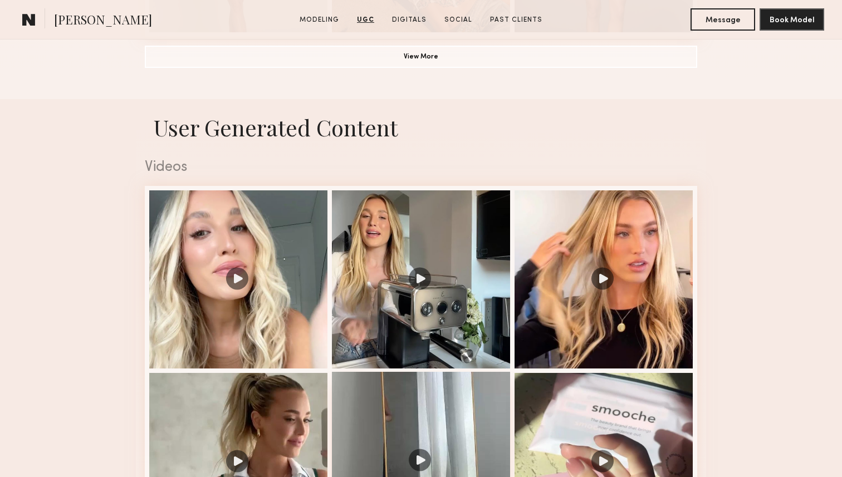
scroll to position [1021, 0]
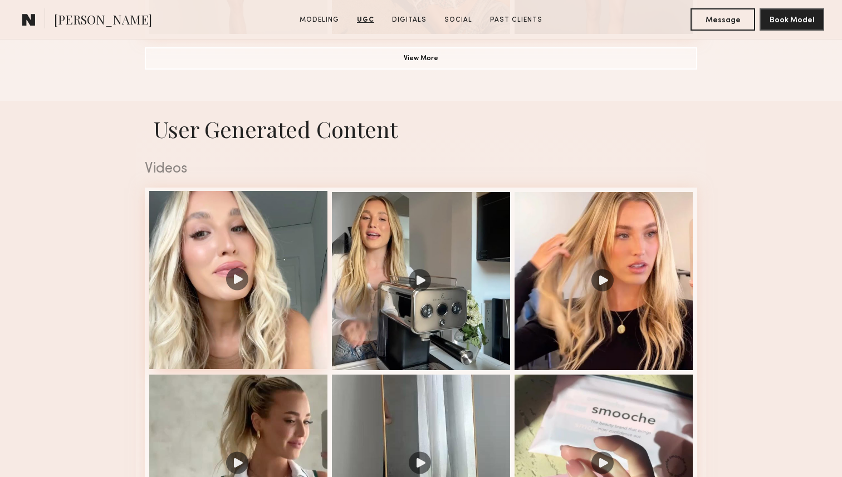
click at [238, 276] on div at bounding box center [238, 280] width 178 height 178
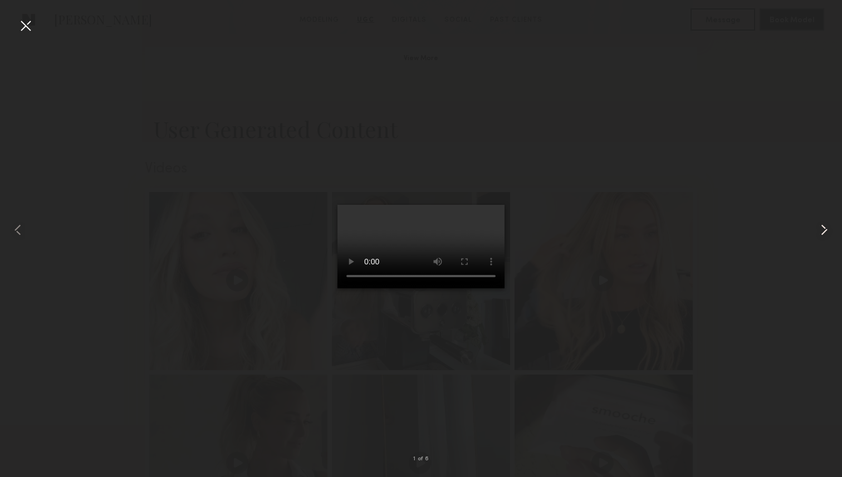
click at [826, 229] on common-icon at bounding box center [824, 230] width 18 height 18
click at [825, 228] on common-icon at bounding box center [824, 230] width 18 height 18
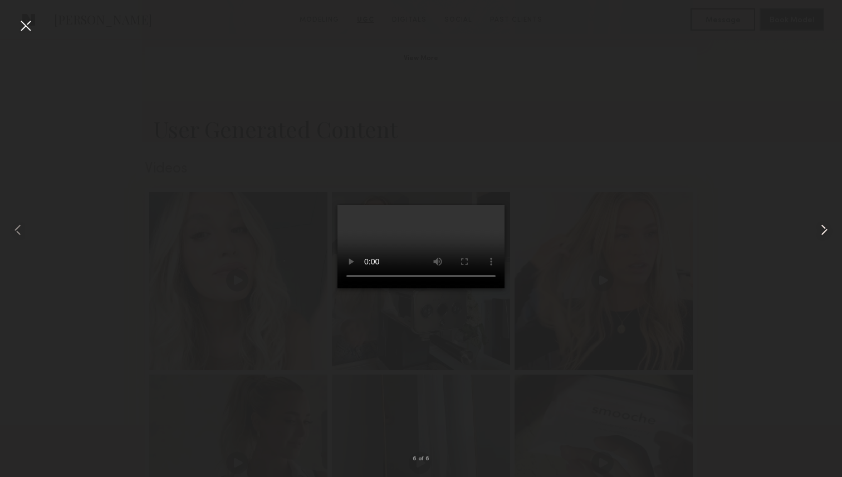
click at [825, 228] on common-icon at bounding box center [824, 230] width 18 height 18
click at [25, 27] on div at bounding box center [26, 26] width 18 height 18
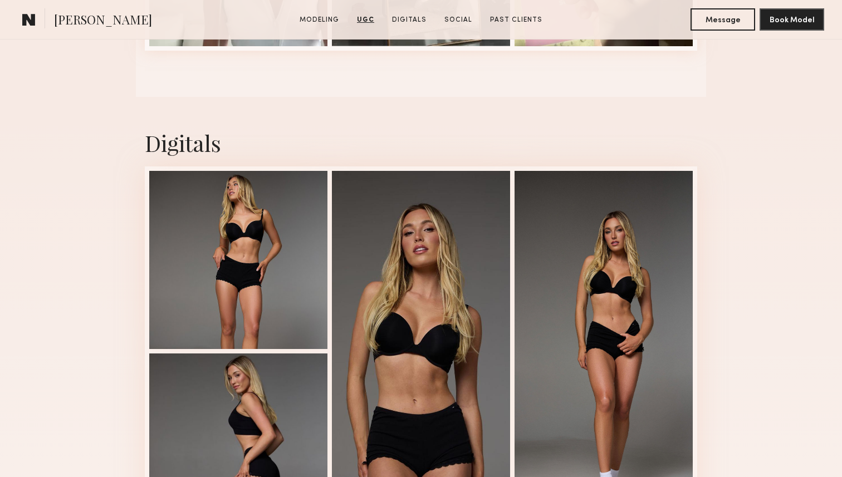
scroll to position [1594, 0]
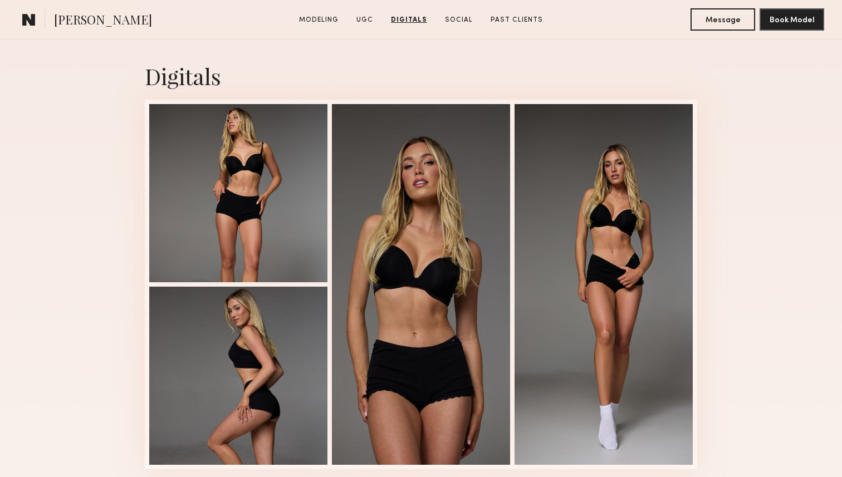
click at [403, 205] on div at bounding box center [421, 284] width 178 height 361
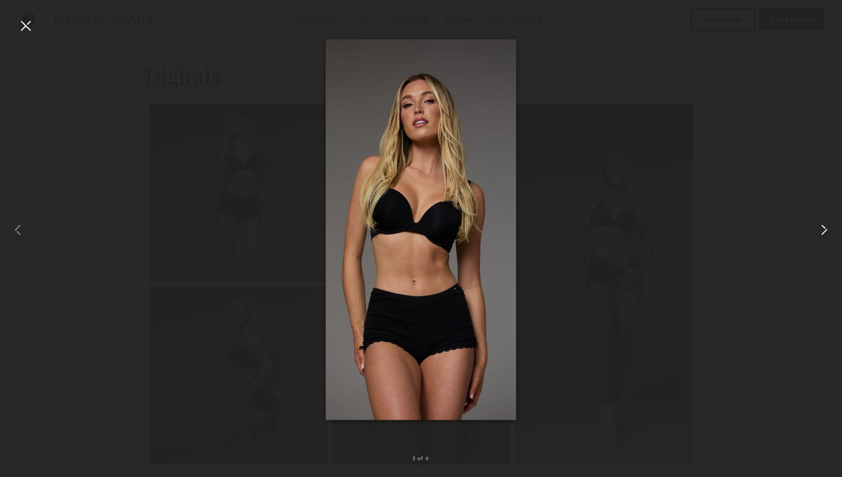
click at [822, 227] on common-icon at bounding box center [824, 230] width 18 height 18
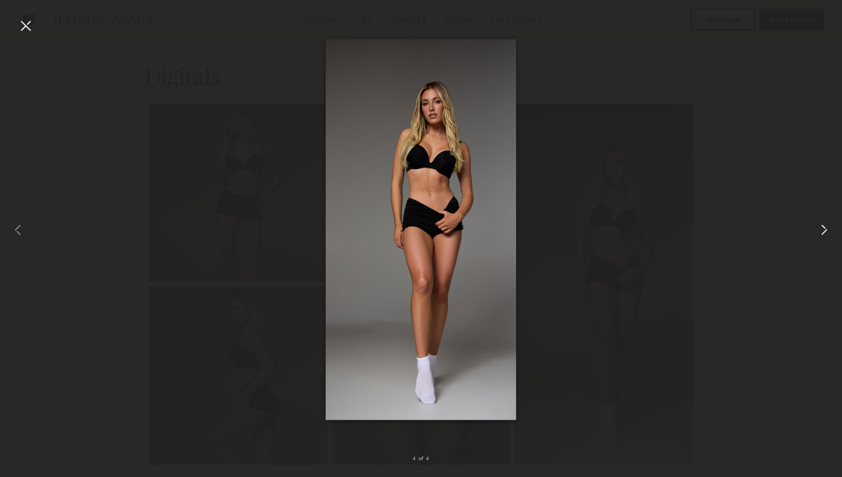
click at [822, 227] on common-icon at bounding box center [824, 230] width 18 height 18
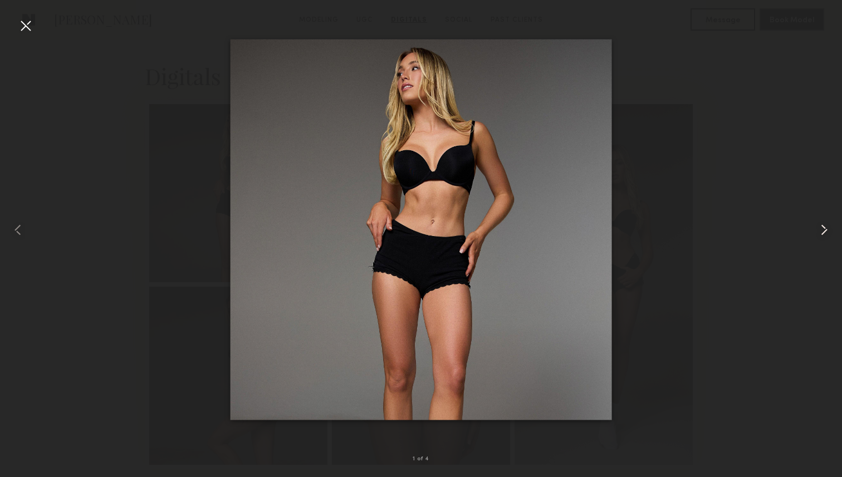
click at [822, 227] on common-icon at bounding box center [824, 230] width 18 height 18
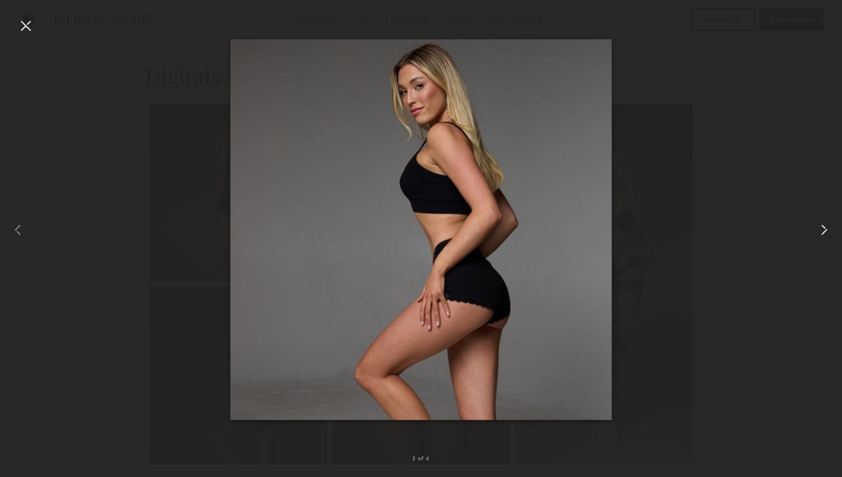
click at [822, 227] on common-icon at bounding box center [824, 230] width 18 height 18
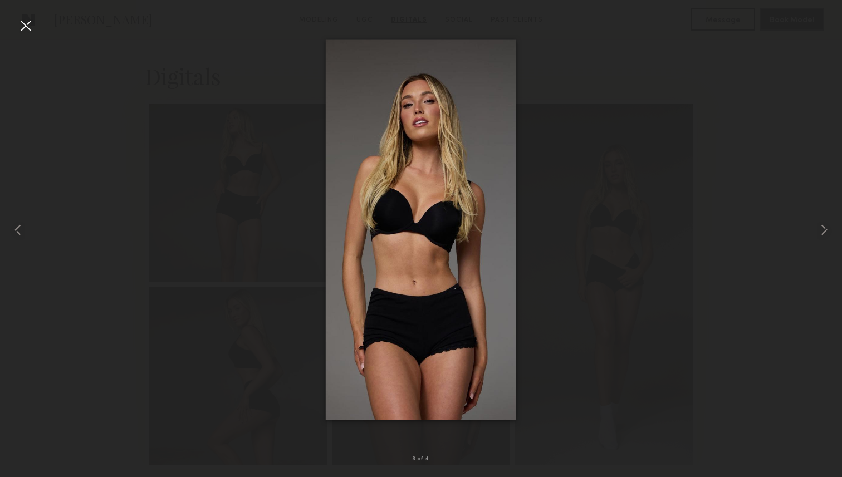
click at [26, 16] on nb-gallery-light "3 of 4" at bounding box center [421, 238] width 842 height 477
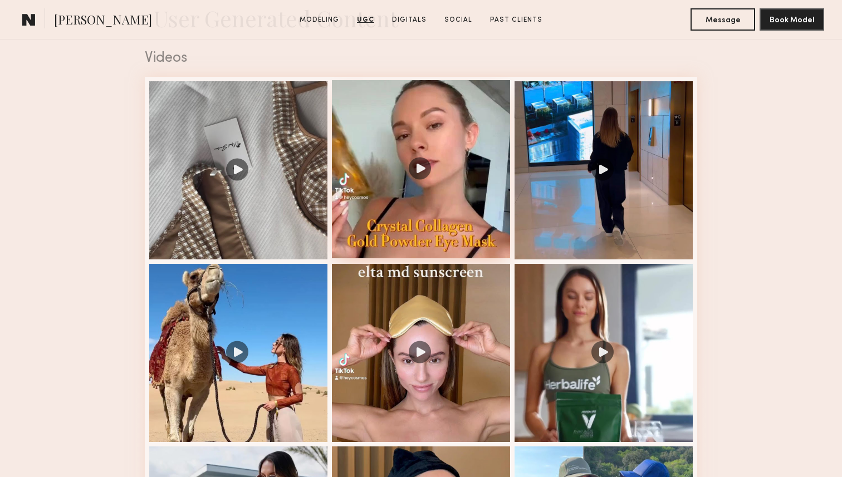
scroll to position [950, 0]
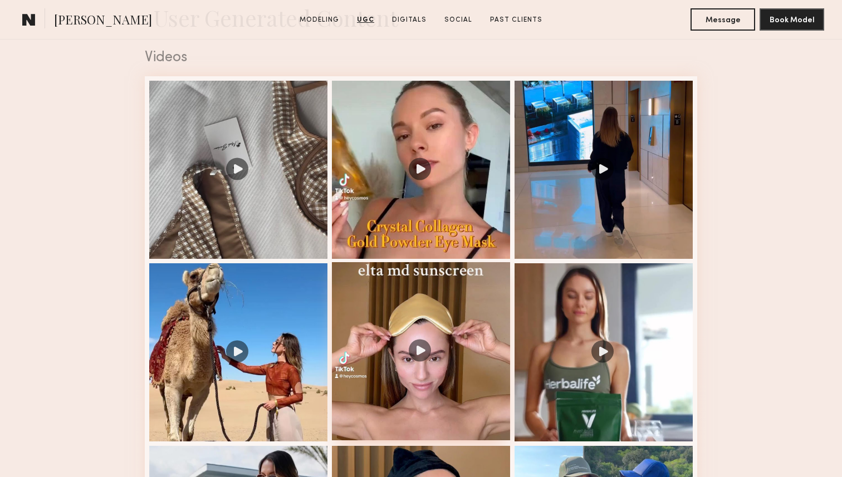
click at [473, 292] on div at bounding box center [421, 351] width 178 height 178
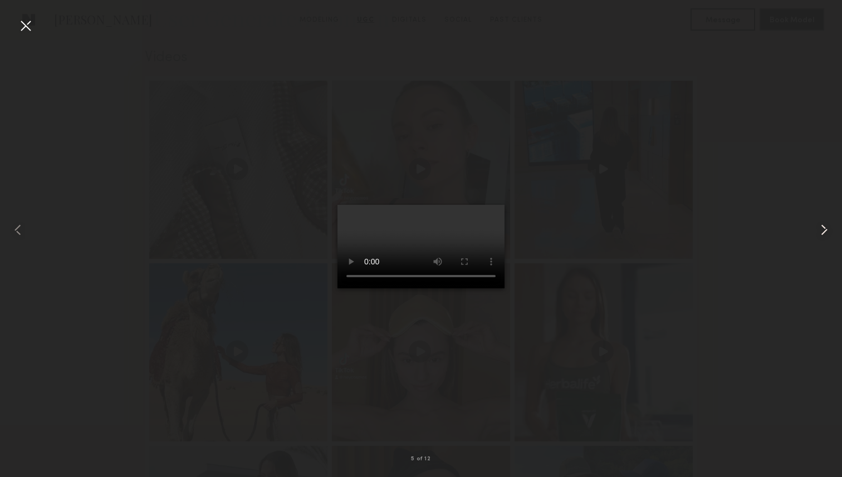
click at [824, 231] on common-icon at bounding box center [824, 230] width 18 height 18
click at [824, 230] on common-icon at bounding box center [824, 230] width 18 height 18
click at [18, 21] on div at bounding box center [26, 26] width 18 height 18
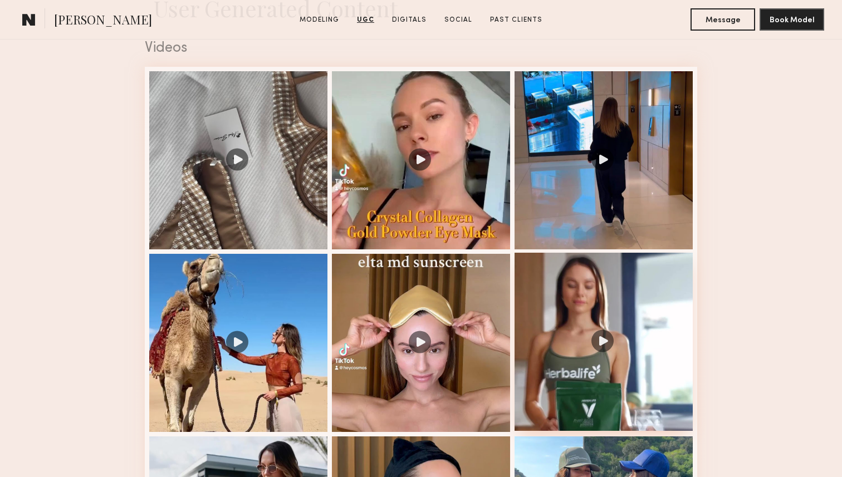
scroll to position [960, 0]
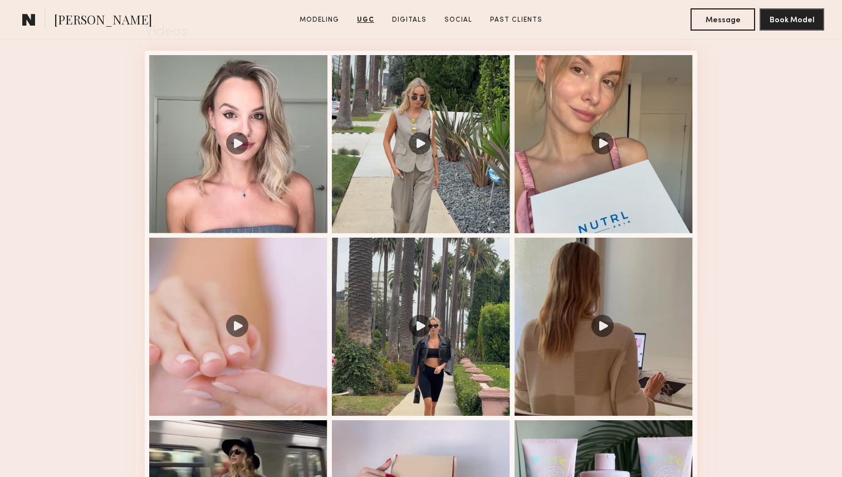
scroll to position [966, 0]
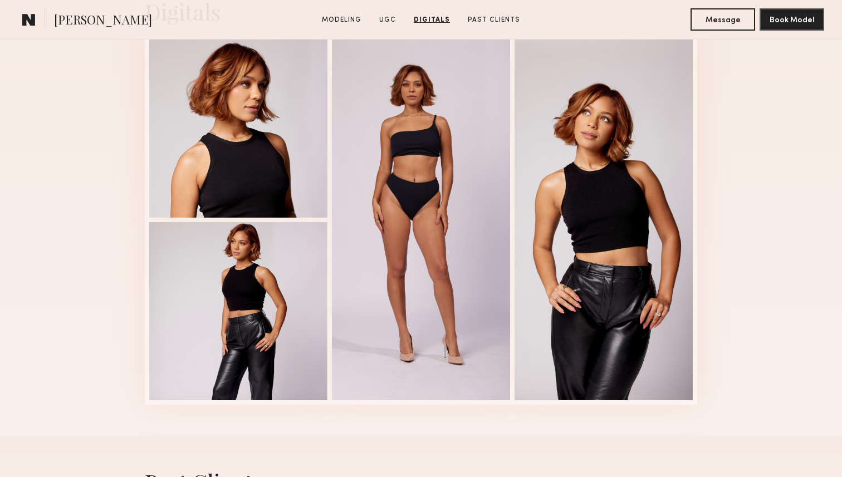
scroll to position [2025, 0]
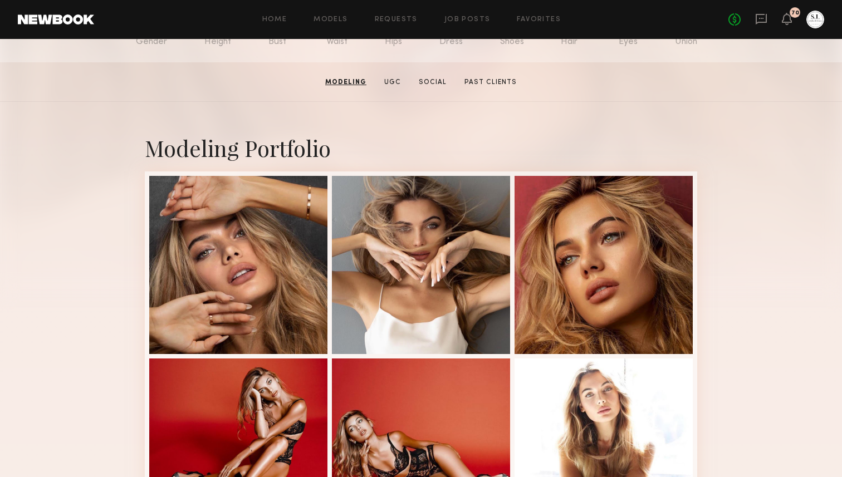
scroll to position [132, 0]
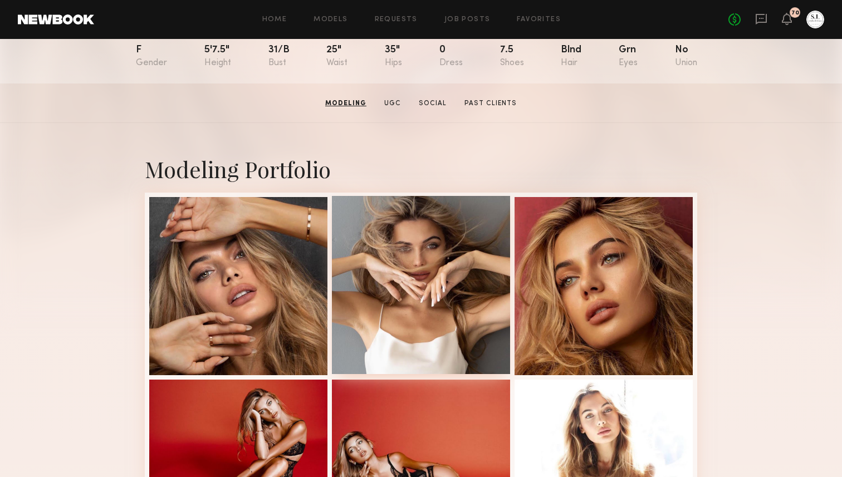
click at [497, 303] on div at bounding box center [421, 285] width 178 height 178
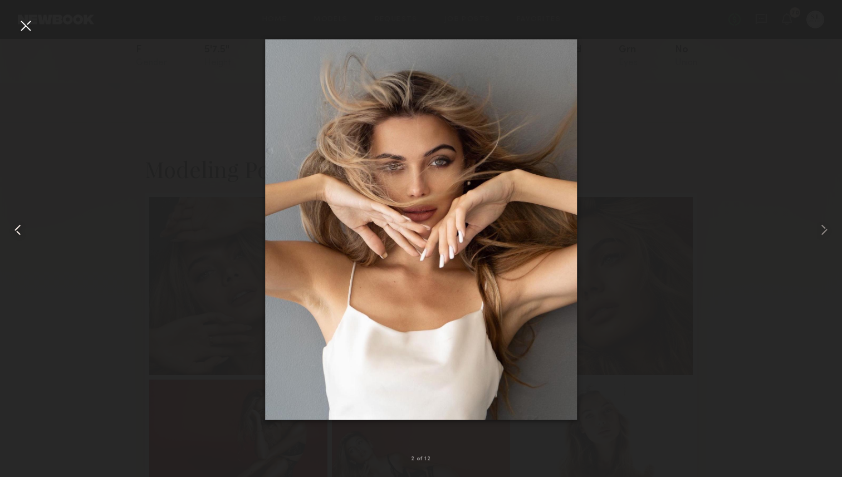
click at [24, 229] on common-icon at bounding box center [18, 230] width 18 height 18
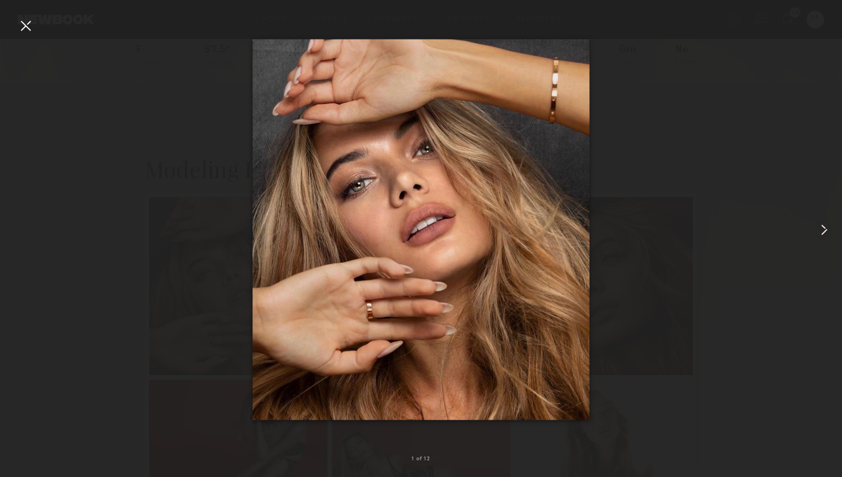
click at [822, 230] on common-icon at bounding box center [824, 230] width 18 height 18
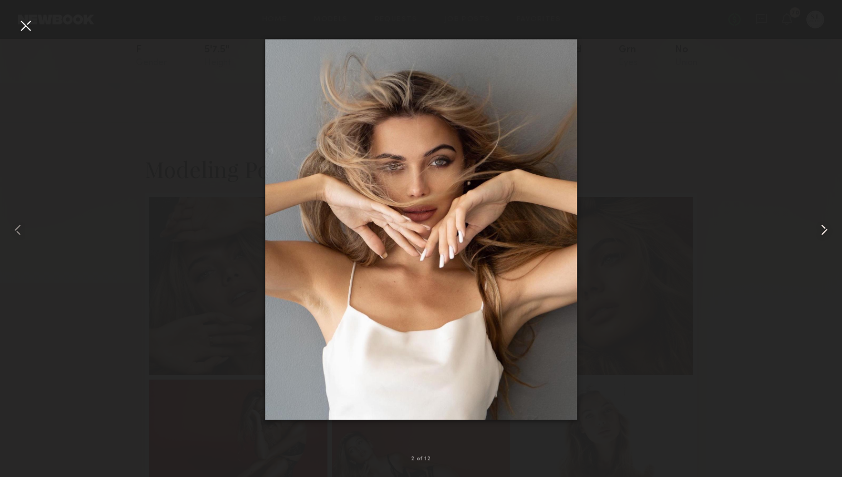
click at [822, 230] on common-icon at bounding box center [824, 230] width 18 height 18
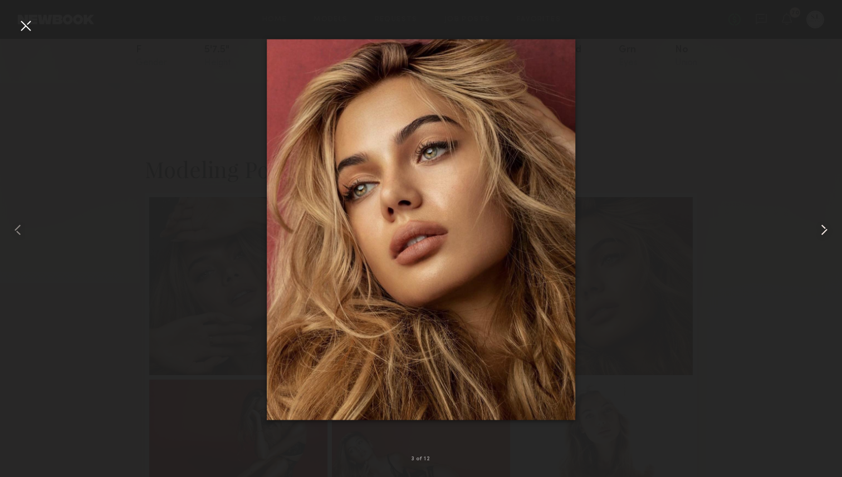
click at [822, 230] on common-icon at bounding box center [824, 230] width 18 height 18
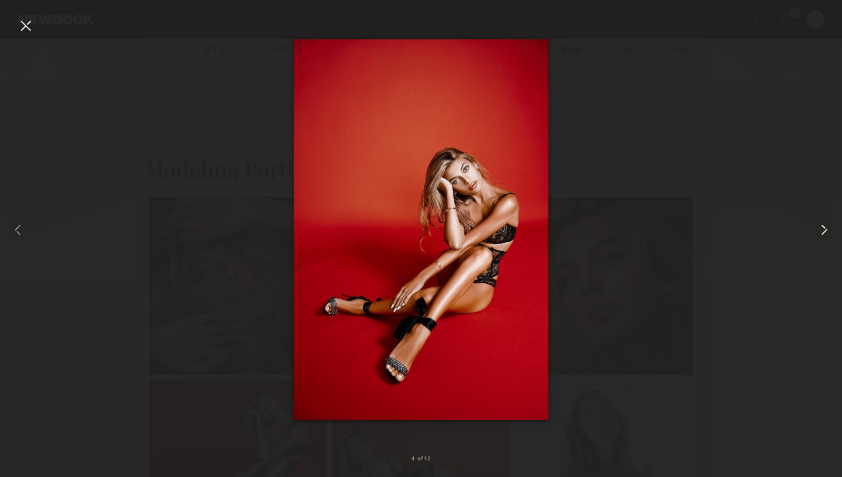
click at [822, 230] on common-icon at bounding box center [824, 230] width 18 height 18
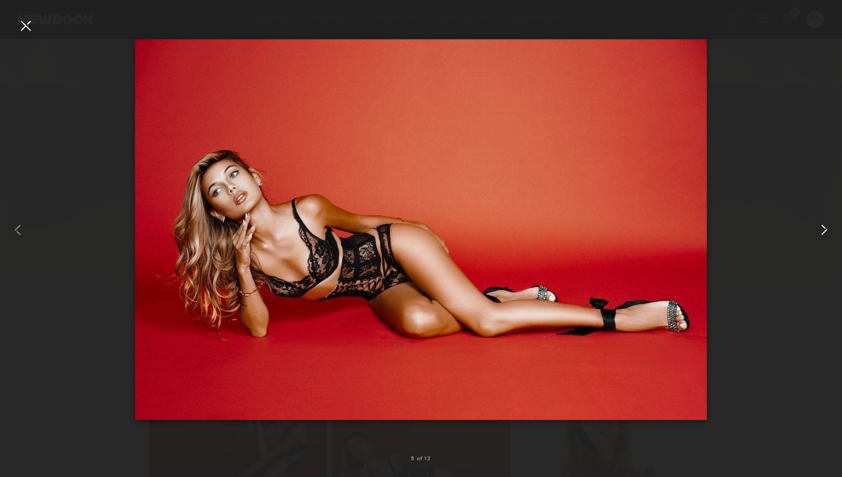
click at [822, 230] on common-icon at bounding box center [824, 230] width 18 height 18
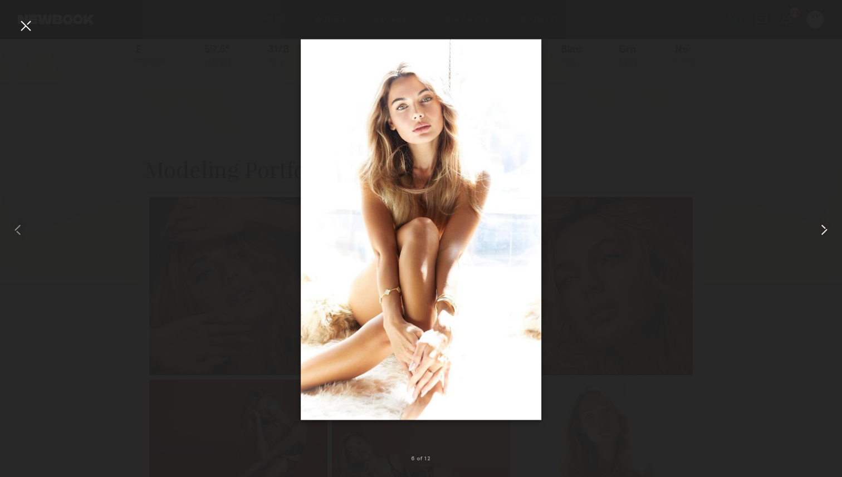
click at [822, 230] on common-icon at bounding box center [824, 230] width 18 height 18
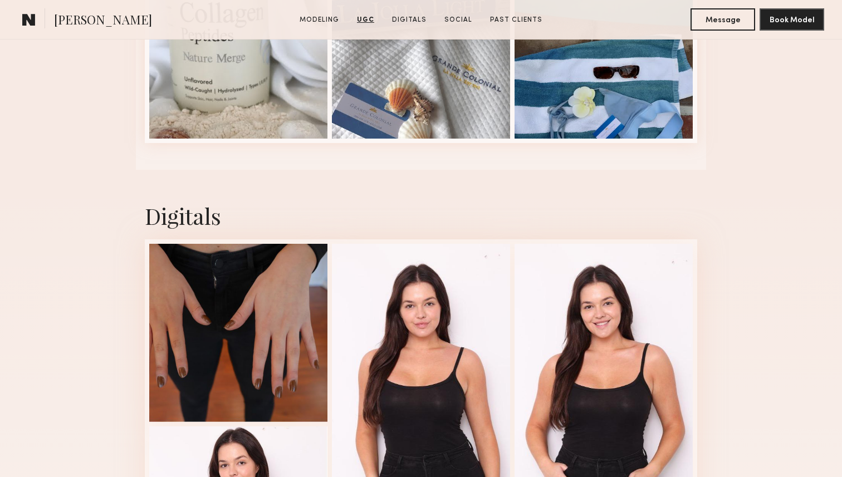
scroll to position [2421, 0]
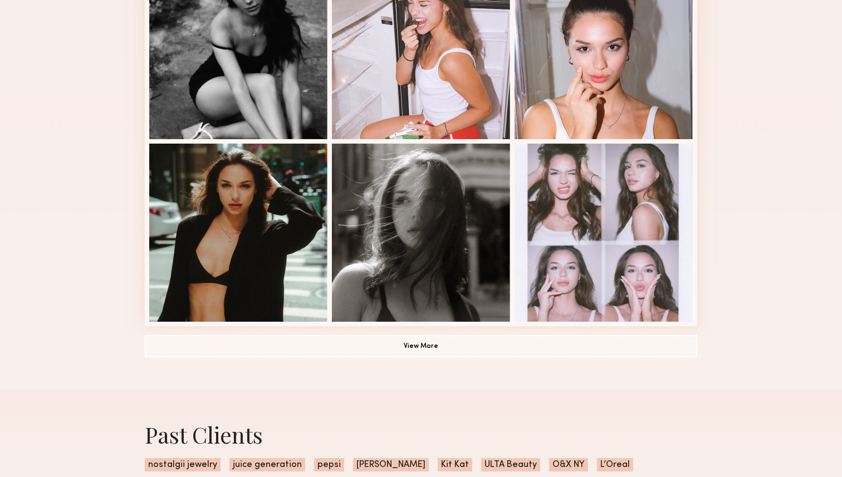
scroll to position [769, 0]
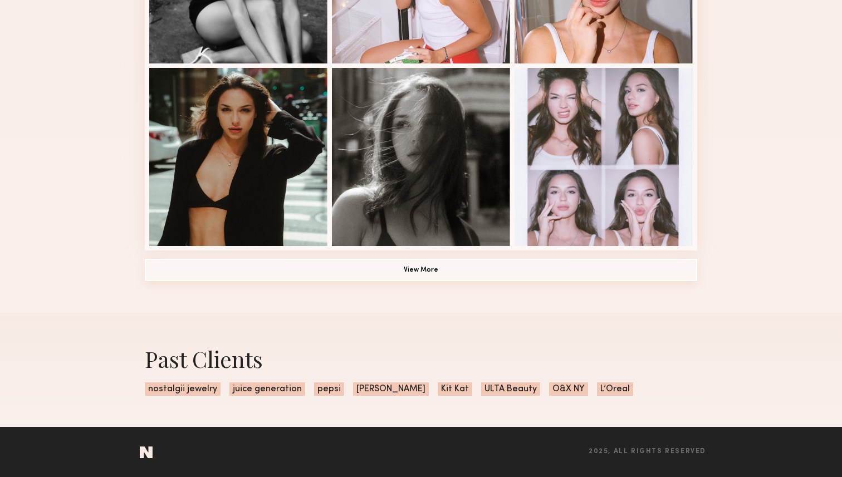
click at [427, 271] on button "View More" at bounding box center [421, 270] width 552 height 22
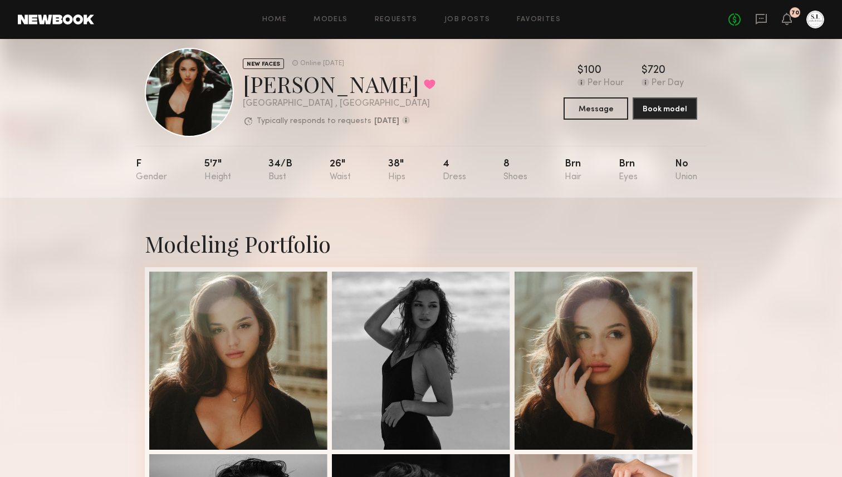
scroll to position [0, 0]
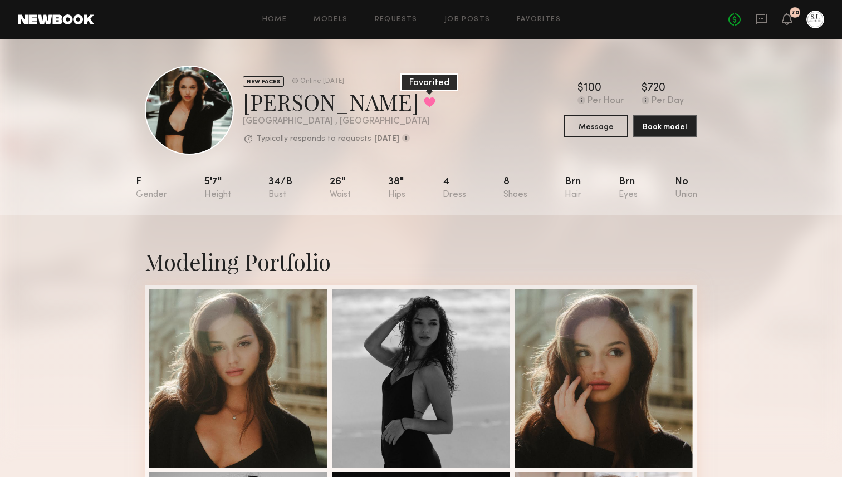
click at [424, 103] on button at bounding box center [430, 102] width 12 height 10
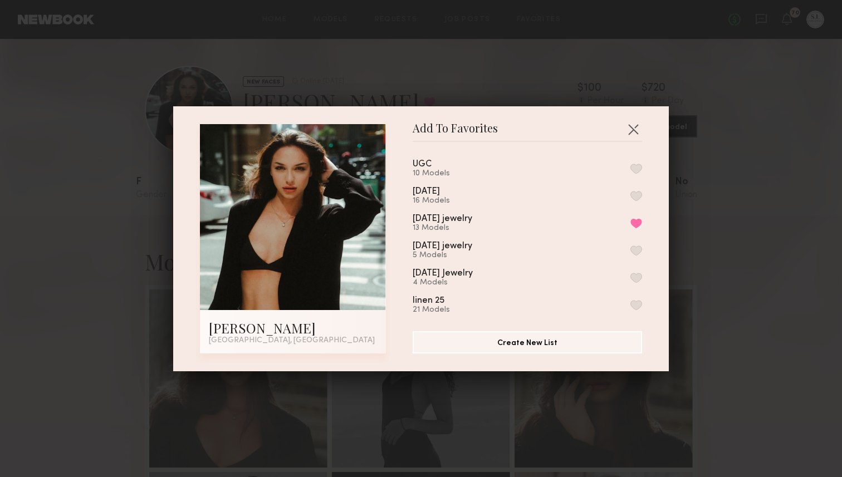
click at [636, 193] on button "button" at bounding box center [636, 196] width 12 height 10
click at [631, 125] on button "button" at bounding box center [633, 129] width 18 height 18
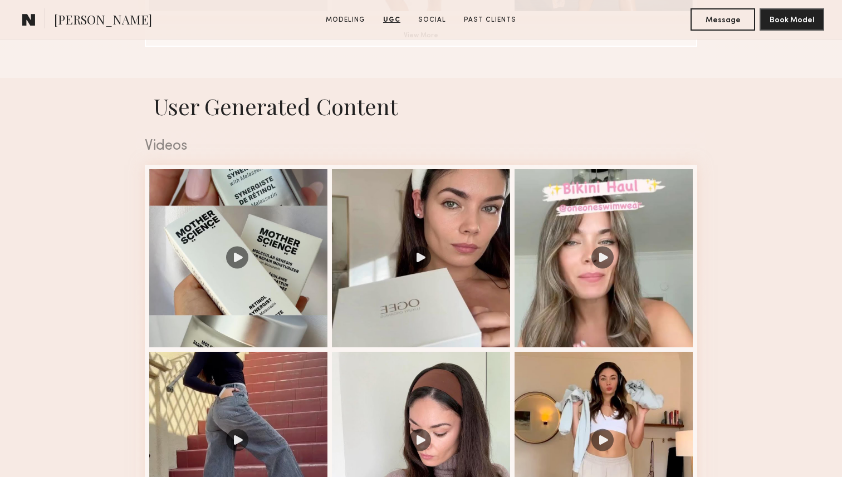
scroll to position [1031, 0]
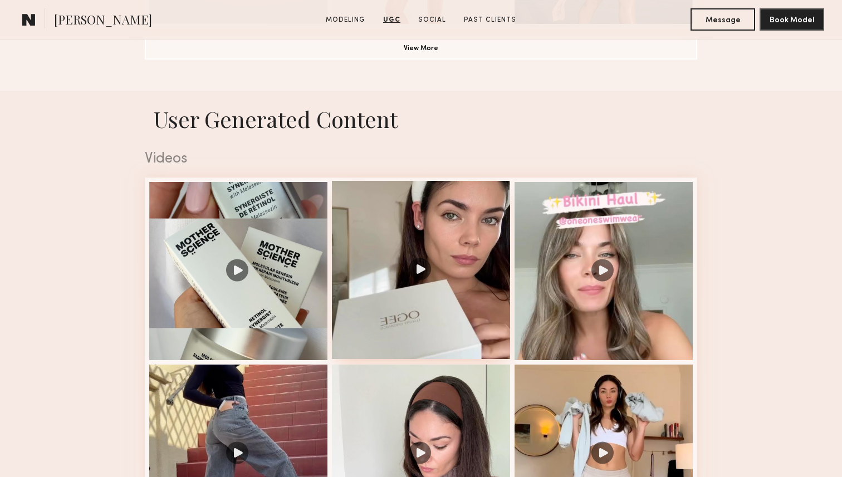
click at [464, 243] on div at bounding box center [421, 270] width 178 height 178
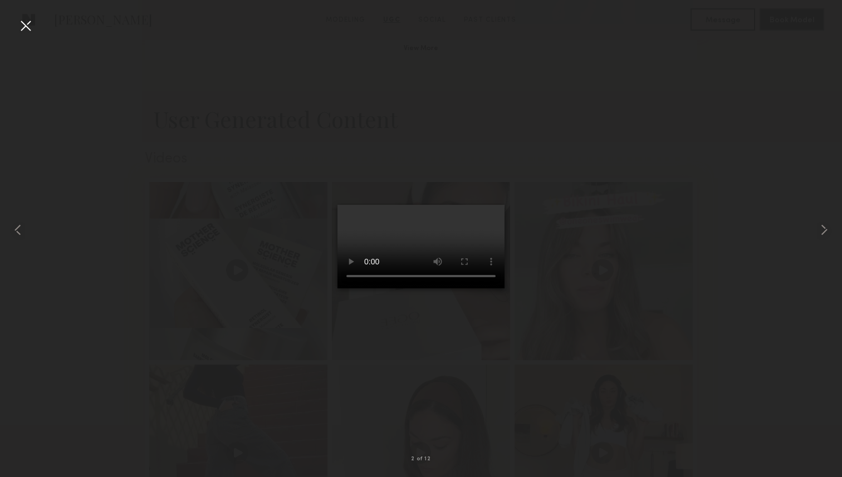
click at [22, 22] on div at bounding box center [26, 26] width 18 height 18
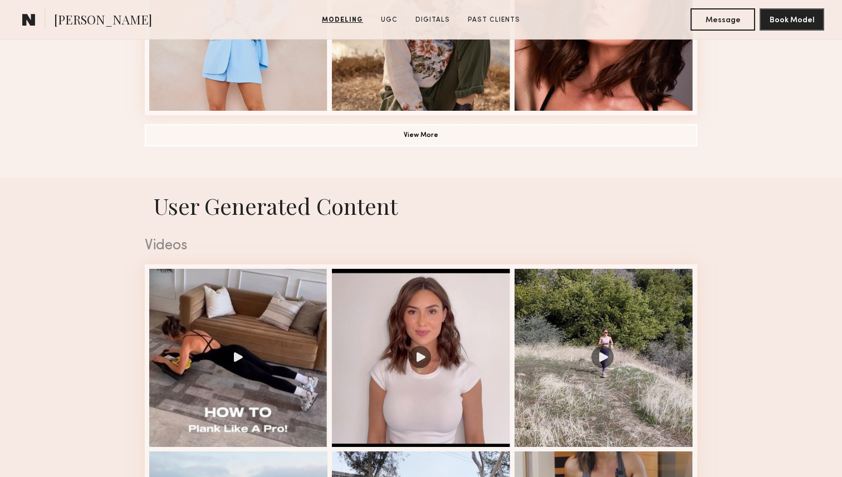
scroll to position [957, 0]
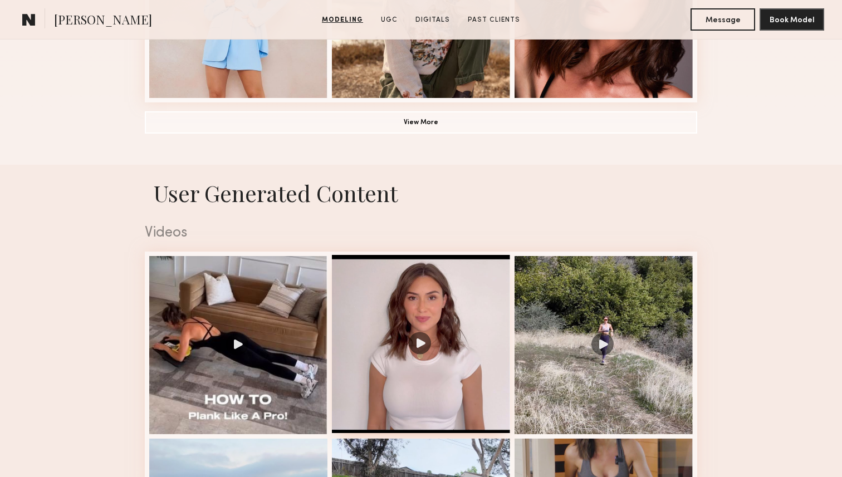
click at [371, 286] on div at bounding box center [421, 344] width 178 height 178
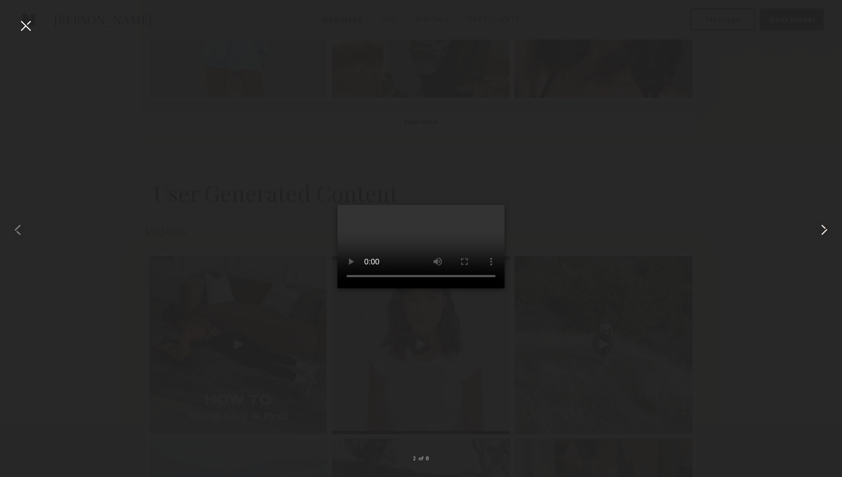
click at [823, 227] on common-icon at bounding box center [824, 230] width 18 height 18
click at [823, 226] on common-icon at bounding box center [824, 230] width 18 height 18
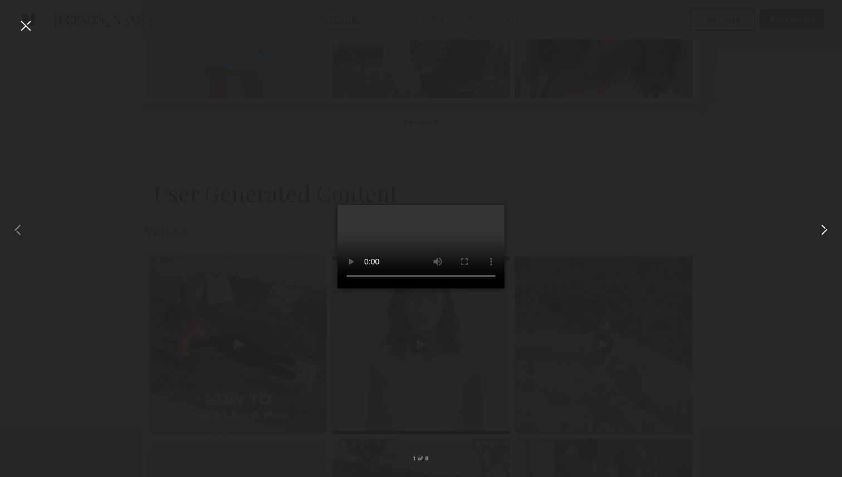
click at [824, 225] on common-icon at bounding box center [824, 230] width 18 height 18
click at [25, 25] on div at bounding box center [26, 26] width 18 height 18
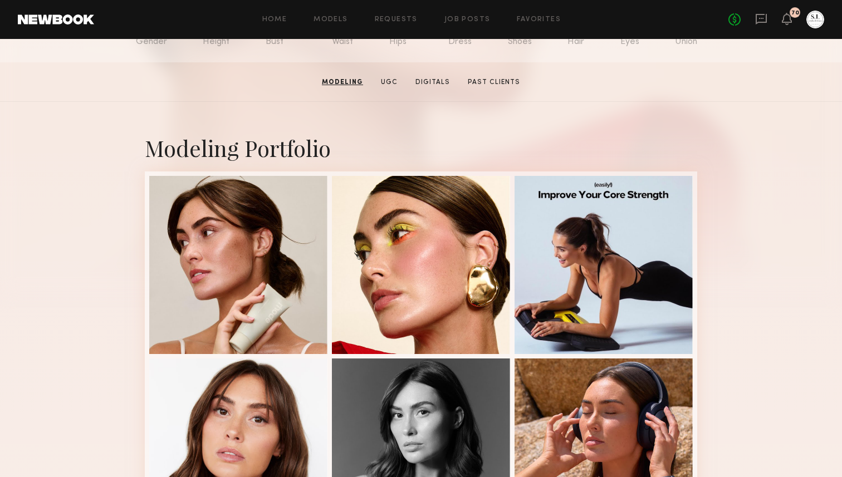
scroll to position [0, 0]
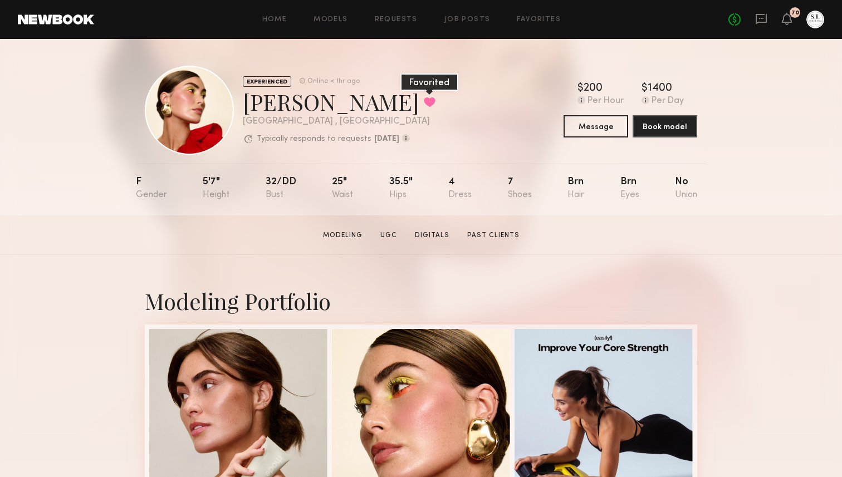
click at [424, 102] on button at bounding box center [430, 102] width 12 height 10
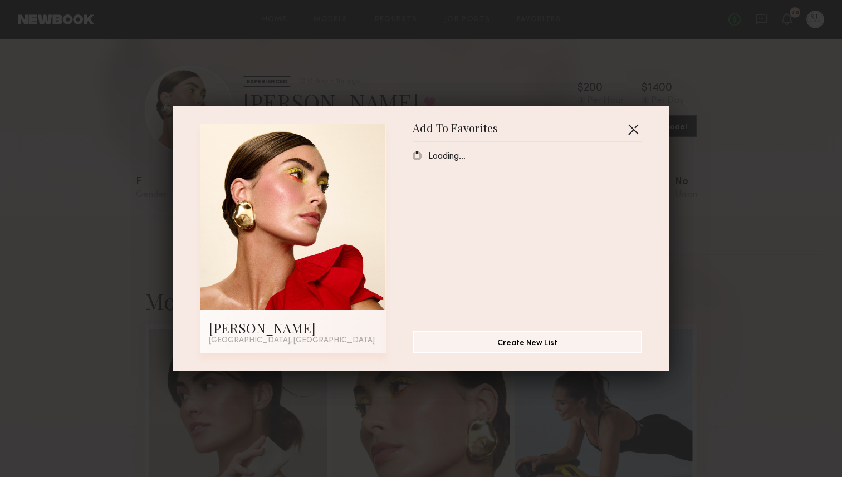
click at [639, 132] on button "button" at bounding box center [633, 129] width 18 height 18
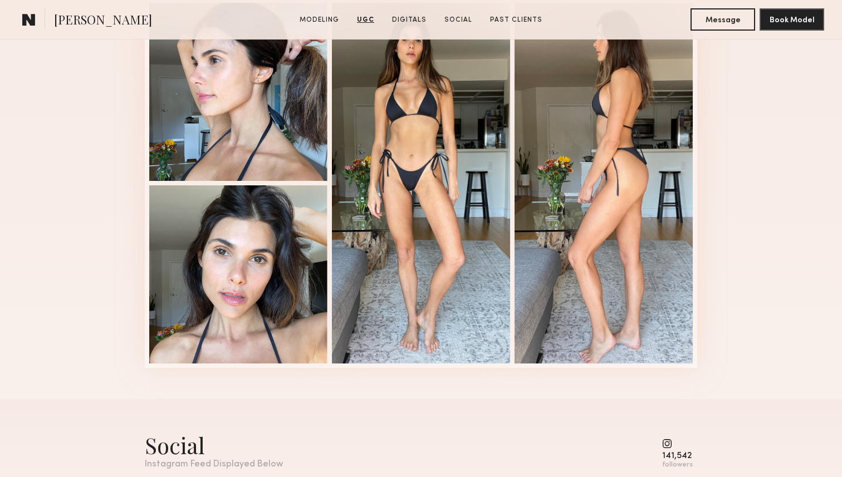
scroll to position [1526, 0]
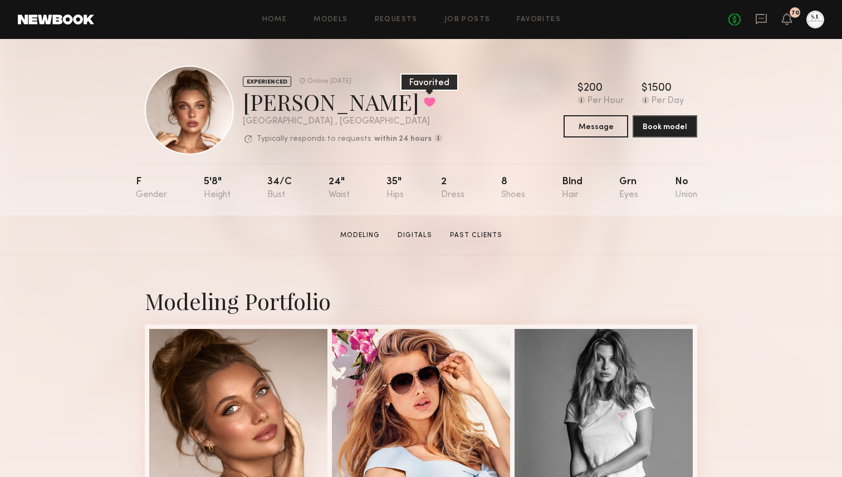
click at [424, 104] on button at bounding box center [430, 102] width 12 height 10
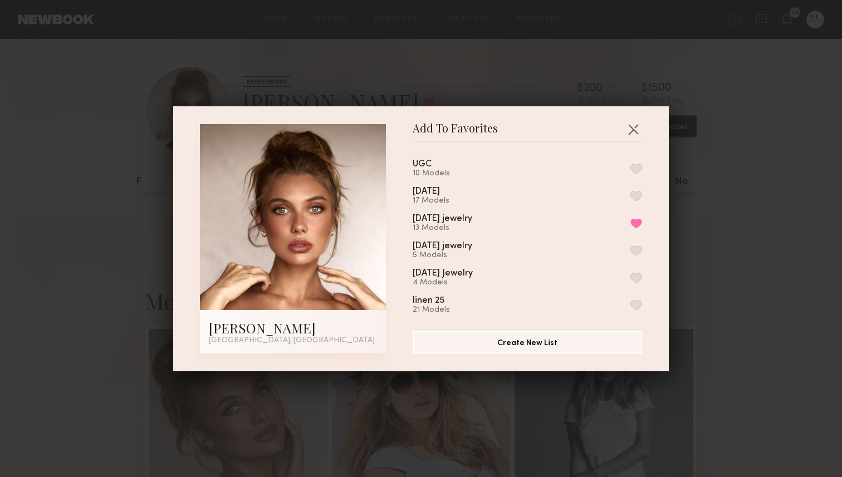
click at [640, 193] on button "button" at bounding box center [636, 196] width 12 height 10
click at [635, 125] on button "button" at bounding box center [633, 129] width 18 height 18
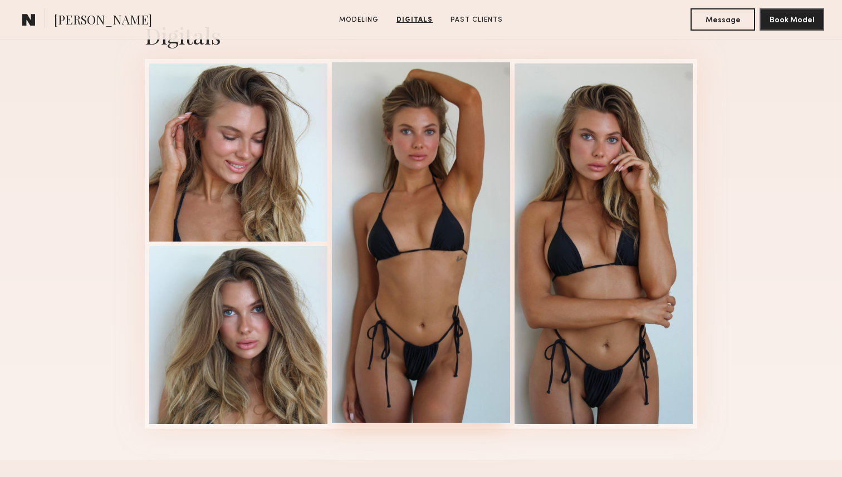
scroll to position [1131, 0]
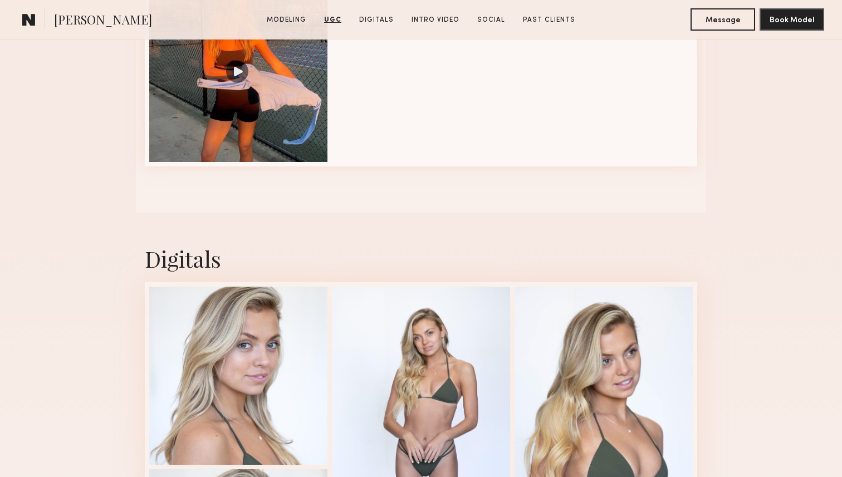
scroll to position [1616, 0]
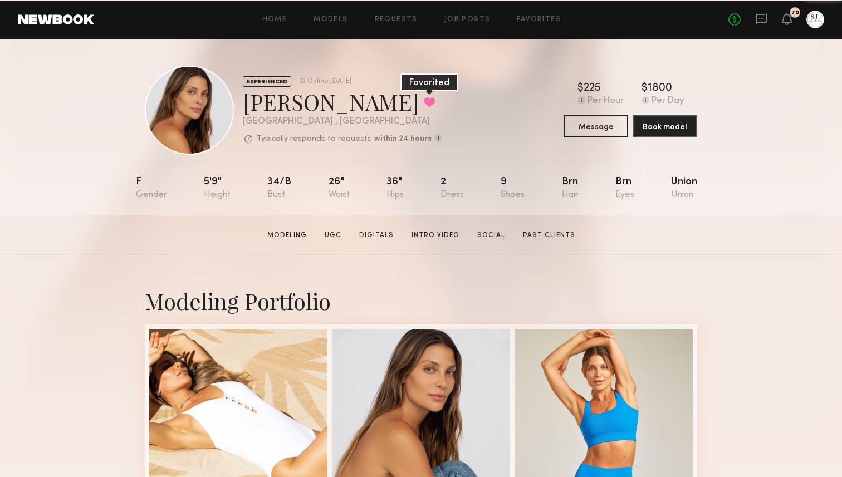
click at [424, 98] on button at bounding box center [430, 102] width 12 height 10
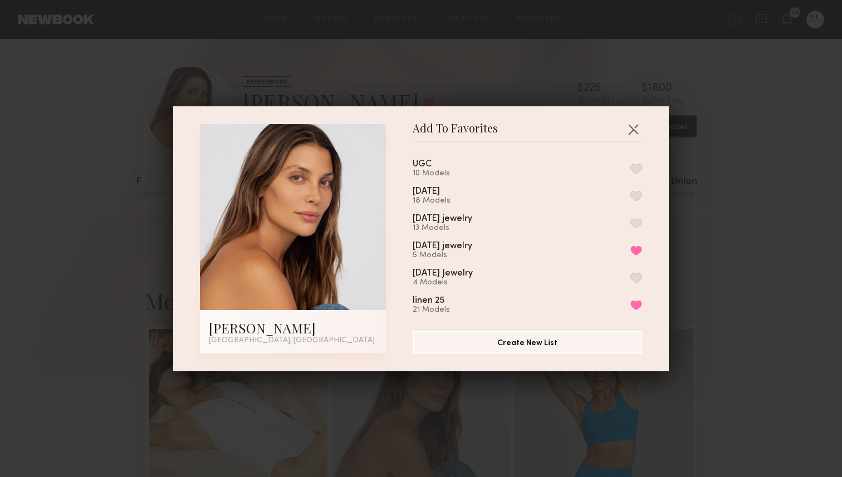
click at [635, 195] on button "button" at bounding box center [636, 196] width 12 height 10
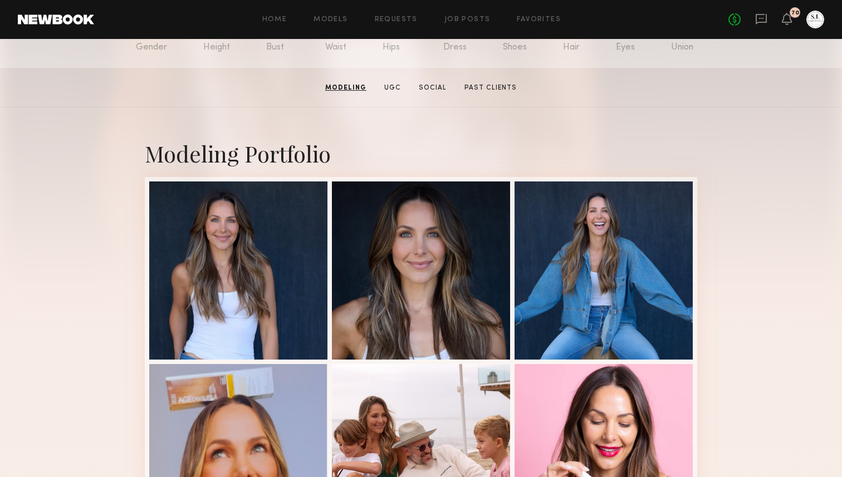
scroll to position [43, 0]
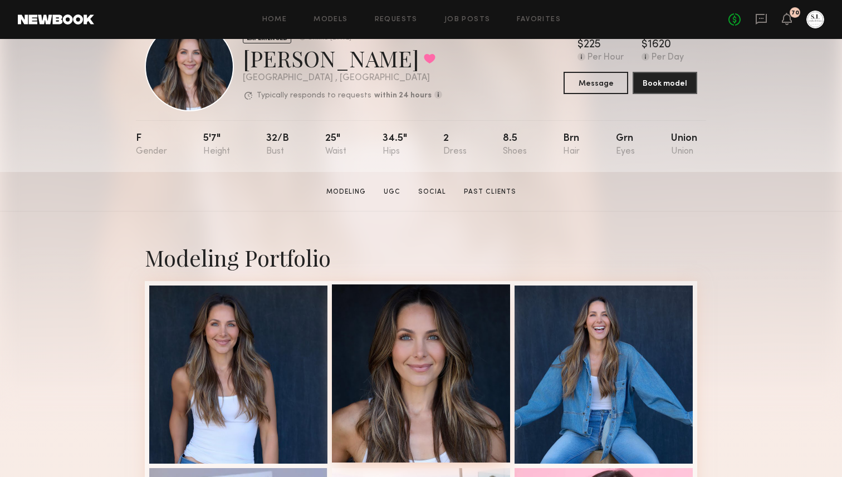
click at [441, 330] on div at bounding box center [421, 373] width 178 height 178
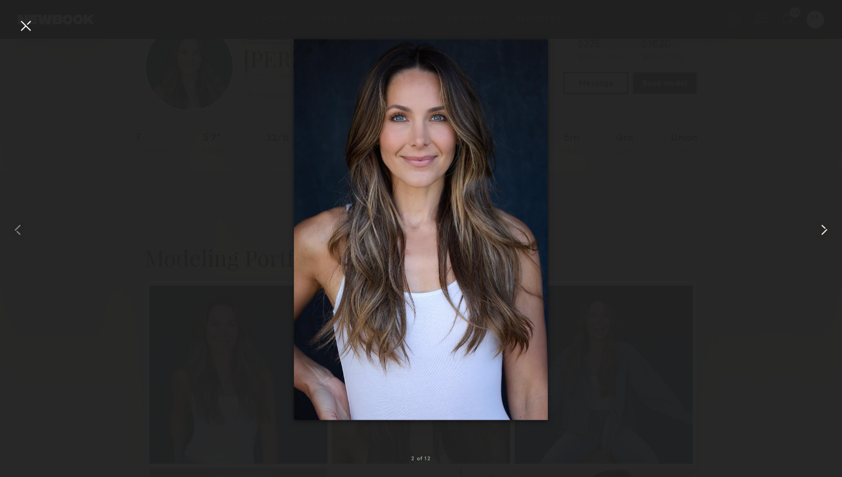
click at [824, 229] on common-icon at bounding box center [824, 230] width 18 height 18
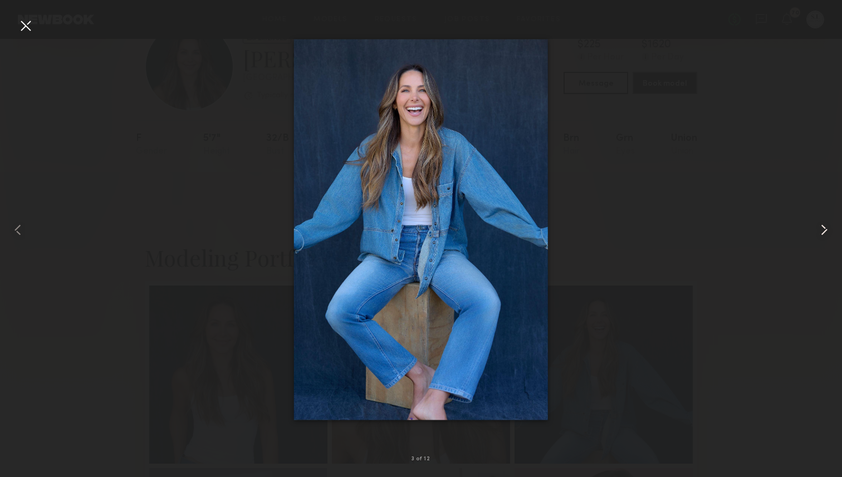
click at [824, 229] on common-icon at bounding box center [824, 230] width 18 height 18
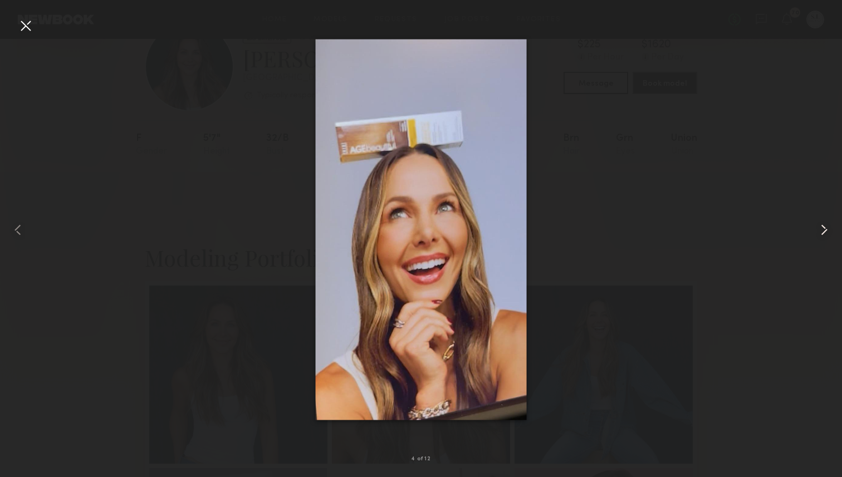
click at [824, 229] on common-icon at bounding box center [824, 230] width 18 height 18
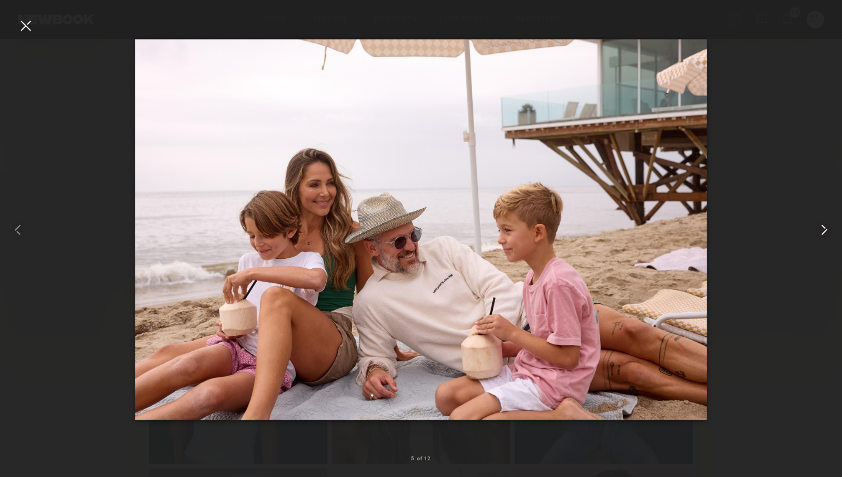
click at [824, 229] on common-icon at bounding box center [824, 230] width 18 height 18
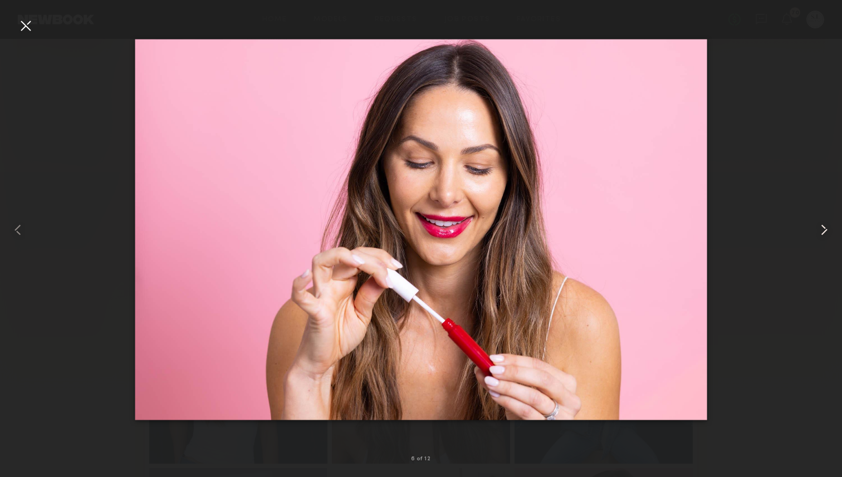
click at [824, 229] on common-icon at bounding box center [824, 230] width 18 height 18
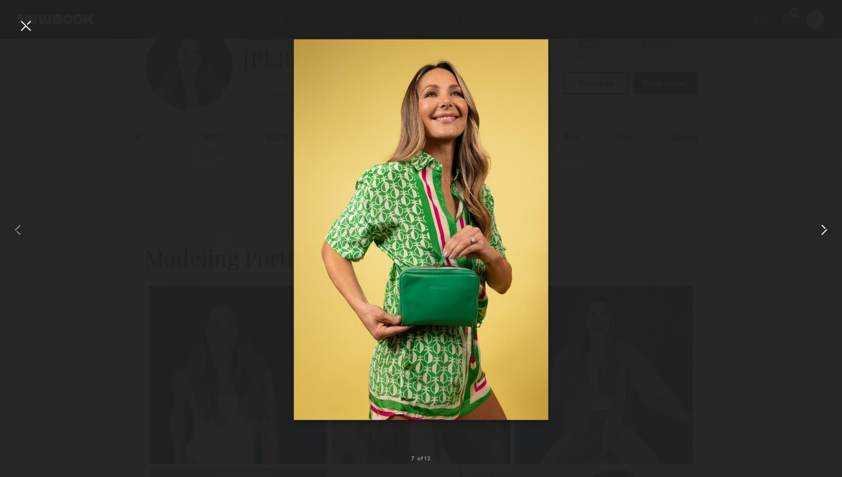
click at [824, 228] on common-icon at bounding box center [824, 230] width 18 height 18
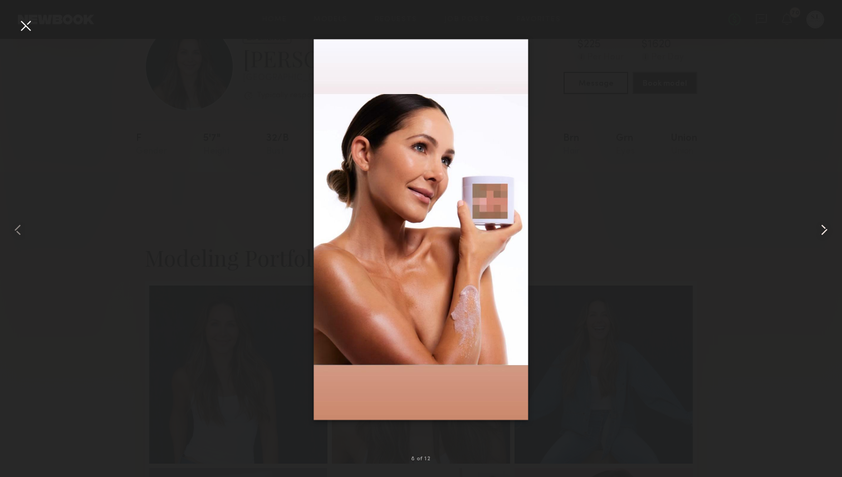
click at [824, 228] on common-icon at bounding box center [824, 230] width 18 height 18
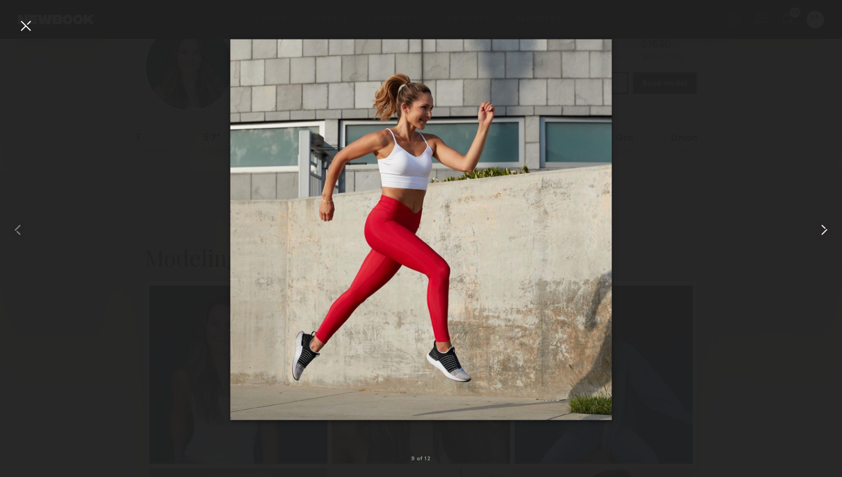
click at [824, 228] on common-icon at bounding box center [824, 230] width 18 height 18
